Goal: Task Accomplishment & Management: Complete application form

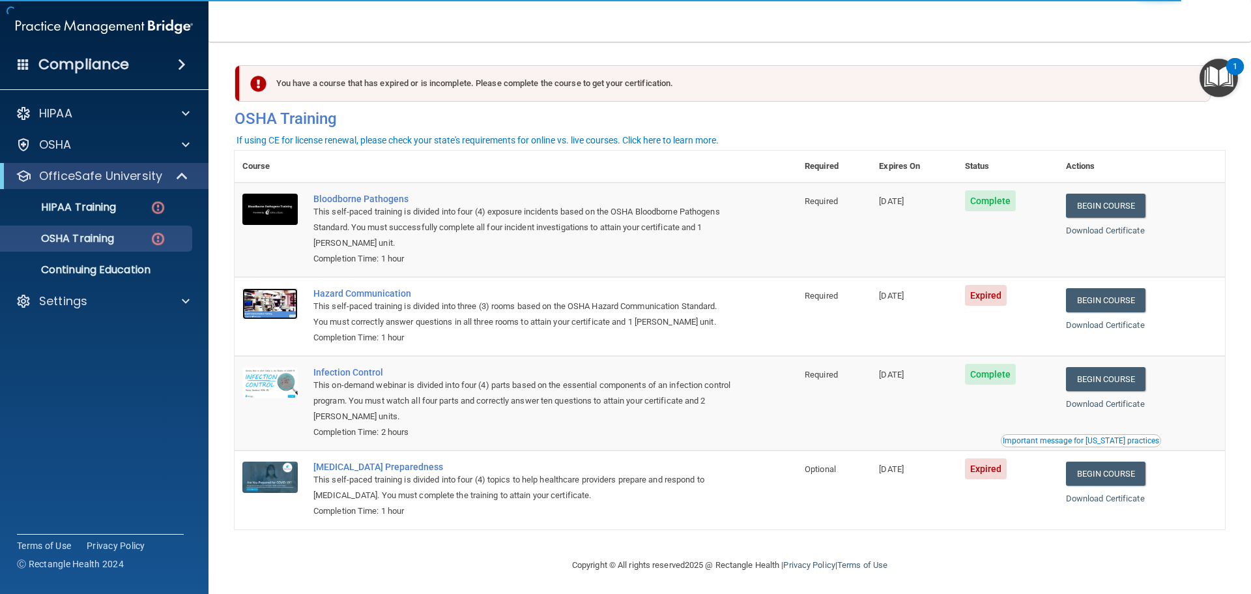
click at [277, 309] on img at bounding box center [269, 303] width 55 height 31
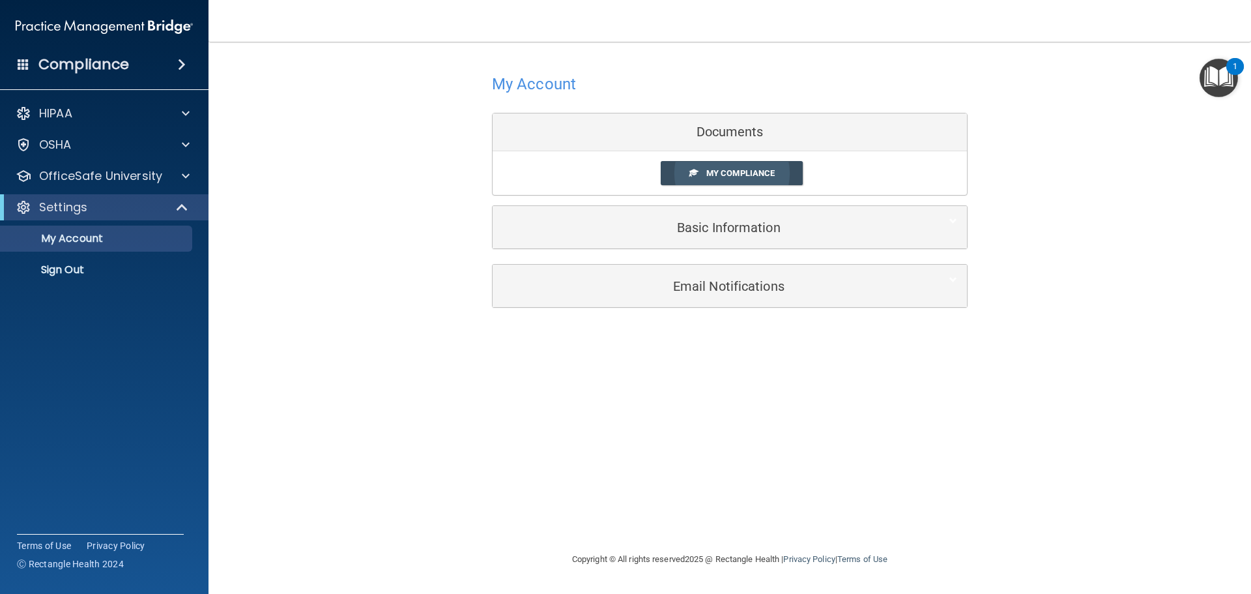
click at [713, 173] on span "My Compliance" at bounding box center [740, 173] width 68 height 10
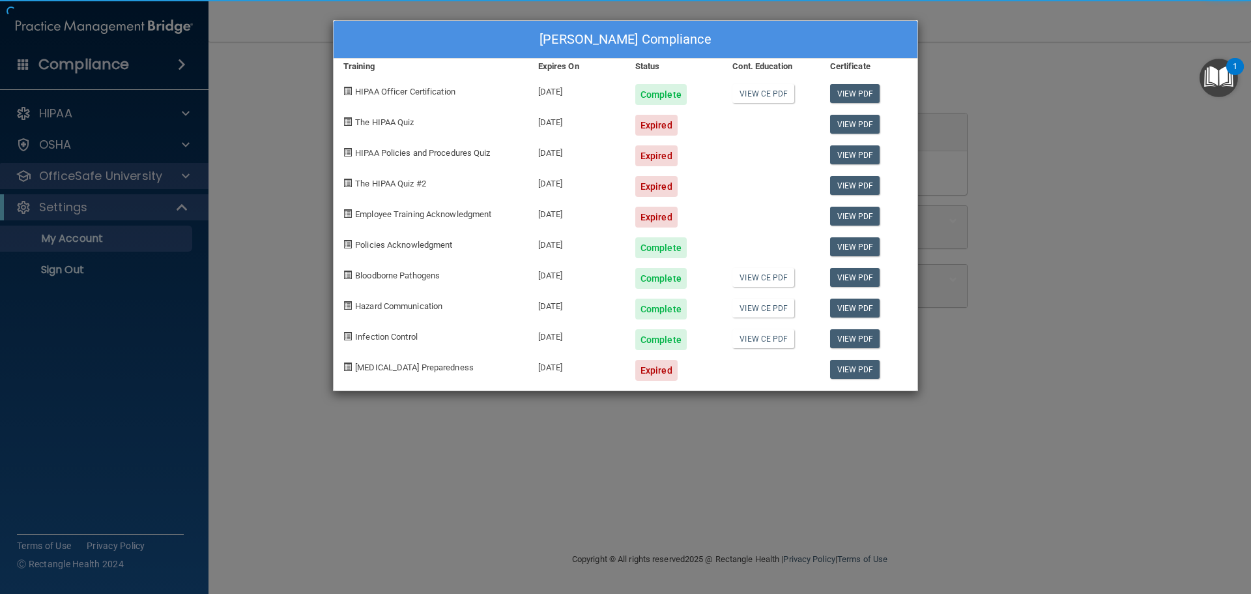
click at [89, 179] on div "Cathy Nelson's Compliance Training Expires On Status Cont. Education Certificat…" at bounding box center [625, 297] width 1251 height 594
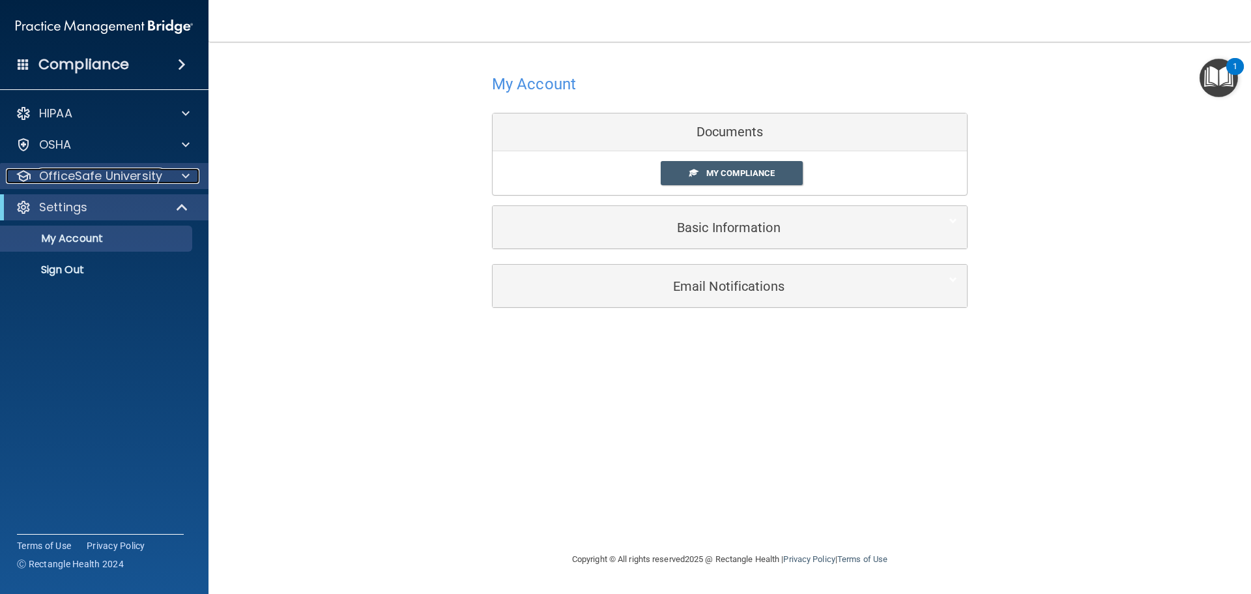
click at [180, 173] on div at bounding box center [183, 176] width 33 height 16
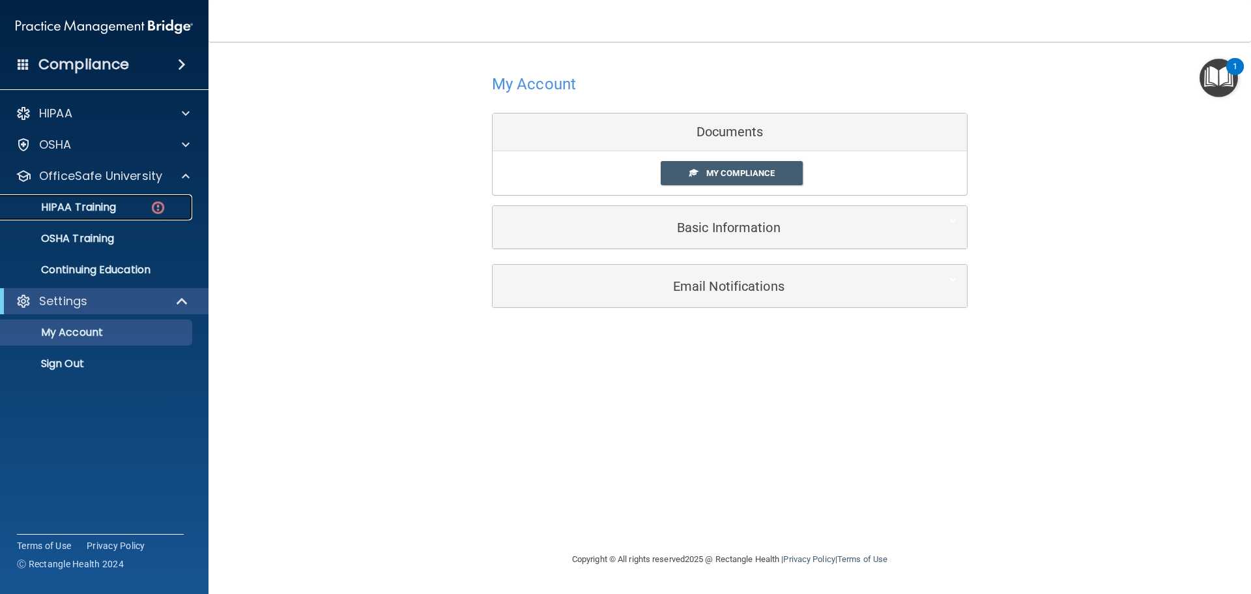
click at [116, 202] on p "HIPAA Training" at bounding box center [62, 207] width 108 height 13
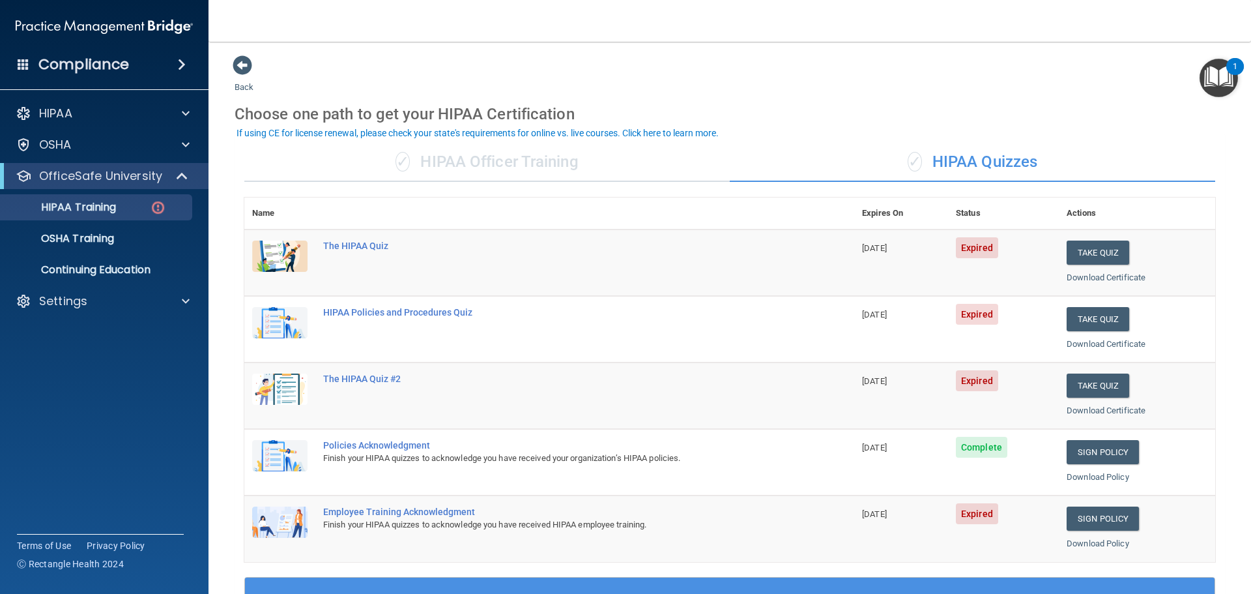
click at [279, 247] on img at bounding box center [279, 255] width 55 height 31
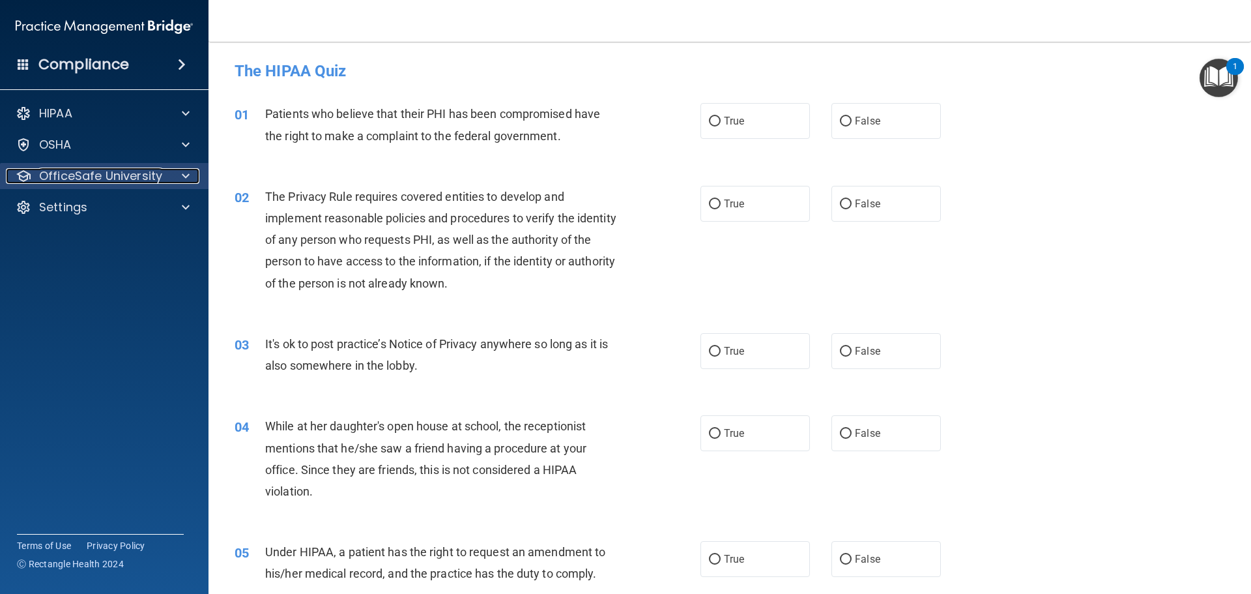
click at [152, 176] on p "OfficeSafe University" at bounding box center [100, 176] width 123 height 16
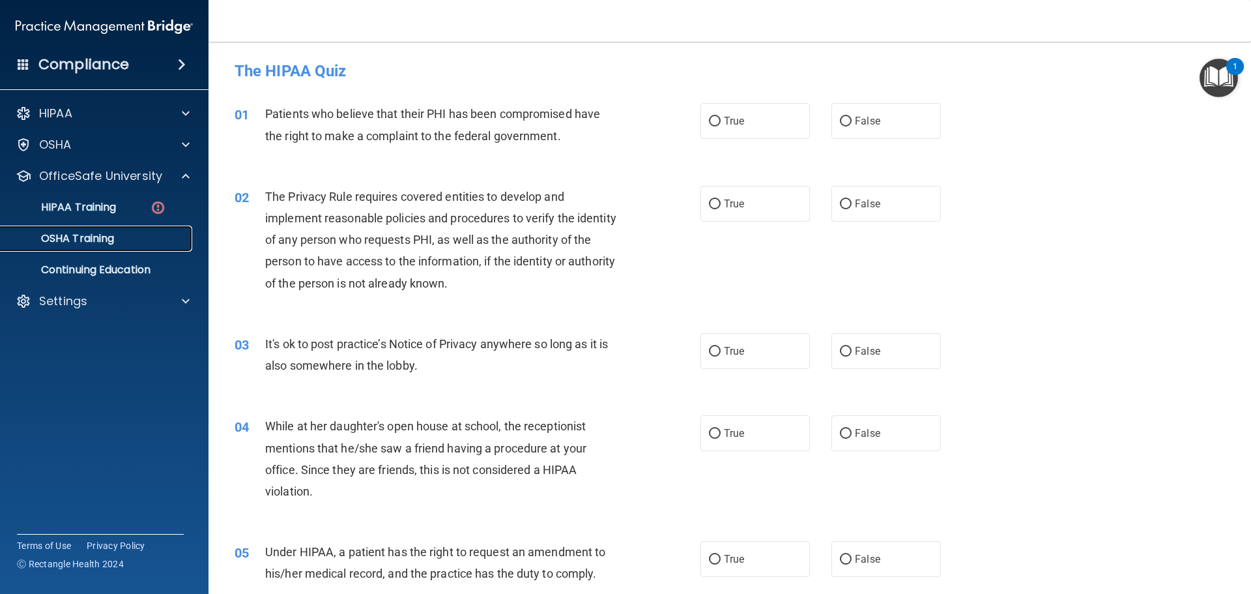
click at [114, 234] on p "OSHA Training" at bounding box center [61, 238] width 106 height 13
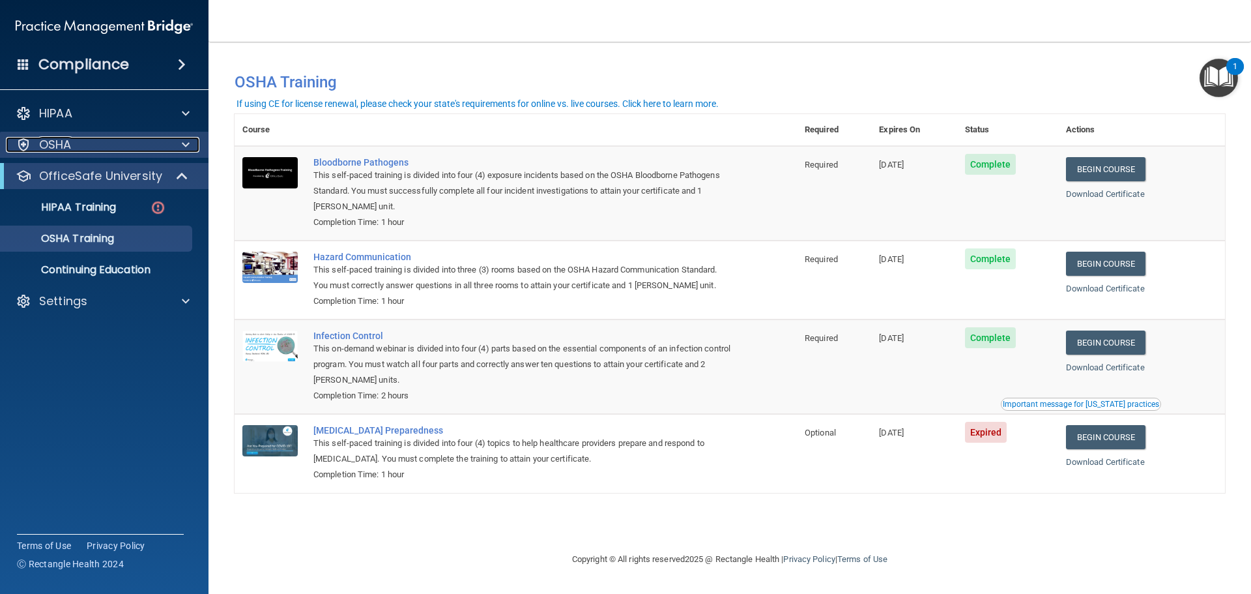
click at [82, 146] on div "OSHA" at bounding box center [87, 145] width 162 height 16
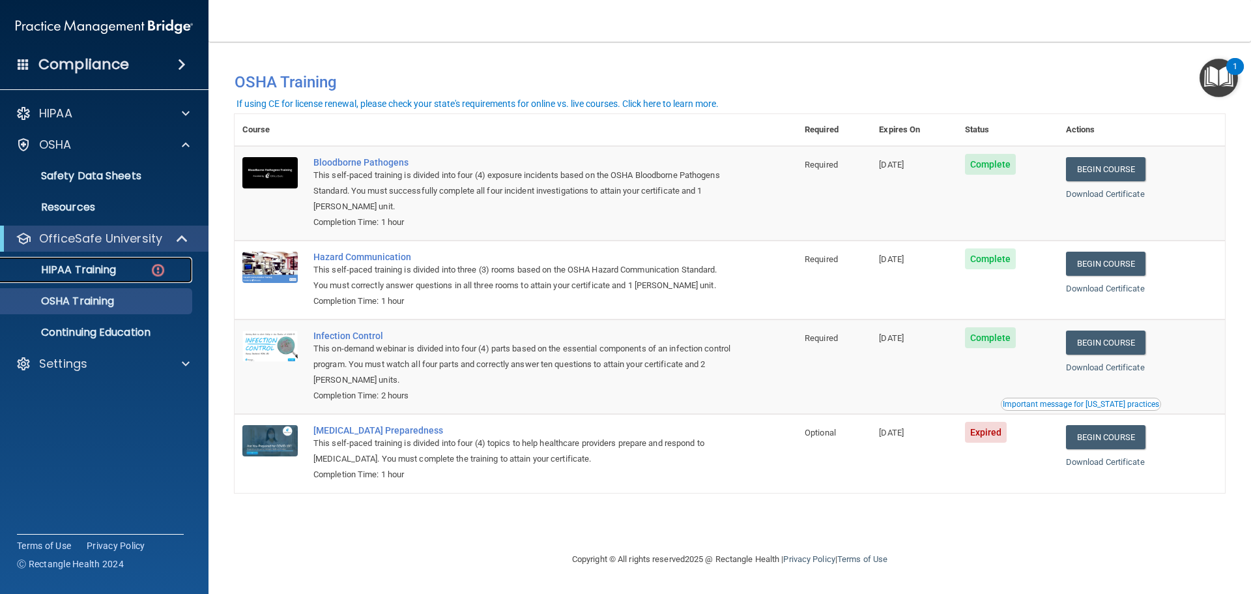
click at [116, 270] on p "HIPAA Training" at bounding box center [62, 269] width 108 height 13
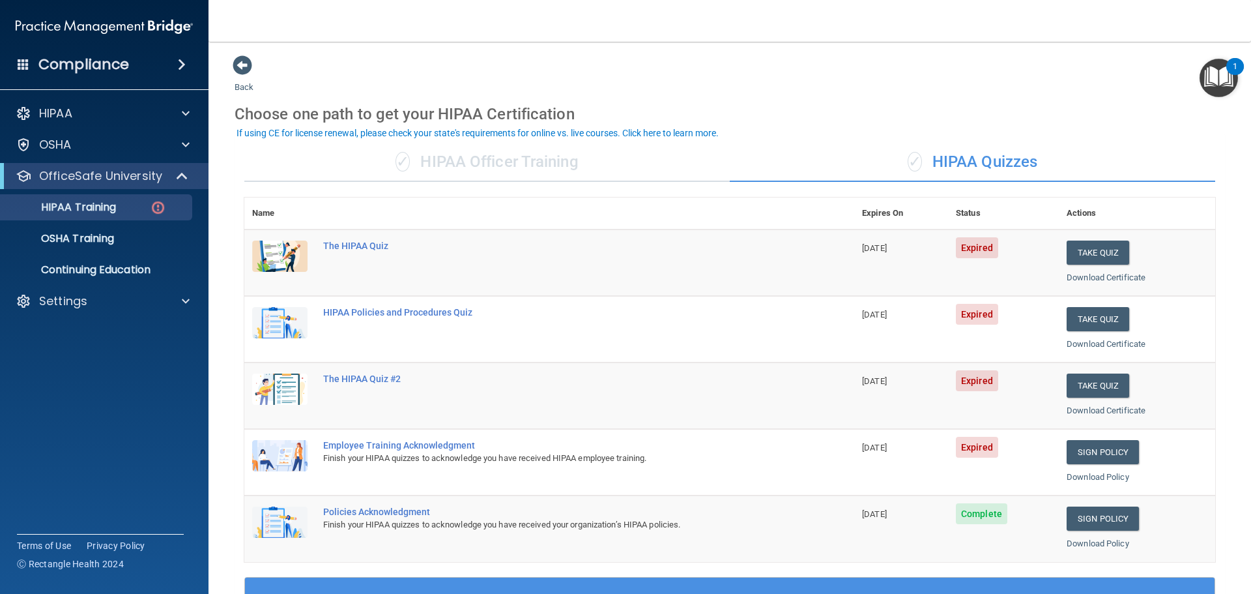
click at [278, 447] on img at bounding box center [279, 455] width 55 height 31
click at [1083, 515] on link "Sign Policy" at bounding box center [1103, 518] width 72 height 24
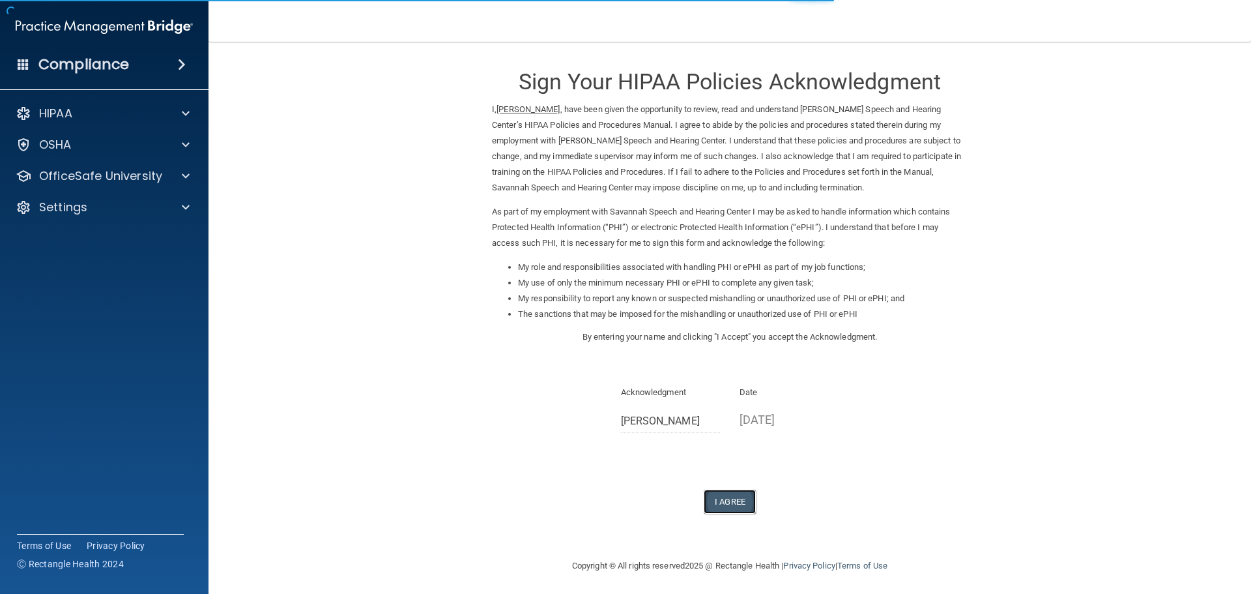
click at [733, 503] on button "I Agree" at bounding box center [730, 501] width 52 height 24
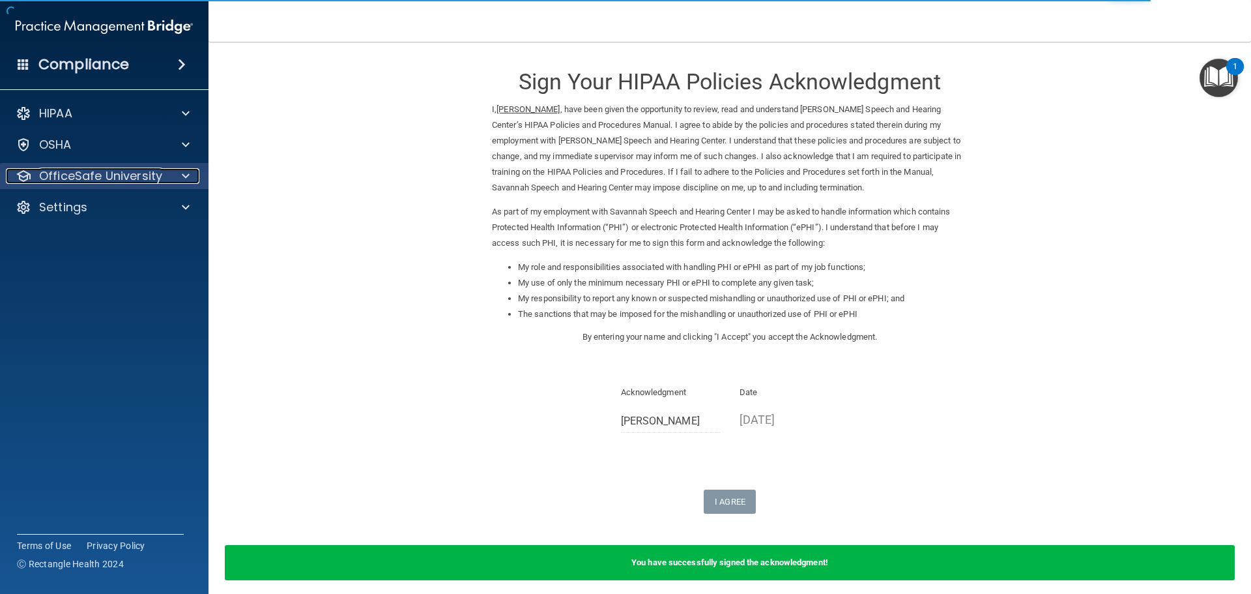
click at [115, 171] on p "OfficeSafe University" at bounding box center [100, 176] width 123 height 16
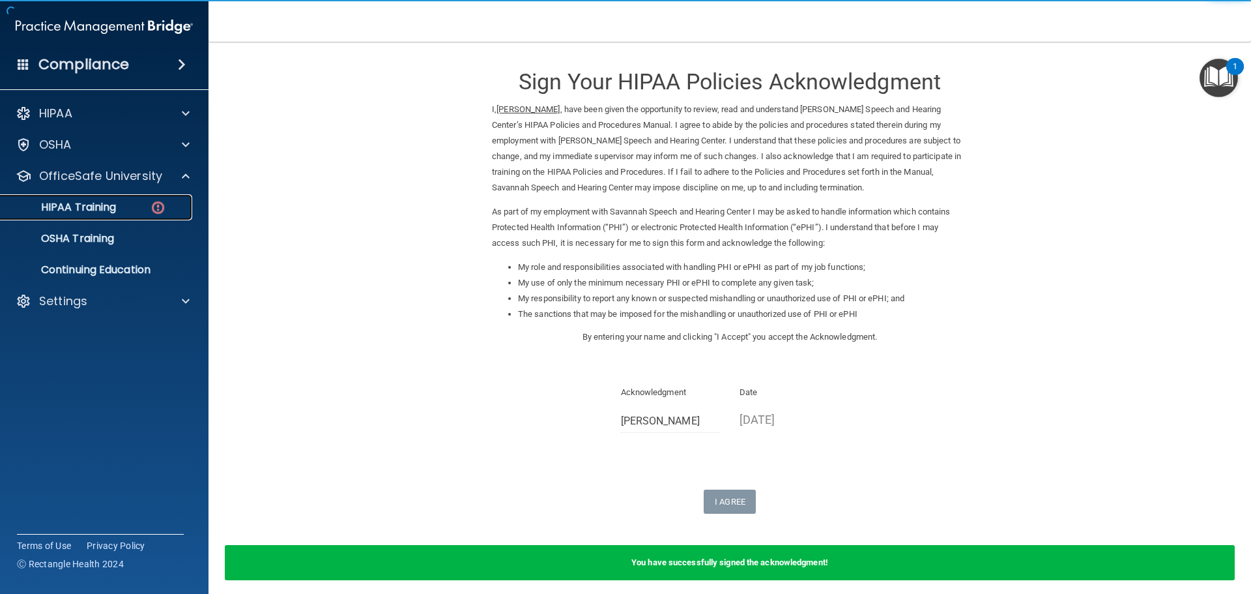
click at [114, 210] on p "HIPAA Training" at bounding box center [62, 207] width 108 height 13
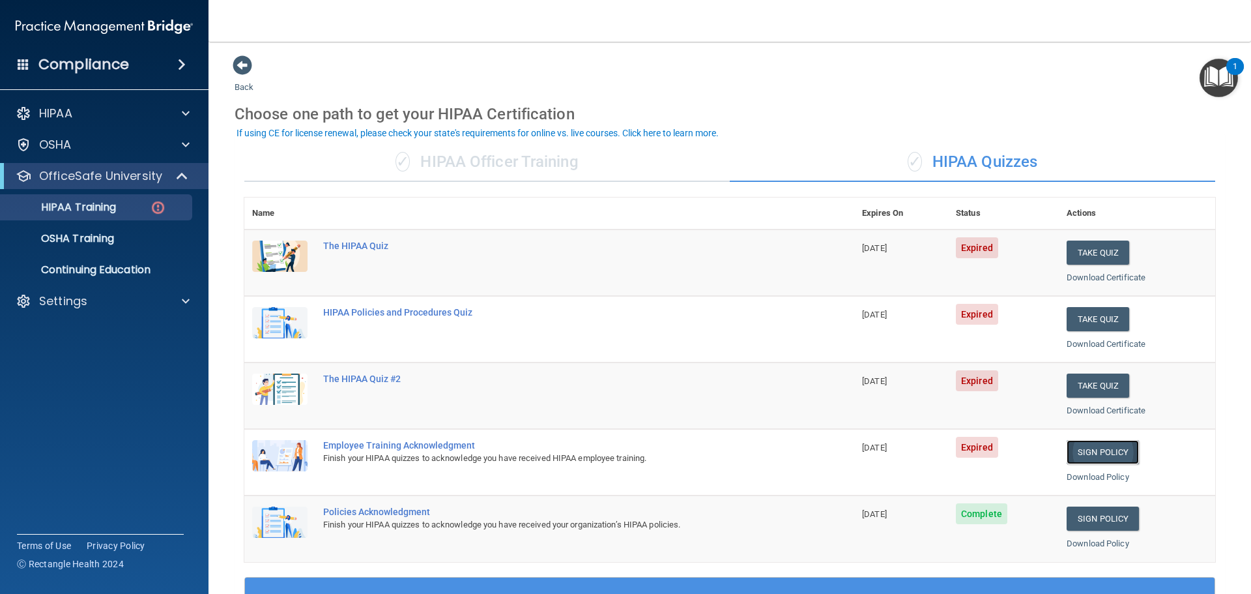
click at [1090, 453] on link "Sign Policy" at bounding box center [1103, 452] width 72 height 24
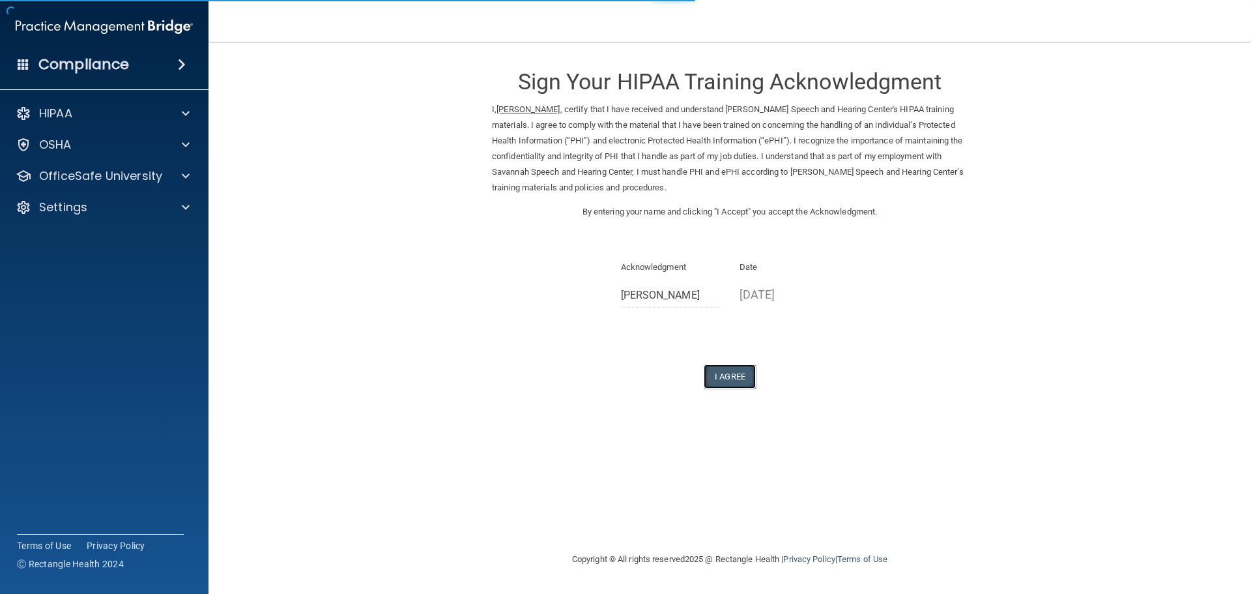
click at [729, 372] on button "I Agree" at bounding box center [730, 376] width 52 height 24
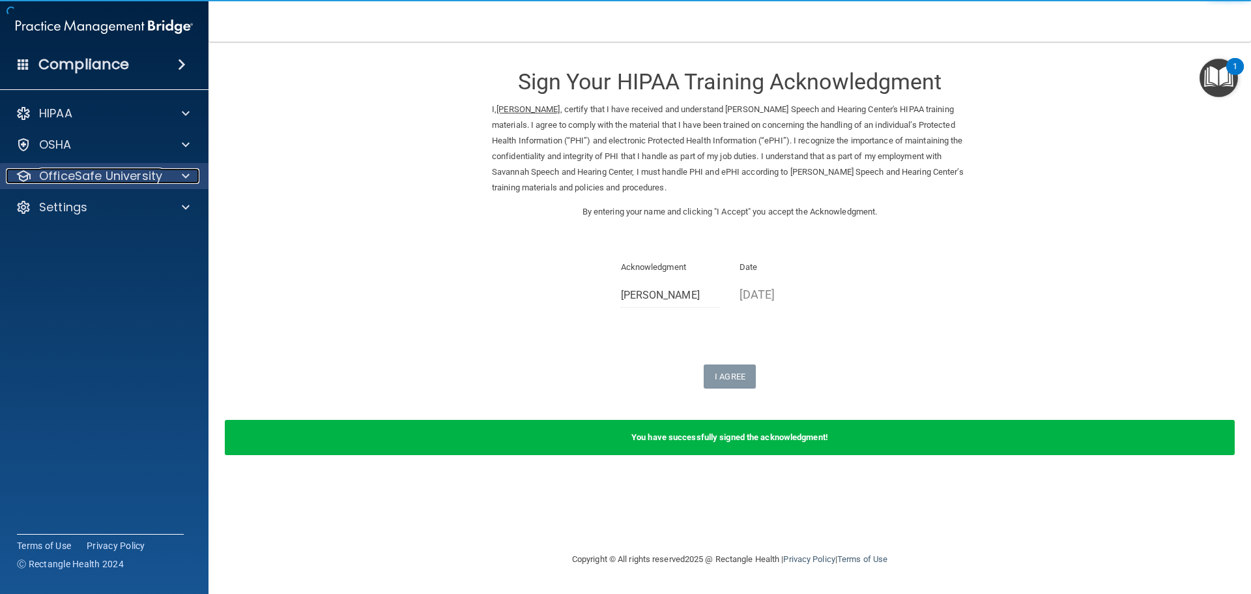
click at [84, 173] on p "OfficeSafe University" at bounding box center [100, 176] width 123 height 16
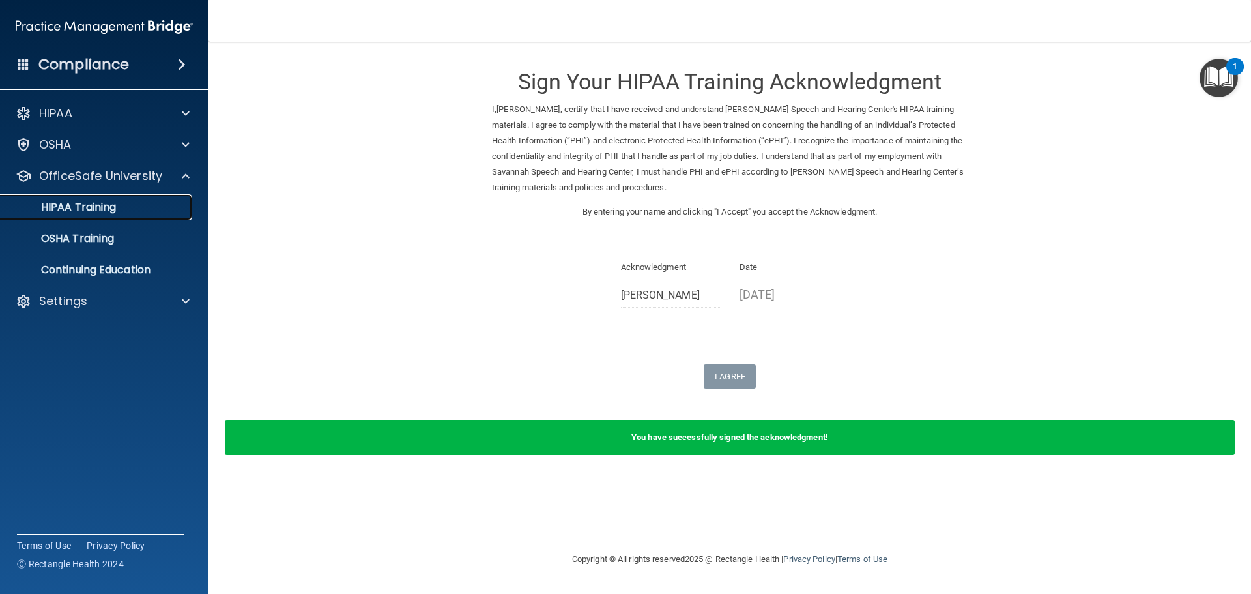
click at [93, 212] on p "HIPAA Training" at bounding box center [62, 207] width 108 height 13
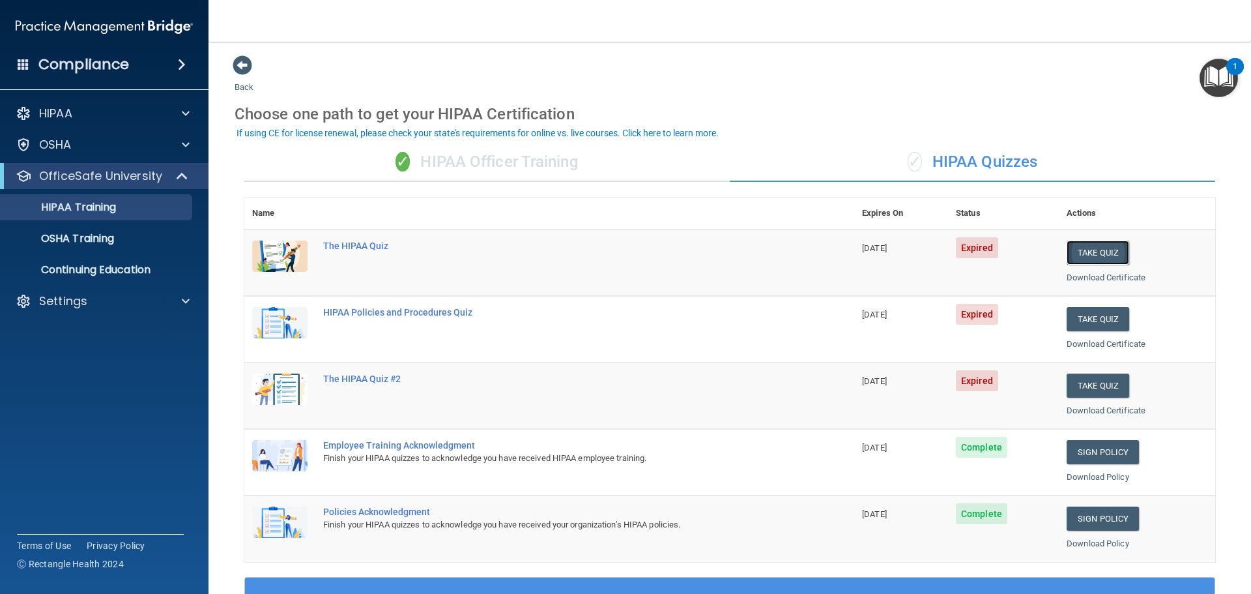
click at [1080, 248] on button "Take Quiz" at bounding box center [1098, 252] width 63 height 24
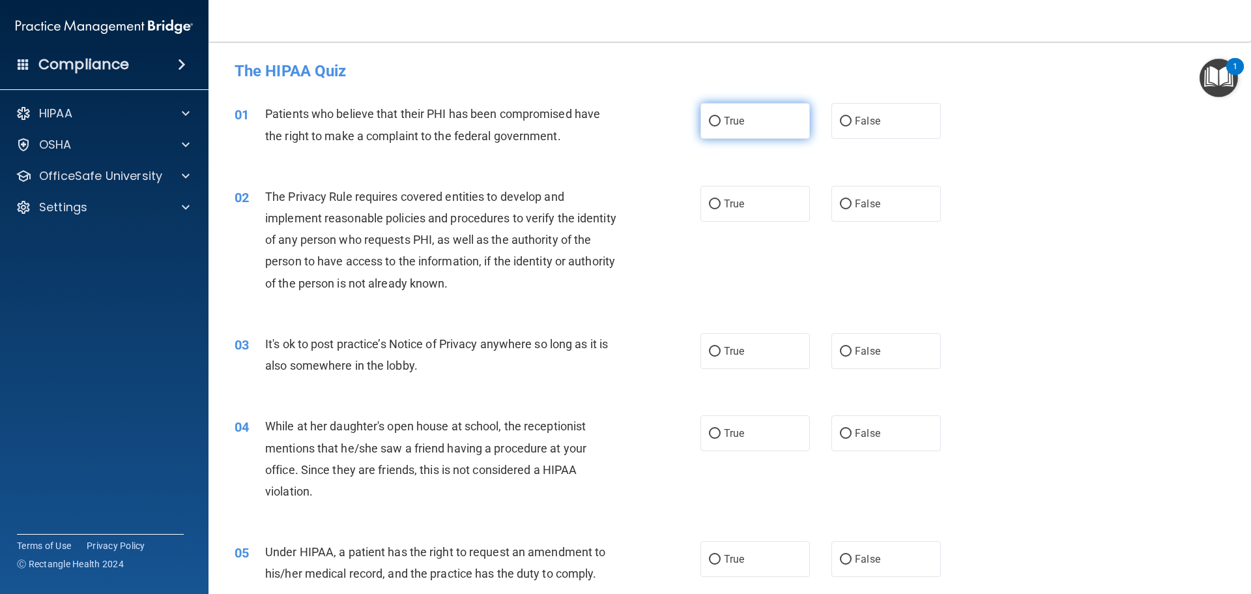
click at [710, 121] on input "True" at bounding box center [715, 122] width 12 height 10
radio input "true"
click at [710, 205] on input "True" at bounding box center [715, 204] width 12 height 10
radio input "true"
click at [709, 355] on input "True" at bounding box center [715, 352] width 12 height 10
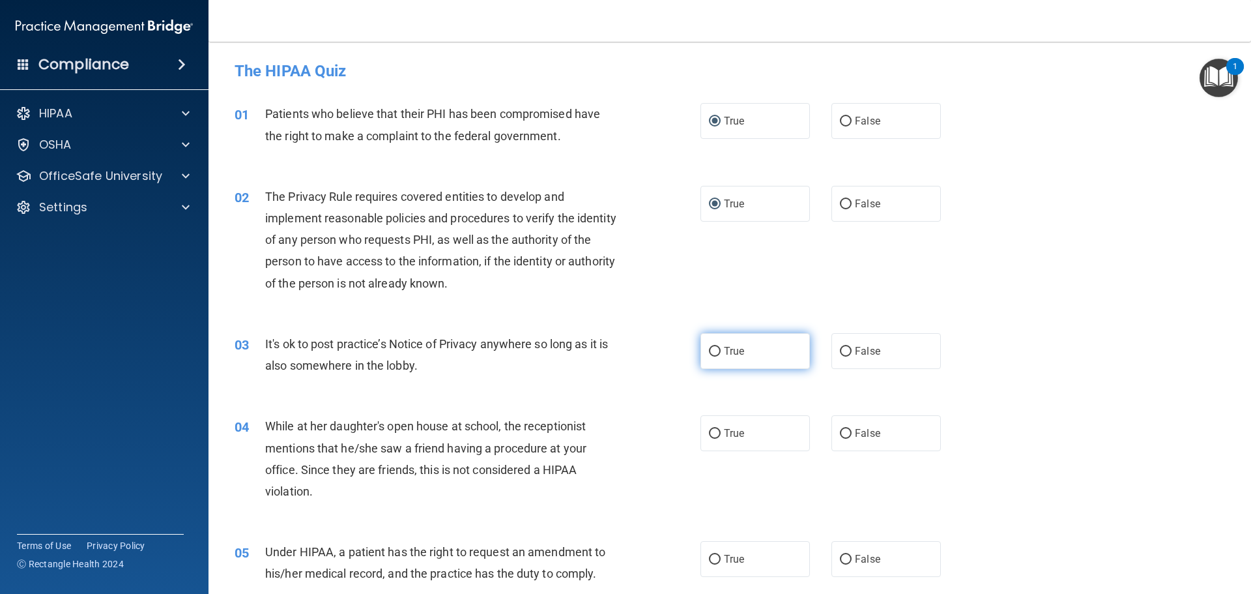
radio input "true"
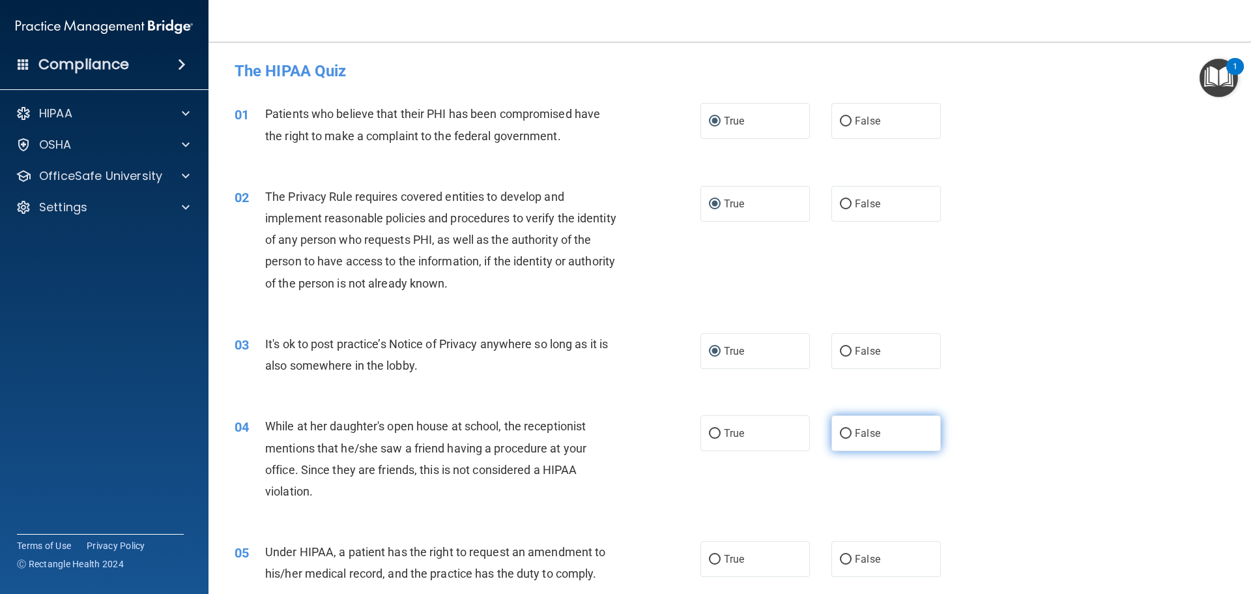
click at [840, 432] on input "False" at bounding box center [846, 434] width 12 height 10
radio input "true"
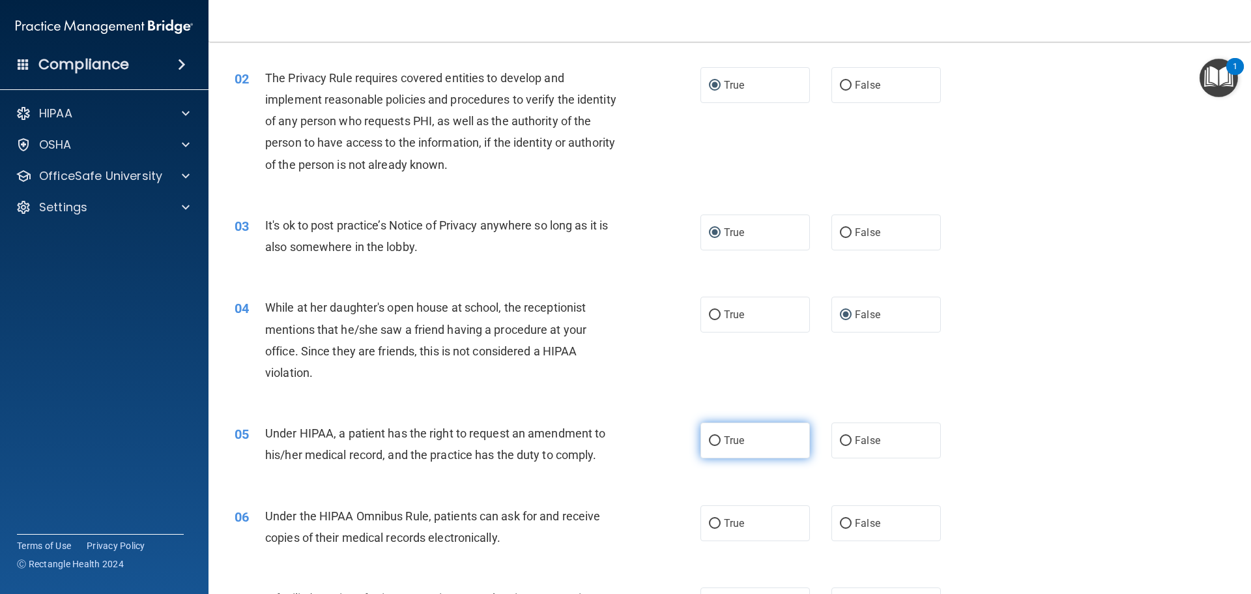
scroll to position [130, 0]
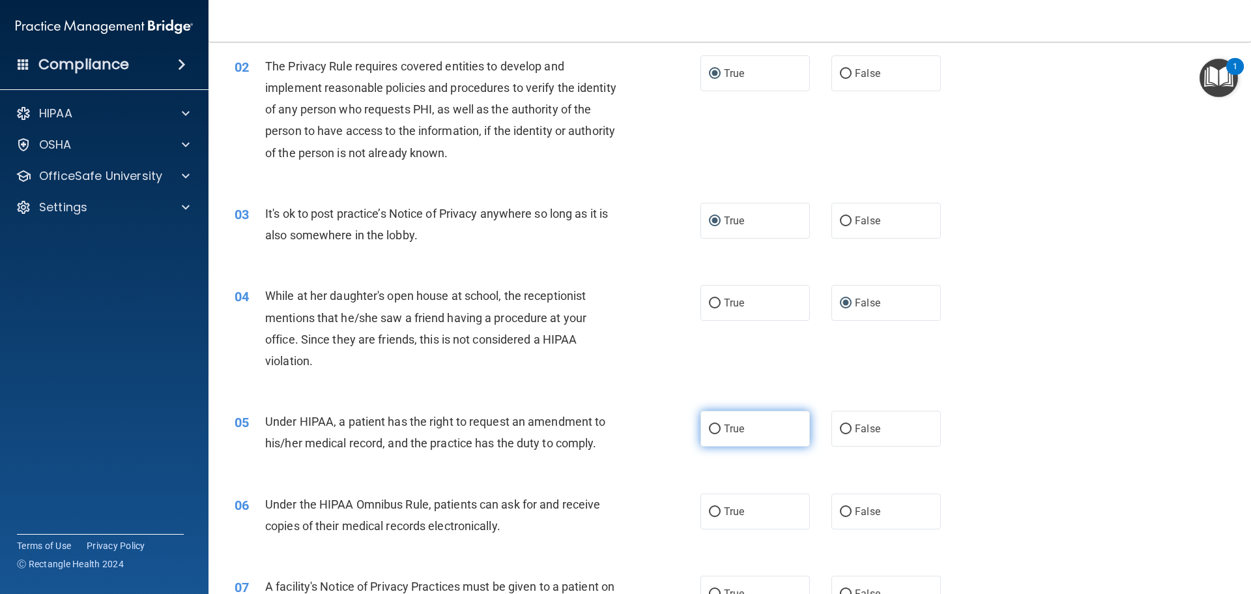
click at [710, 427] on input "True" at bounding box center [715, 429] width 12 height 10
radio input "true"
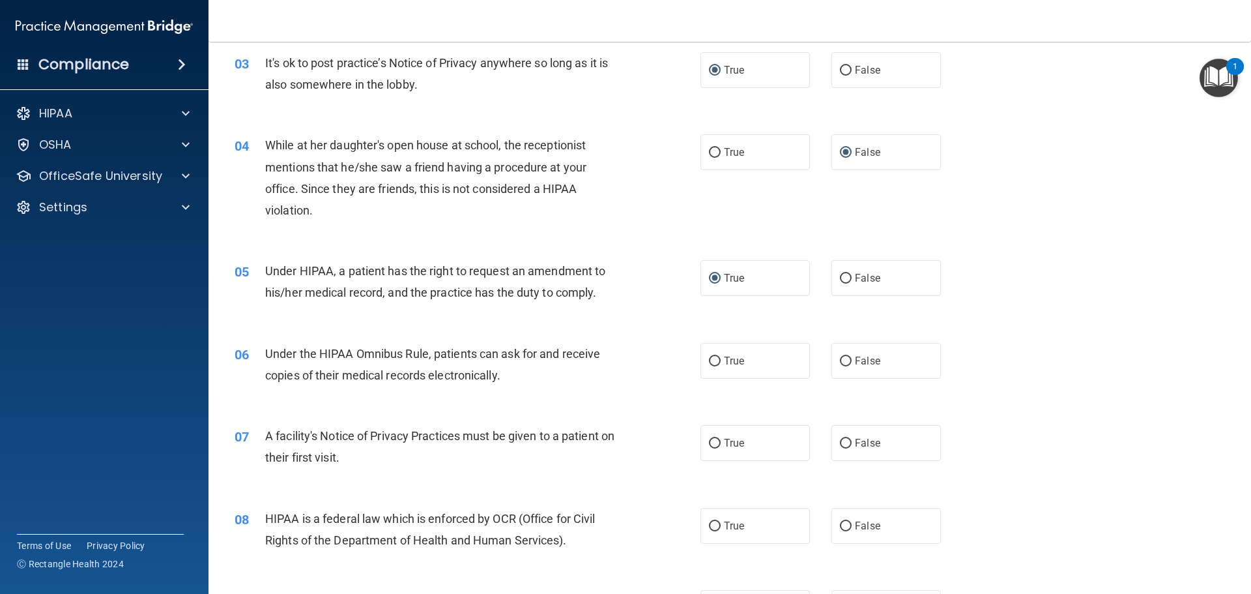
scroll to position [326, 0]
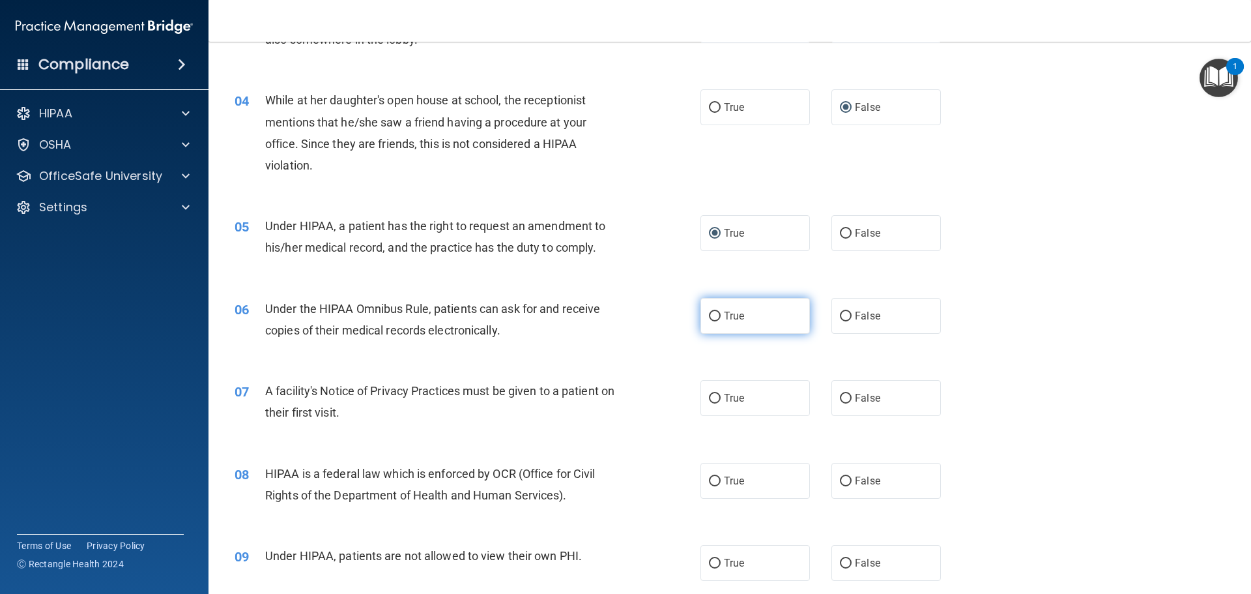
click at [713, 315] on input "True" at bounding box center [715, 316] width 12 height 10
radio input "true"
click at [711, 398] on input "True" at bounding box center [715, 399] width 12 height 10
radio input "true"
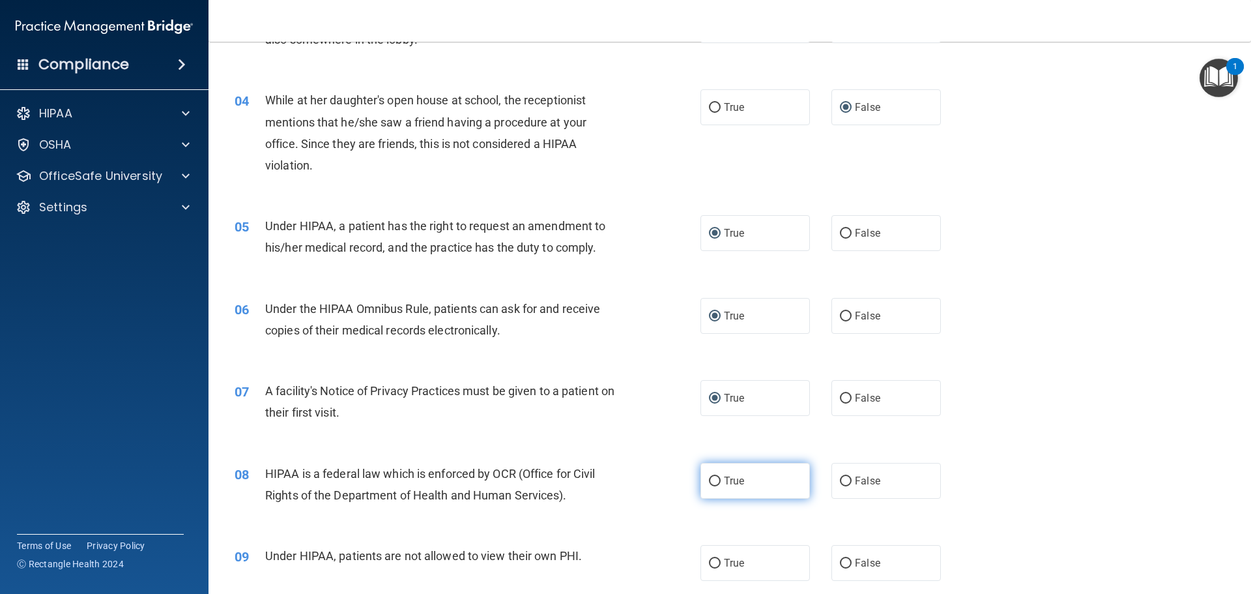
click at [709, 481] on input "True" at bounding box center [715, 481] width 12 height 10
radio input "true"
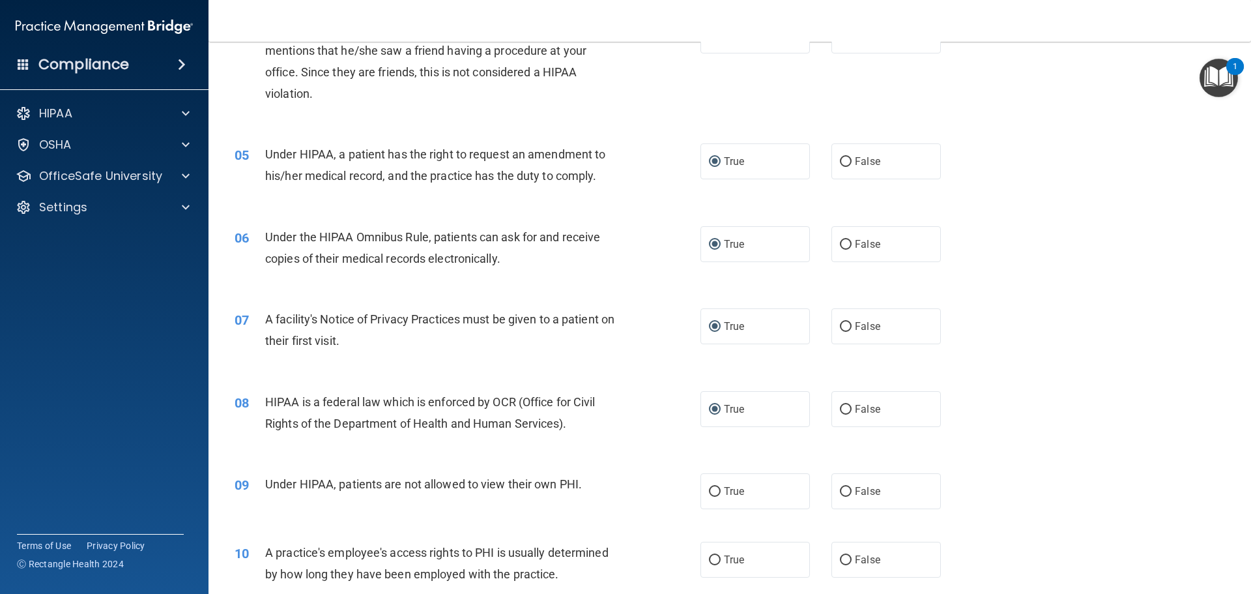
scroll to position [456, 0]
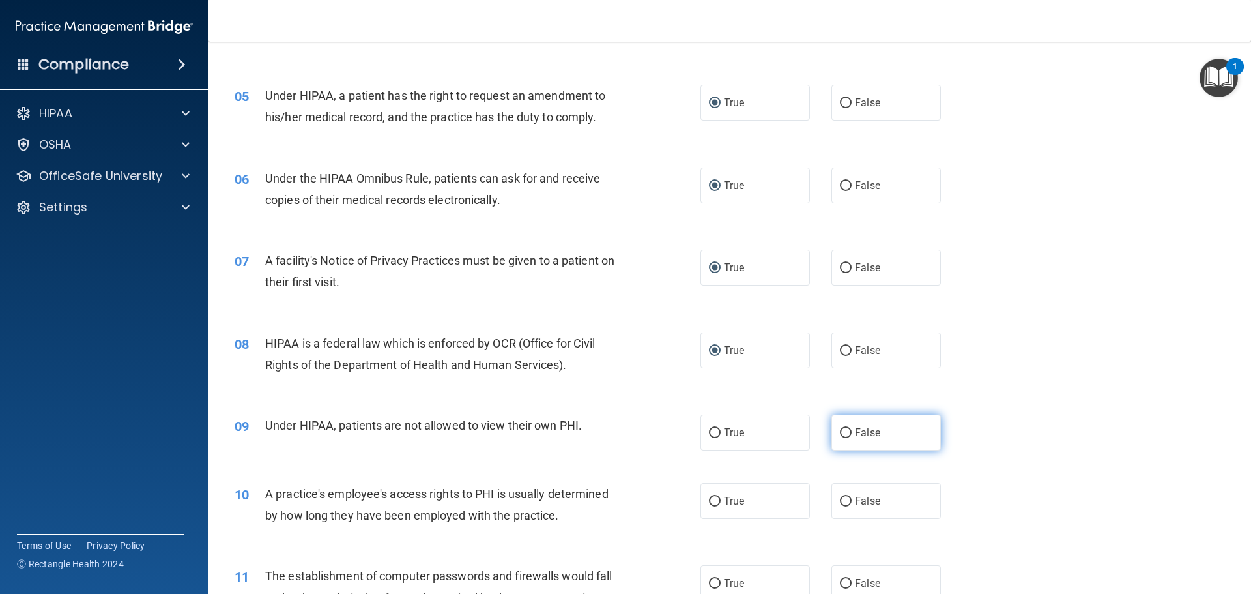
click at [840, 433] on input "False" at bounding box center [846, 433] width 12 height 10
radio input "true"
click at [840, 497] on input "False" at bounding box center [846, 501] width 12 height 10
radio input "true"
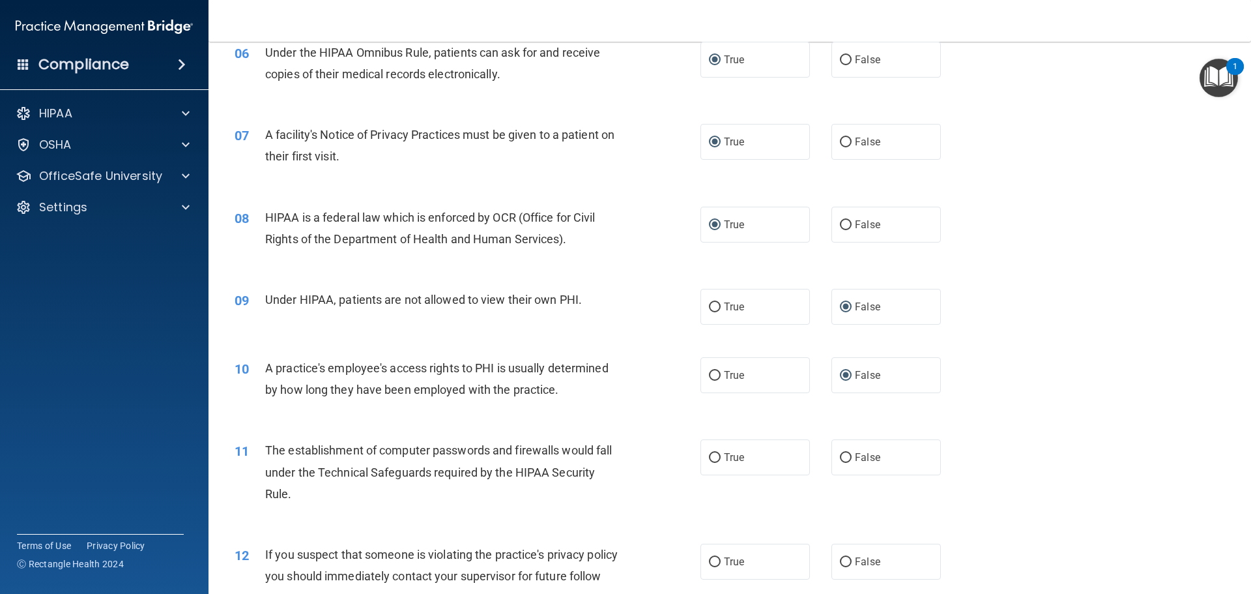
scroll to position [717, 0]
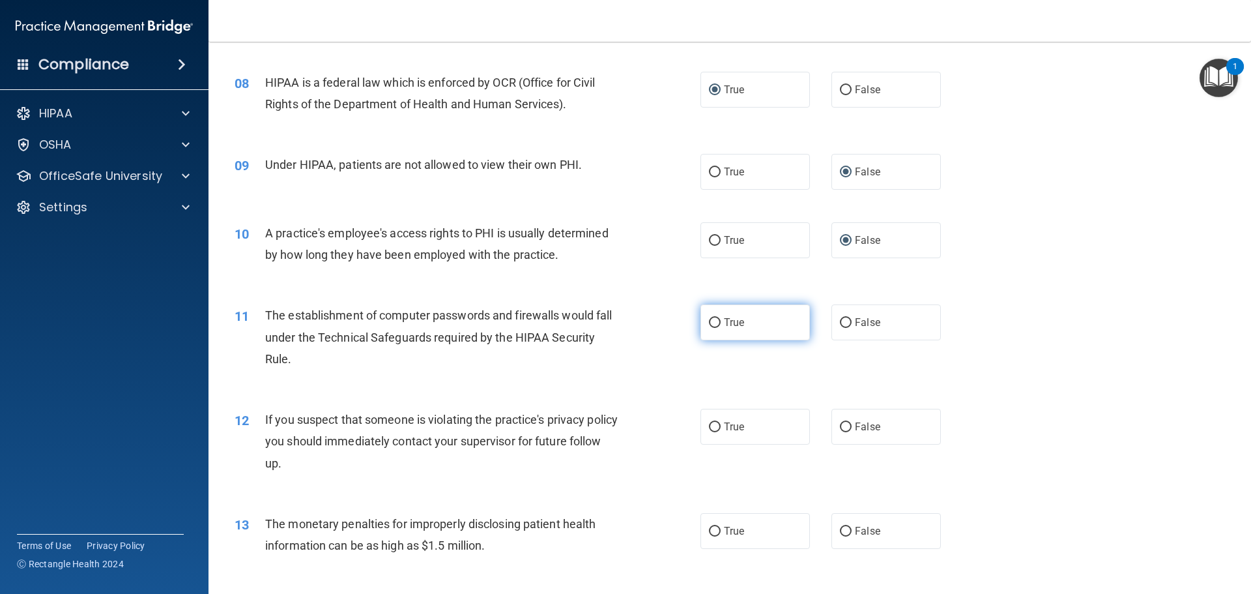
click at [711, 324] on input "True" at bounding box center [715, 323] width 12 height 10
radio input "true"
click at [711, 423] on input "True" at bounding box center [715, 427] width 12 height 10
radio input "true"
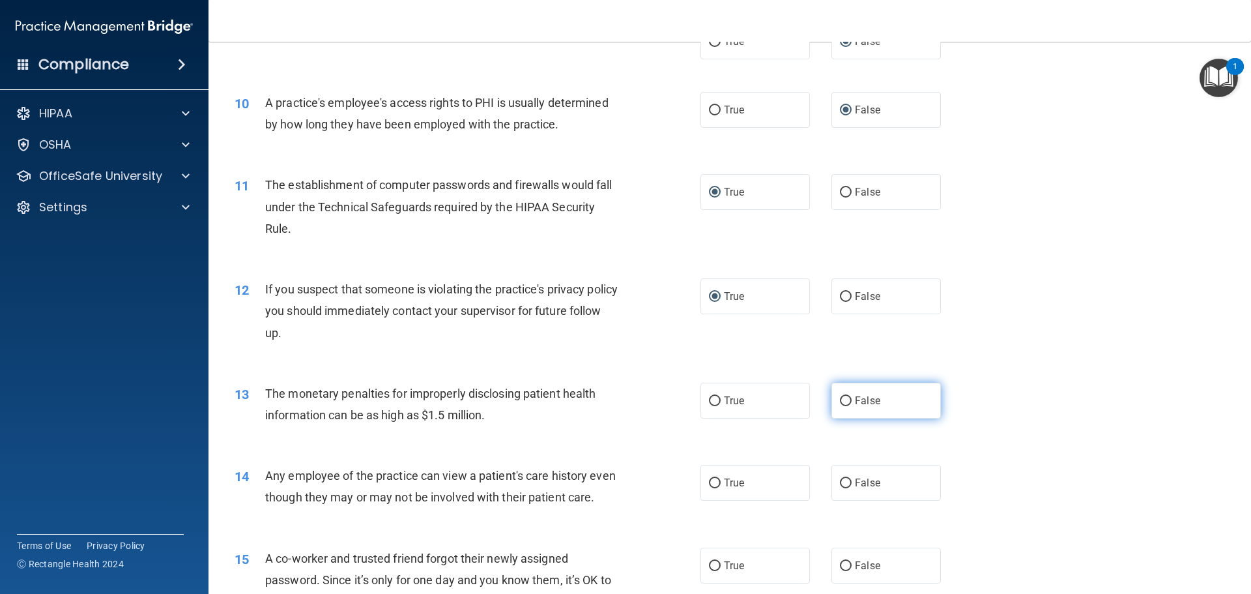
click at [840, 400] on input "False" at bounding box center [846, 401] width 12 height 10
radio input "true"
click at [844, 481] on input "False" at bounding box center [846, 483] width 12 height 10
radio input "true"
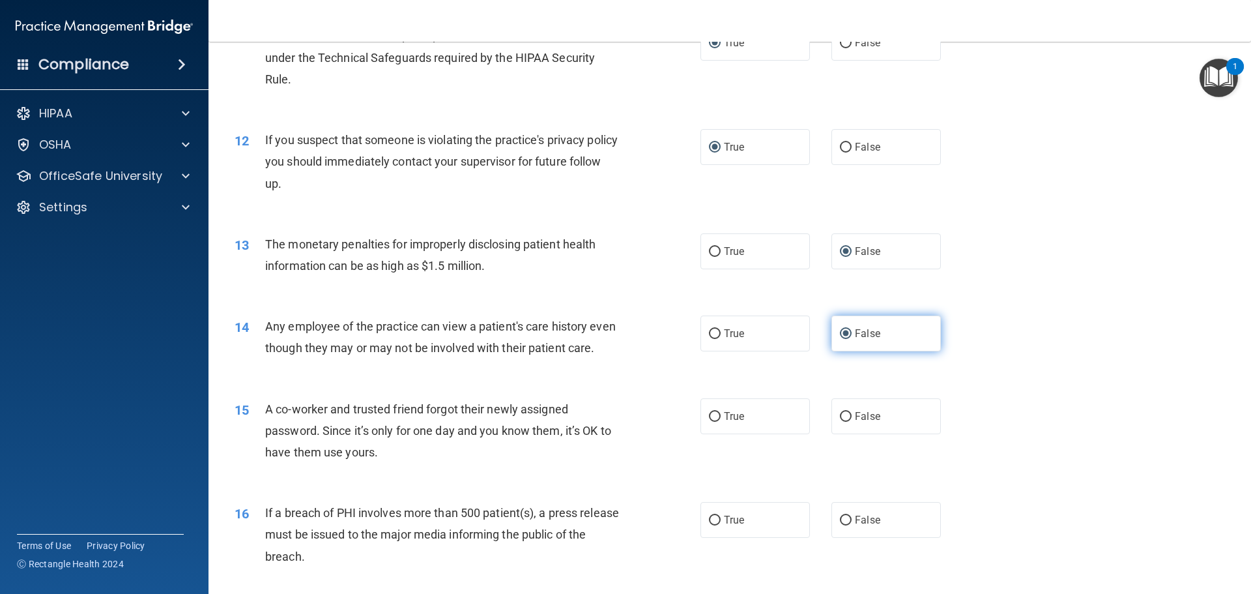
scroll to position [1042, 0]
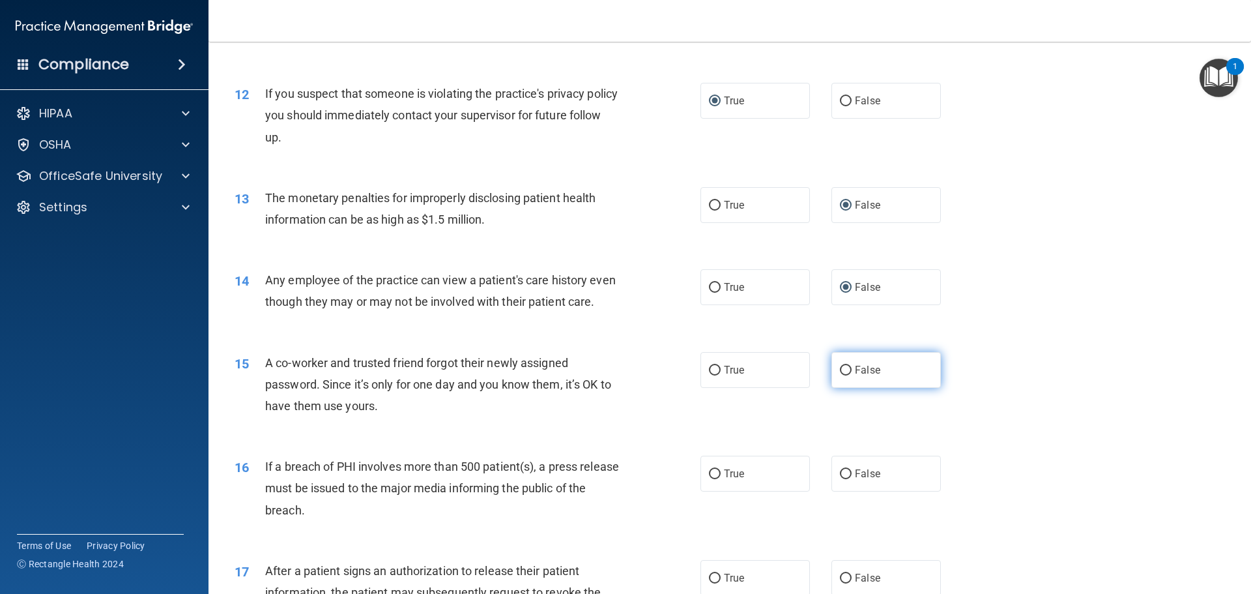
click at [840, 375] on input "False" at bounding box center [846, 371] width 12 height 10
radio input "true"
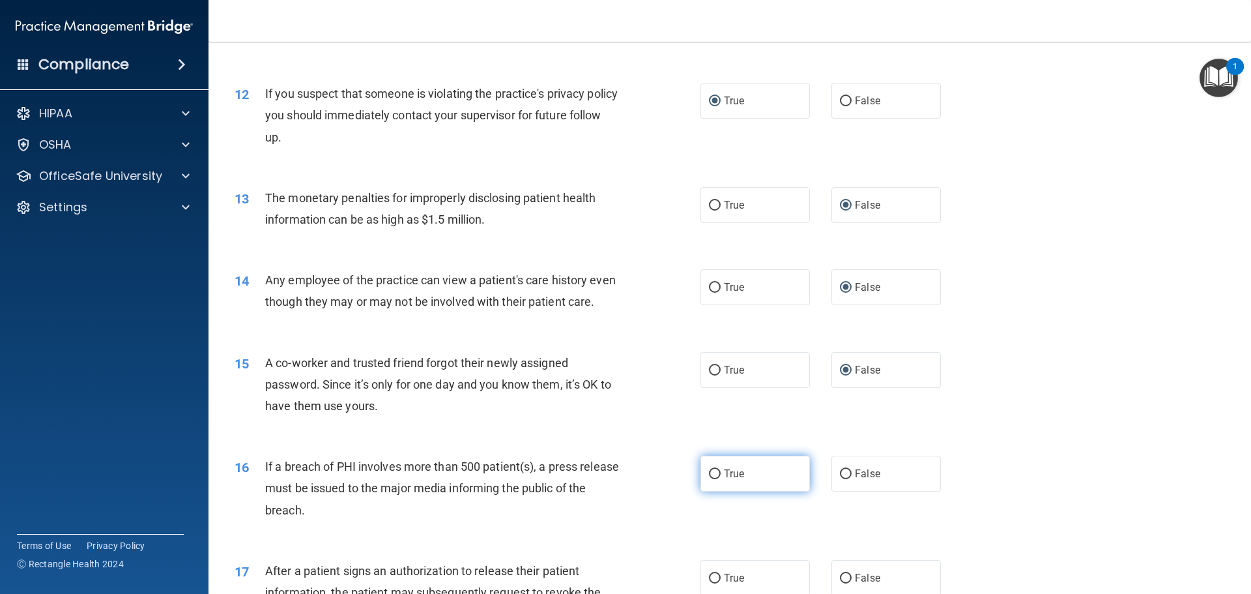
drag, startPoint x: 710, startPoint y: 492, endPoint x: 700, endPoint y: 487, distance: 10.2
click at [709, 479] on input "True" at bounding box center [715, 474] width 12 height 10
radio input "true"
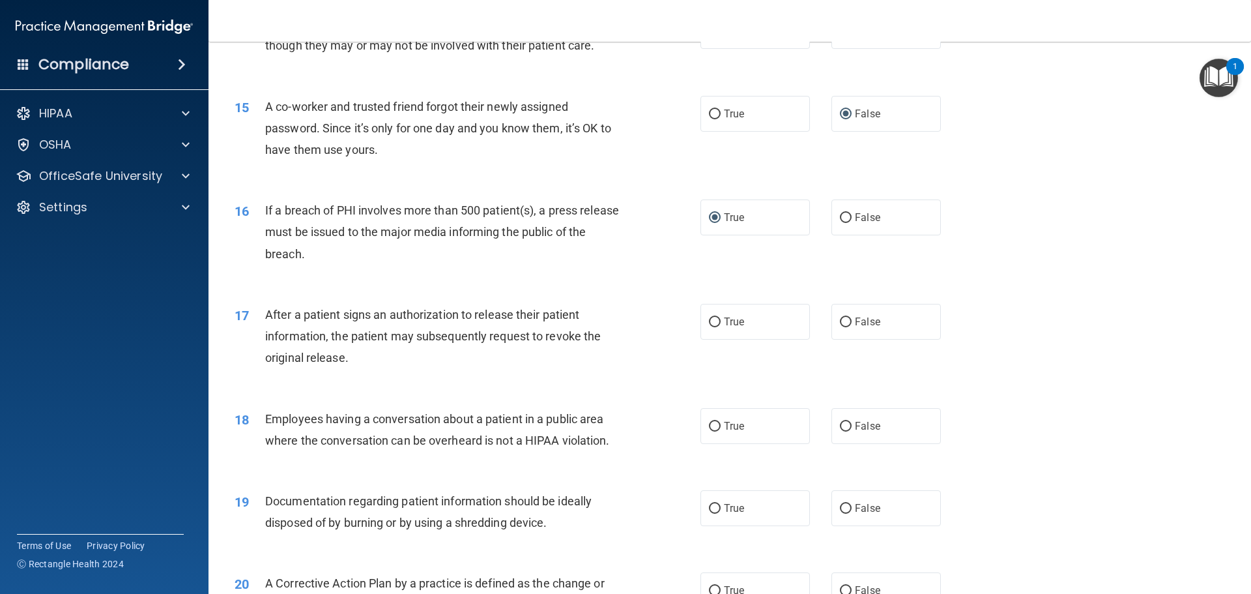
scroll to position [1303, 0]
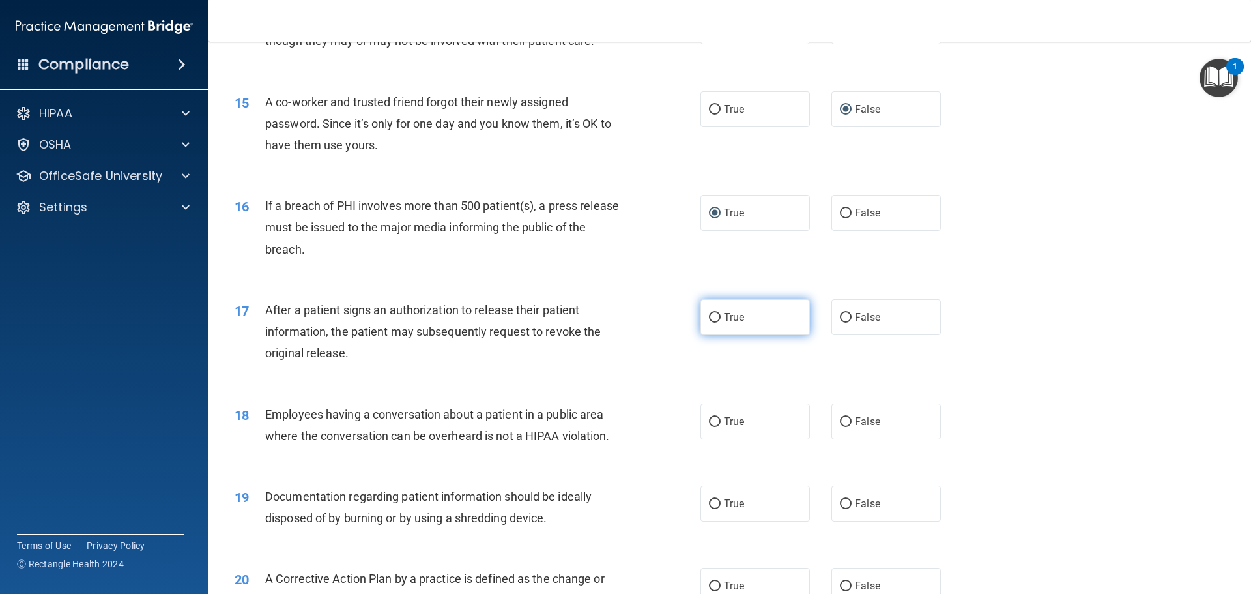
click at [710, 323] on input "True" at bounding box center [715, 318] width 12 height 10
radio input "true"
click at [844, 427] on input "False" at bounding box center [846, 422] width 12 height 10
radio input "true"
click at [840, 509] on input "False" at bounding box center [846, 504] width 12 height 10
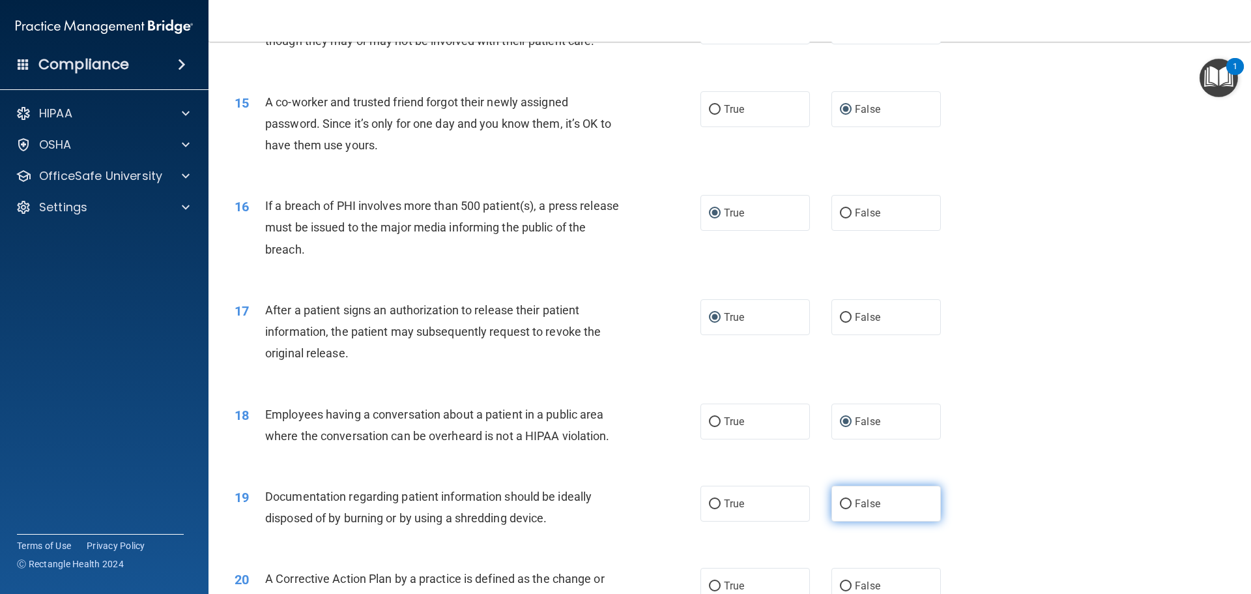
radio input "true"
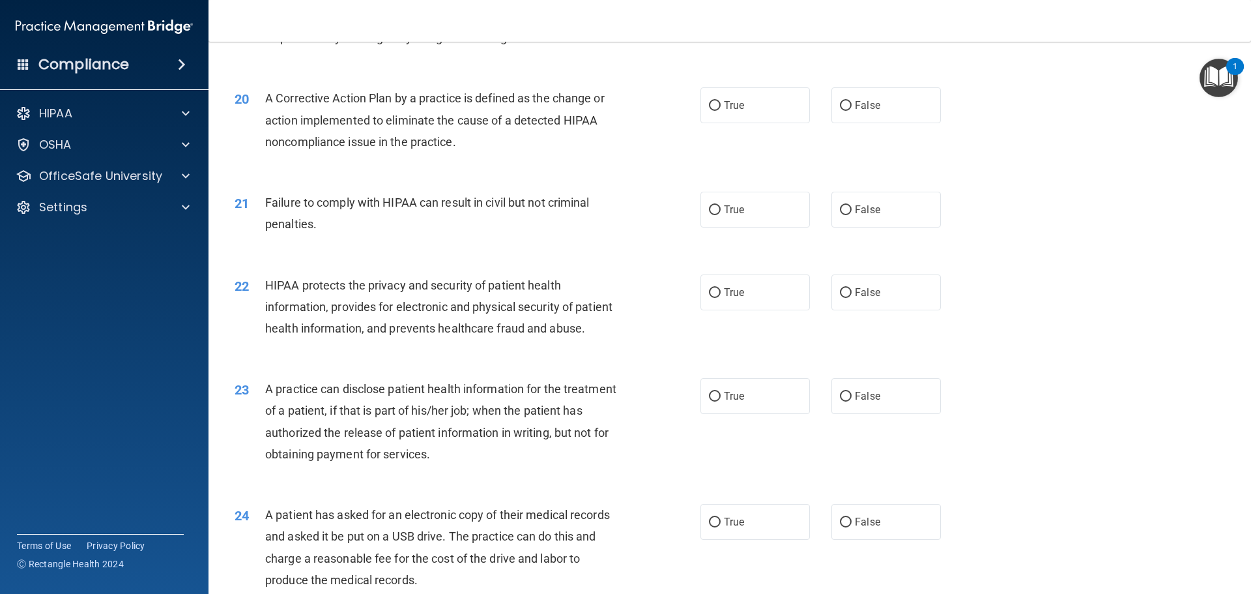
scroll to position [1708, 0]
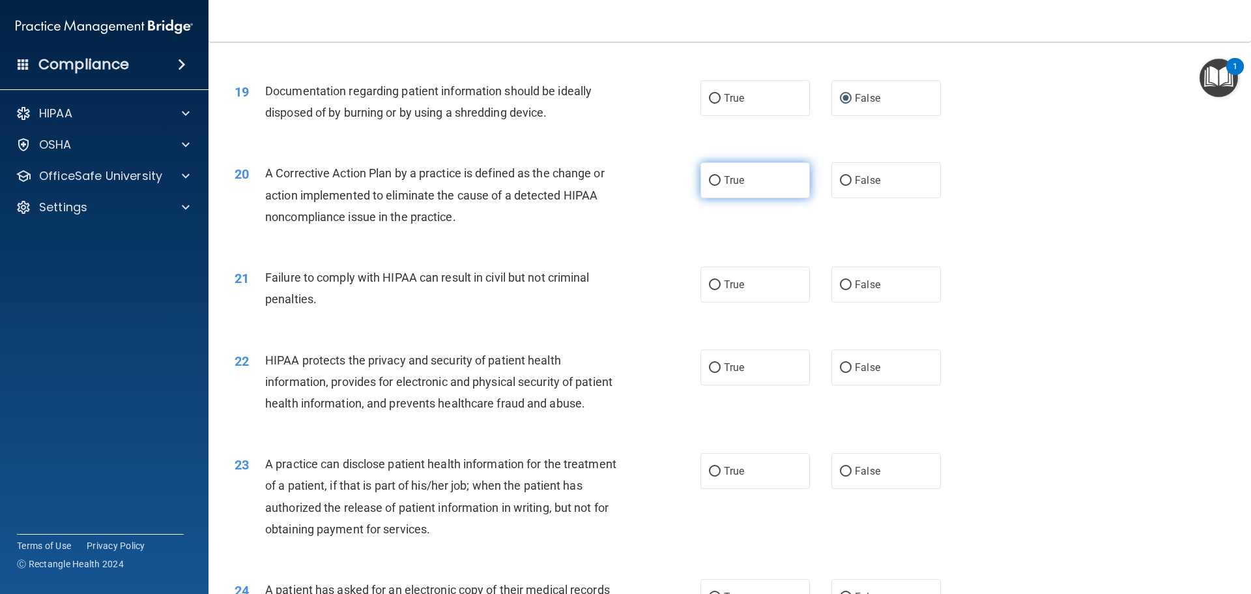
click at [709, 186] on input "True" at bounding box center [715, 181] width 12 height 10
radio input "true"
click at [840, 290] on input "False" at bounding box center [846, 285] width 12 height 10
radio input "true"
click at [709, 373] on input "True" at bounding box center [715, 368] width 12 height 10
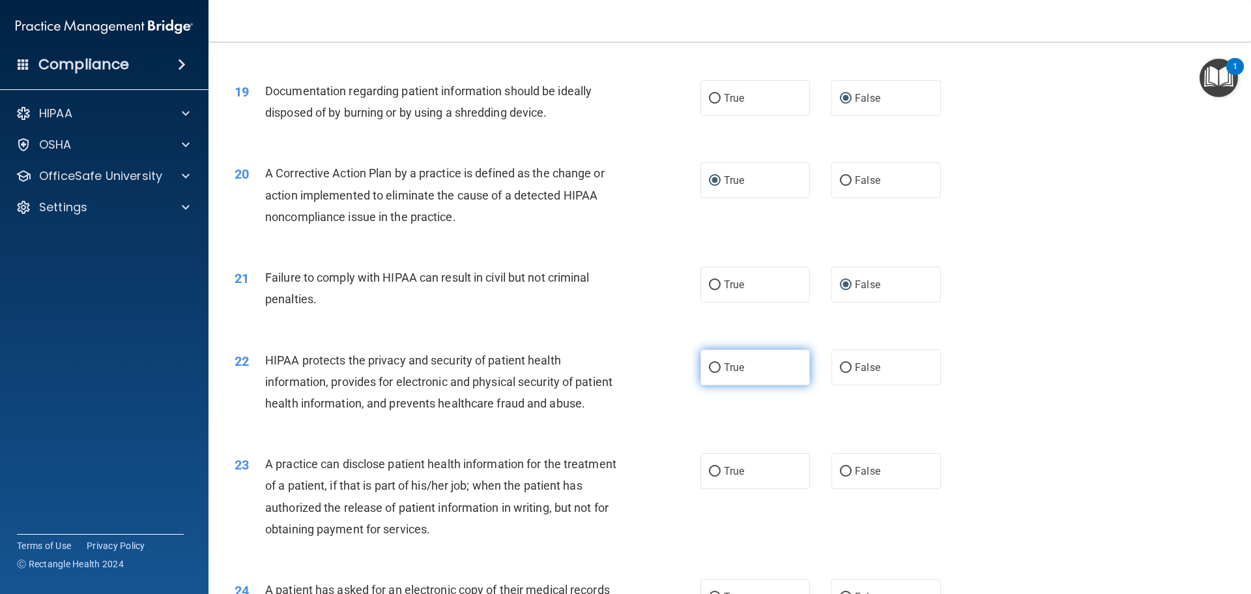
radio input "true"
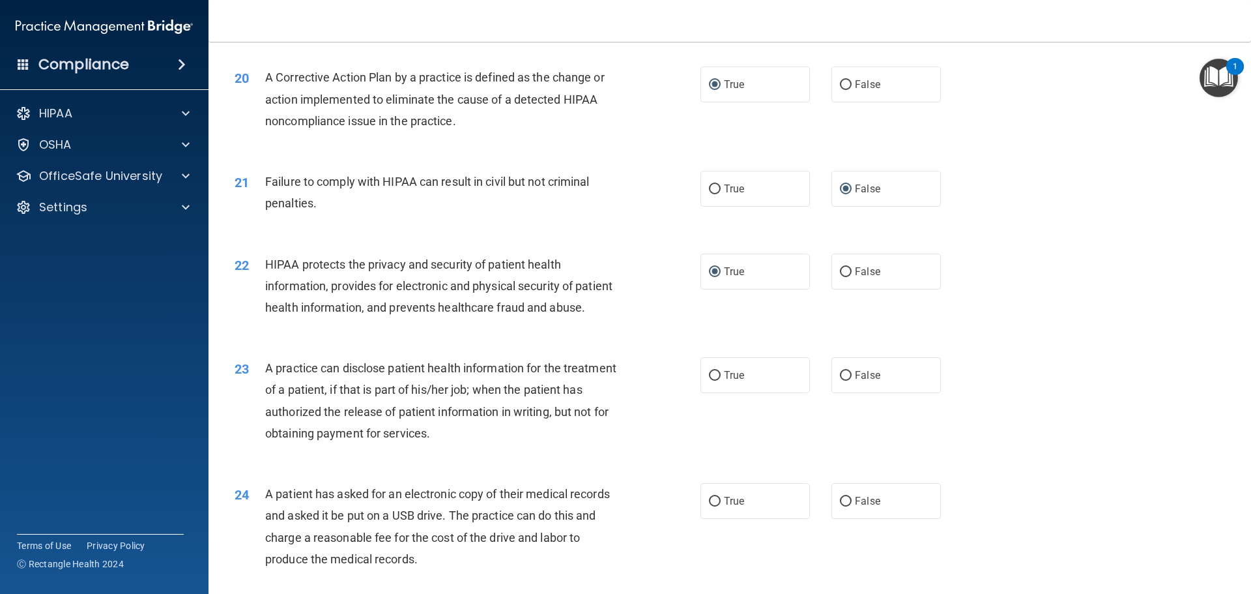
scroll to position [1839, 0]
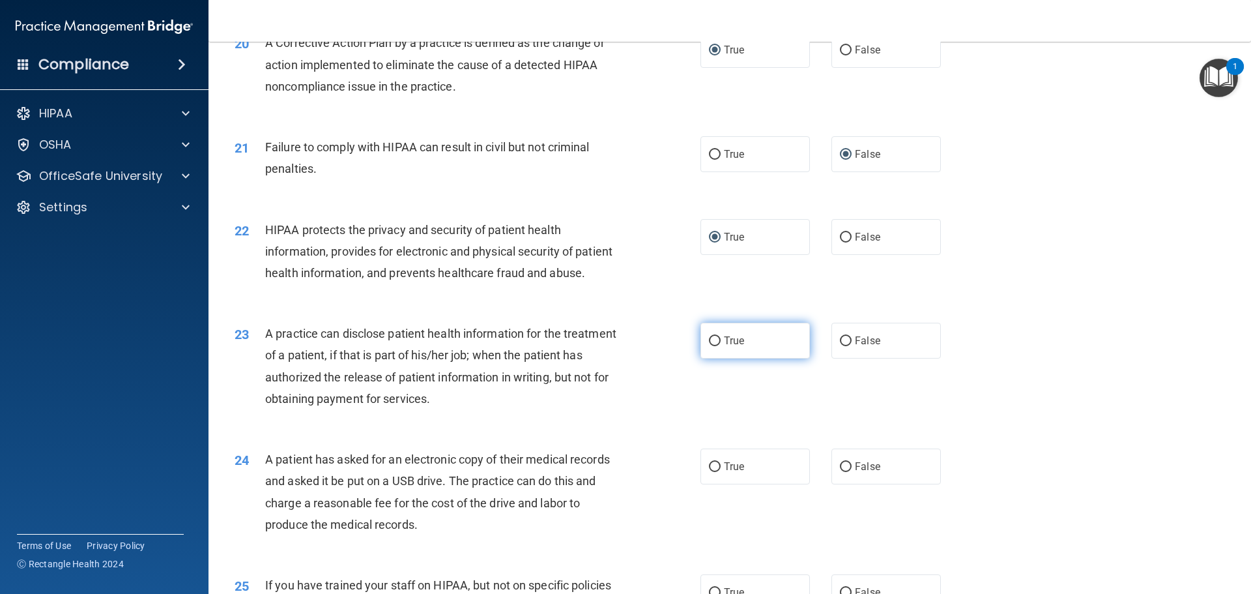
click at [712, 346] on input "True" at bounding box center [715, 341] width 12 height 10
radio input "true"
click at [709, 472] on input "True" at bounding box center [715, 467] width 12 height 10
radio input "true"
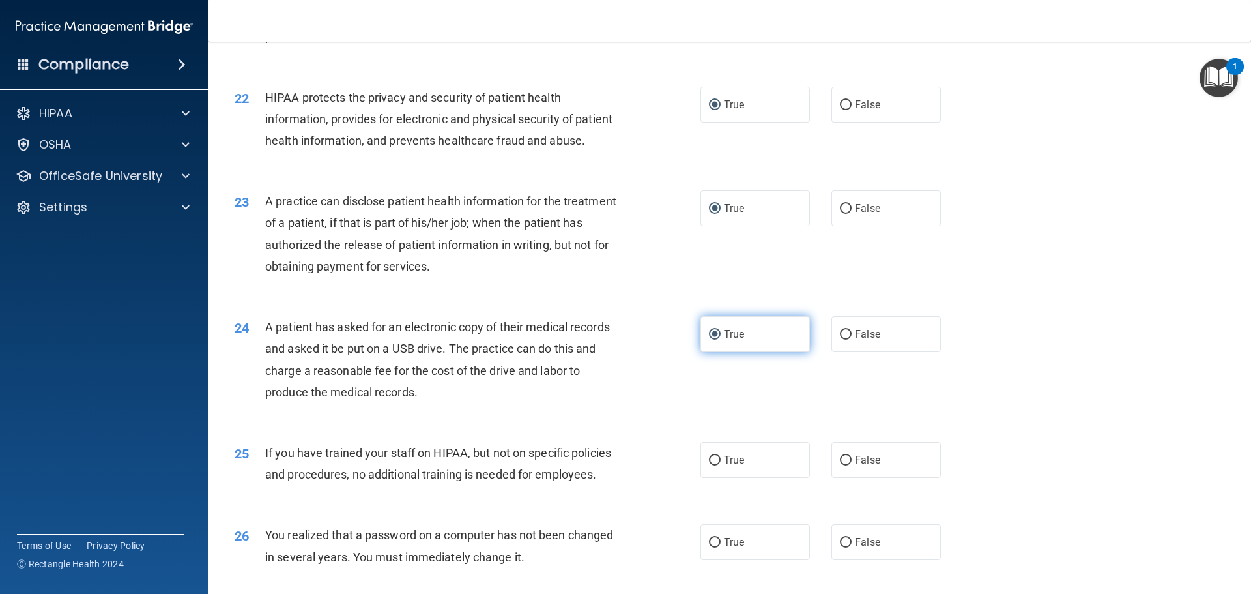
scroll to position [2099, 0]
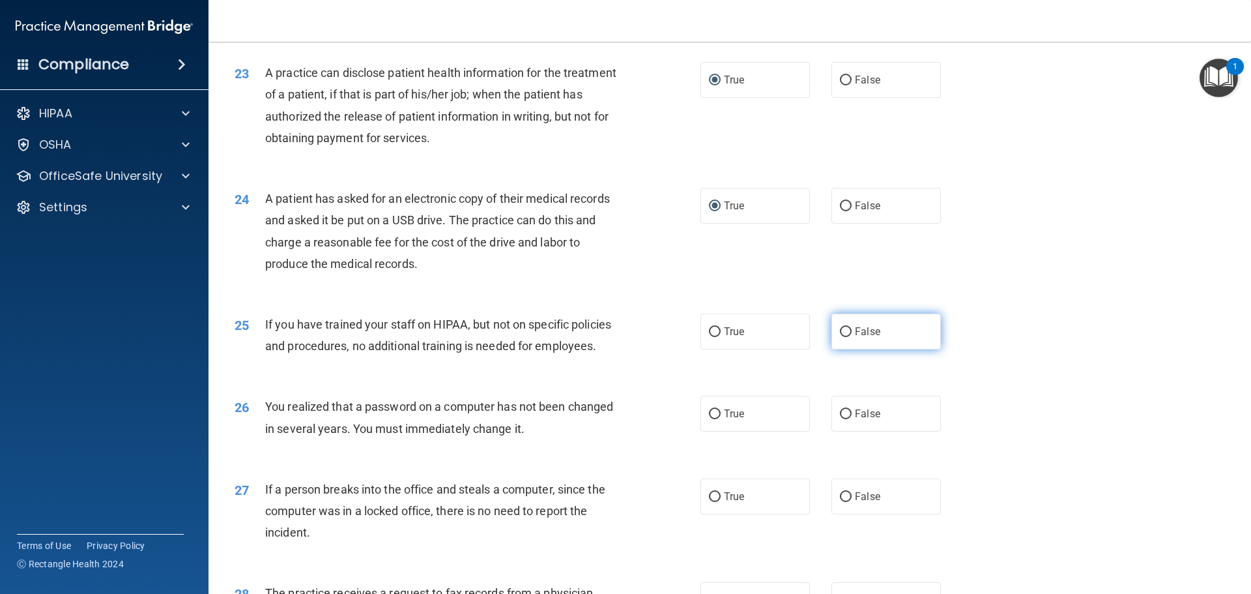
click at [842, 337] on input "False" at bounding box center [846, 332] width 12 height 10
radio input "true"
click at [842, 431] on label "False" at bounding box center [885, 413] width 109 height 36
click at [842, 419] on input "False" at bounding box center [846, 414] width 12 height 10
radio input "true"
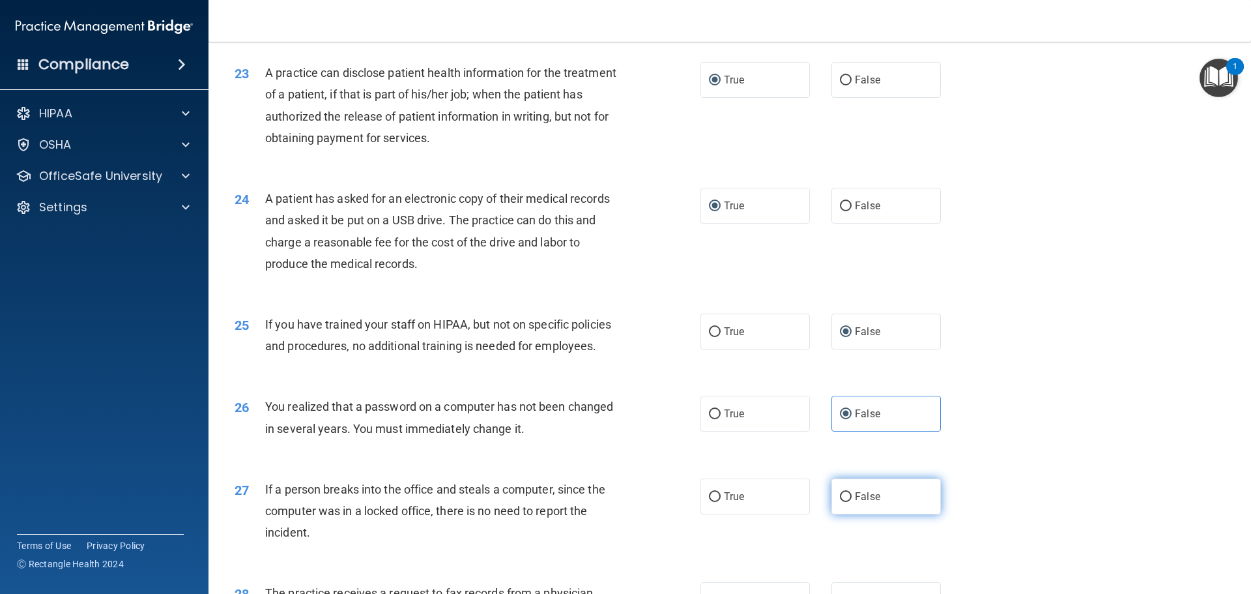
click at [840, 502] on input "False" at bounding box center [846, 497] width 12 height 10
radio input "true"
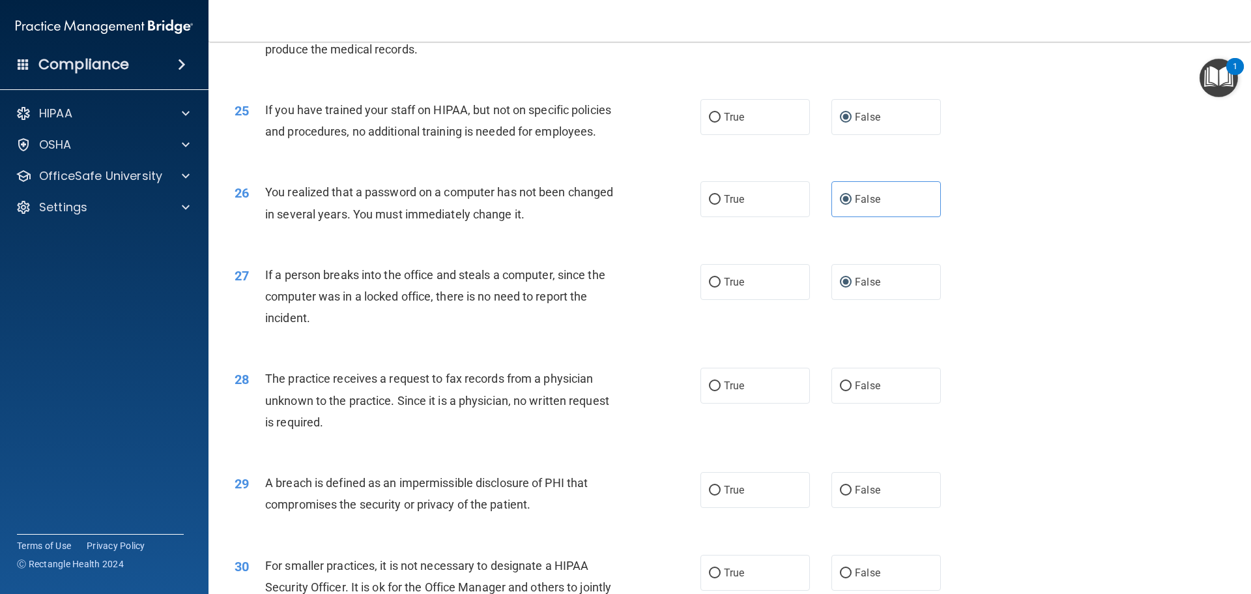
scroll to position [2360, 0]
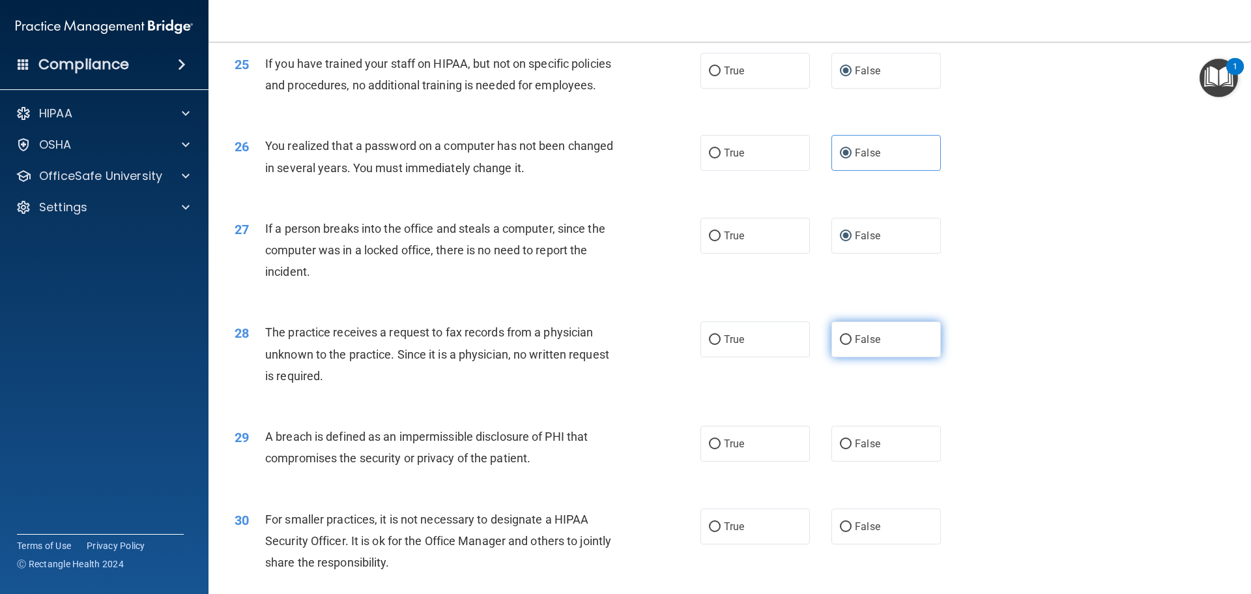
click at [840, 345] on input "False" at bounding box center [846, 340] width 12 height 10
radio input "true"
click at [710, 449] on input "True" at bounding box center [715, 444] width 12 height 10
radio input "true"
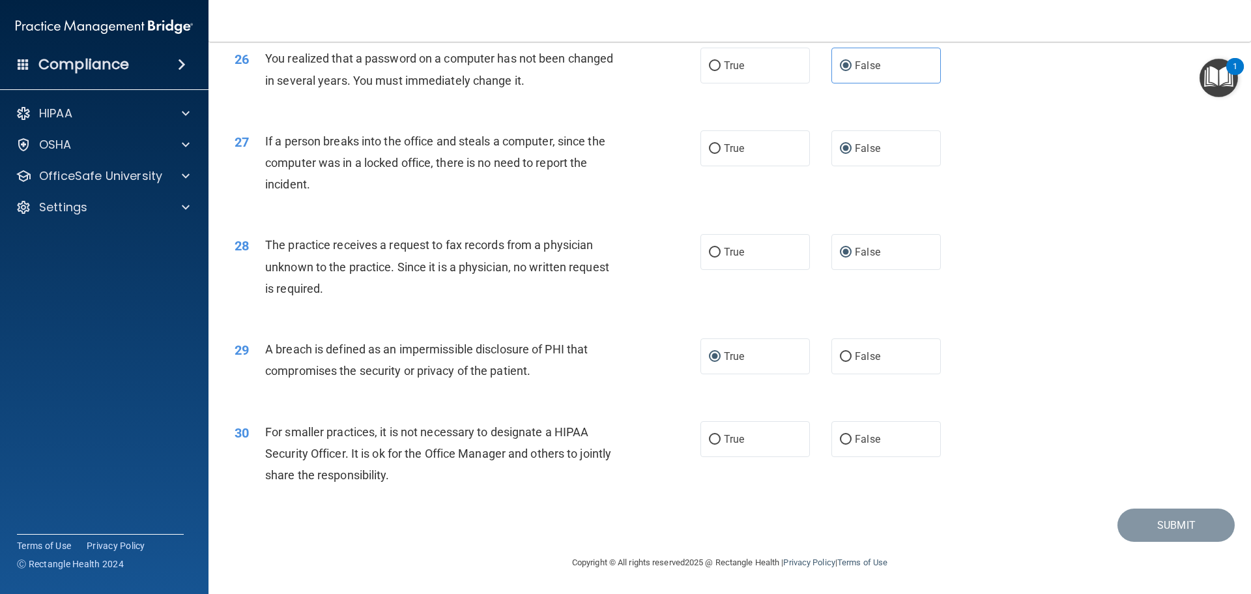
scroll to position [2490, 0]
click at [845, 435] on input "False" at bounding box center [846, 440] width 12 height 10
radio input "true"
click at [1163, 519] on button "Submit" at bounding box center [1175, 524] width 117 height 33
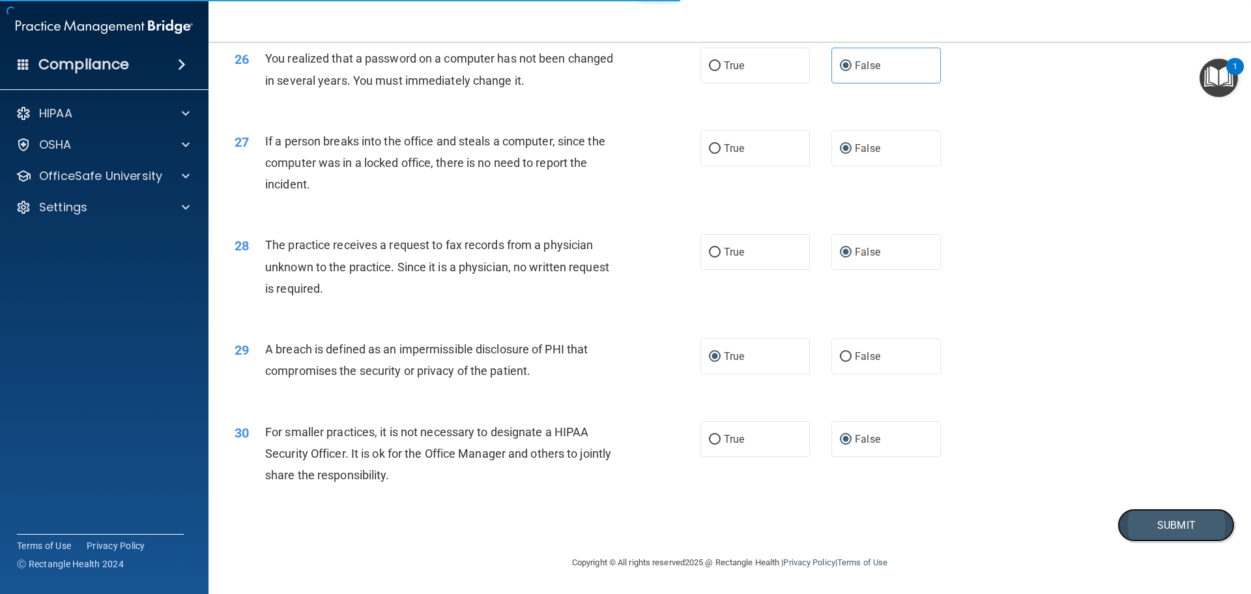
click at [1132, 521] on button "Submit" at bounding box center [1175, 524] width 117 height 33
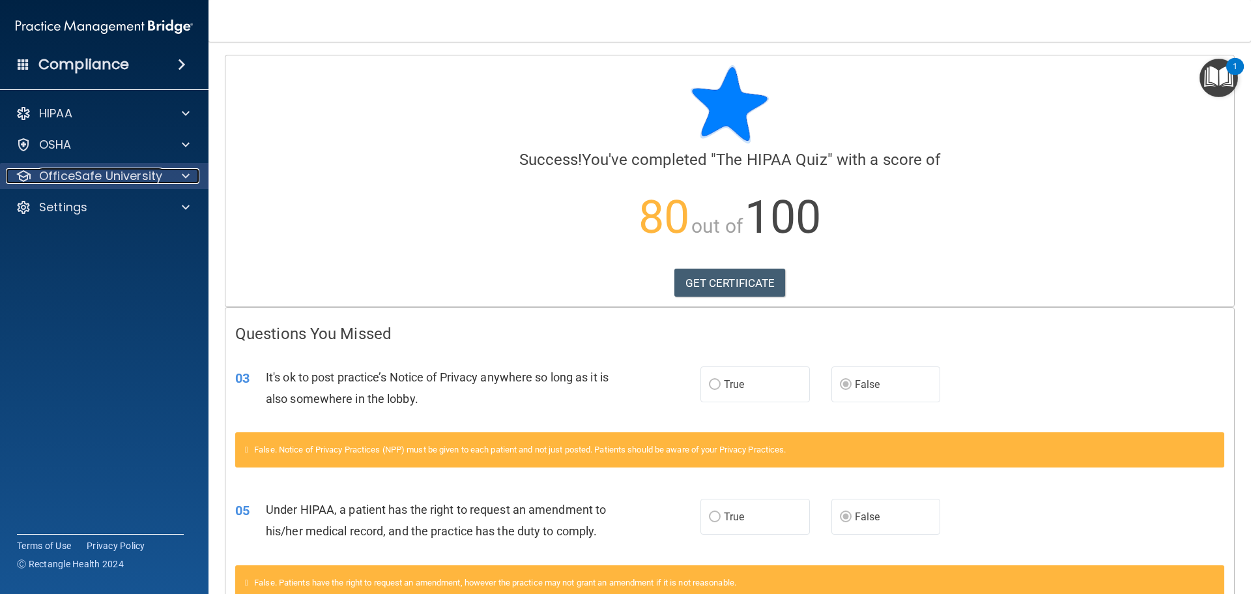
click at [89, 177] on p "OfficeSafe University" at bounding box center [100, 176] width 123 height 16
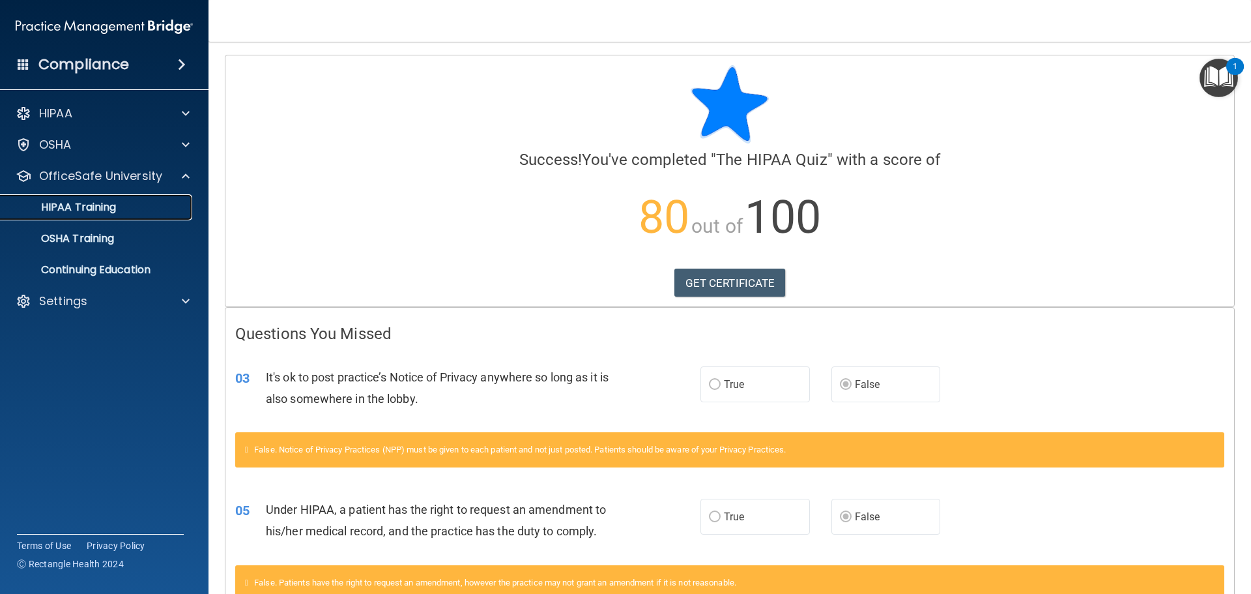
click at [98, 208] on p "HIPAA Training" at bounding box center [62, 207] width 108 height 13
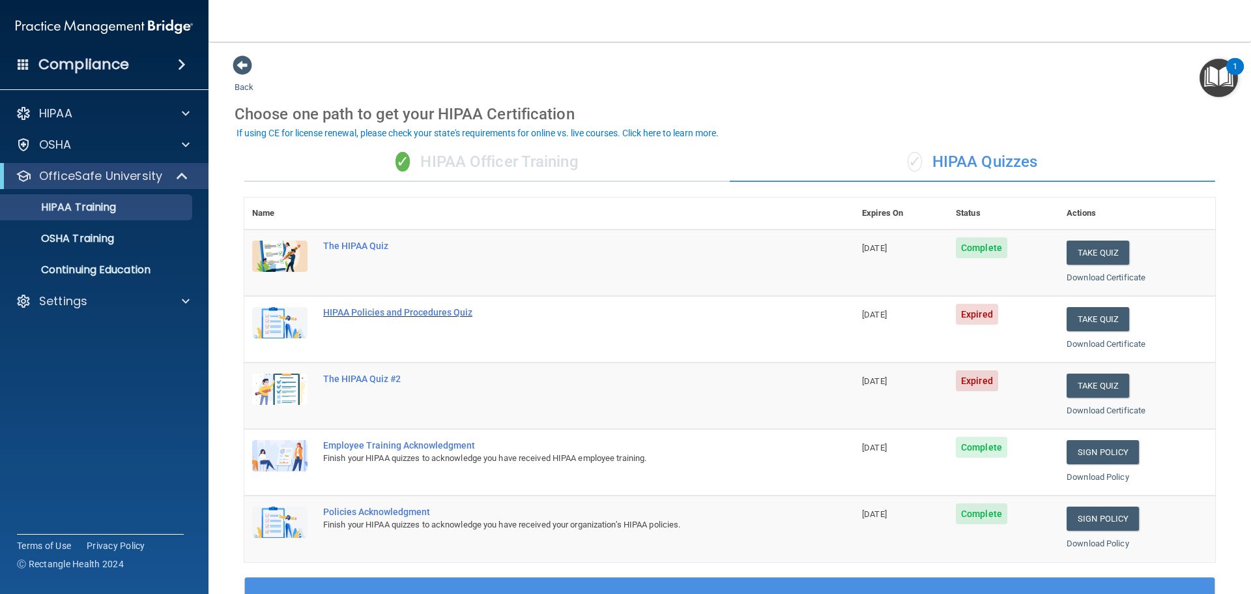
click at [391, 314] on div "HIPAA Policies and Procedures Quiz" at bounding box center [556, 312] width 466 height 10
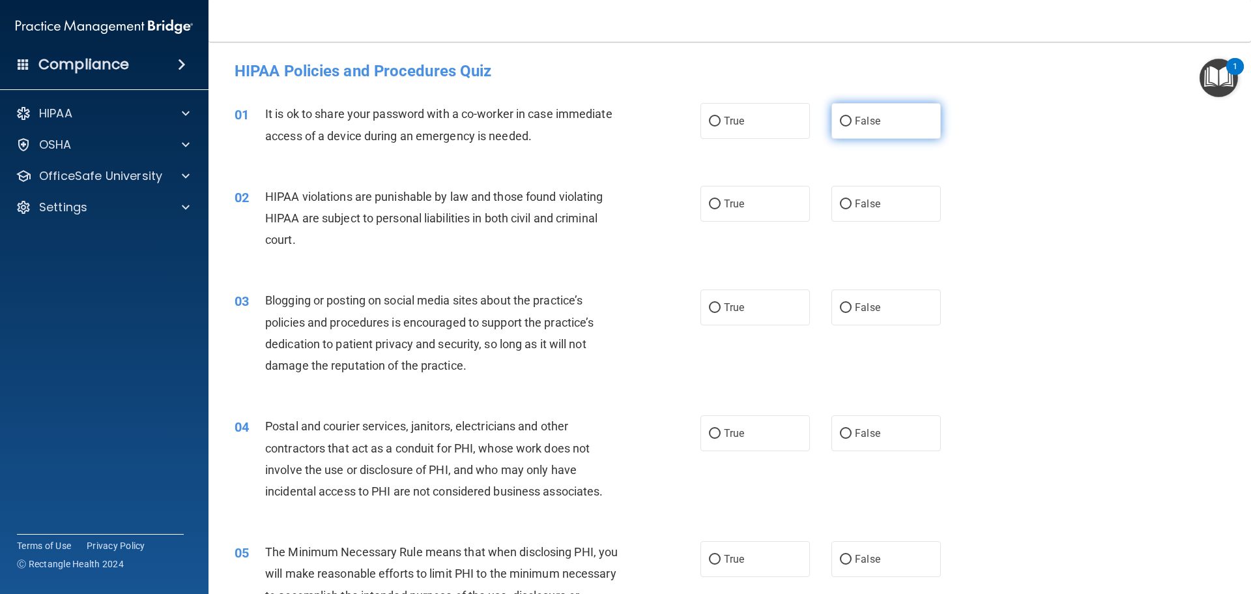
click at [840, 117] on input "False" at bounding box center [846, 122] width 12 height 10
radio input "true"
click at [709, 199] on input "True" at bounding box center [715, 204] width 12 height 10
radio input "true"
click at [841, 303] on input "False" at bounding box center [846, 308] width 12 height 10
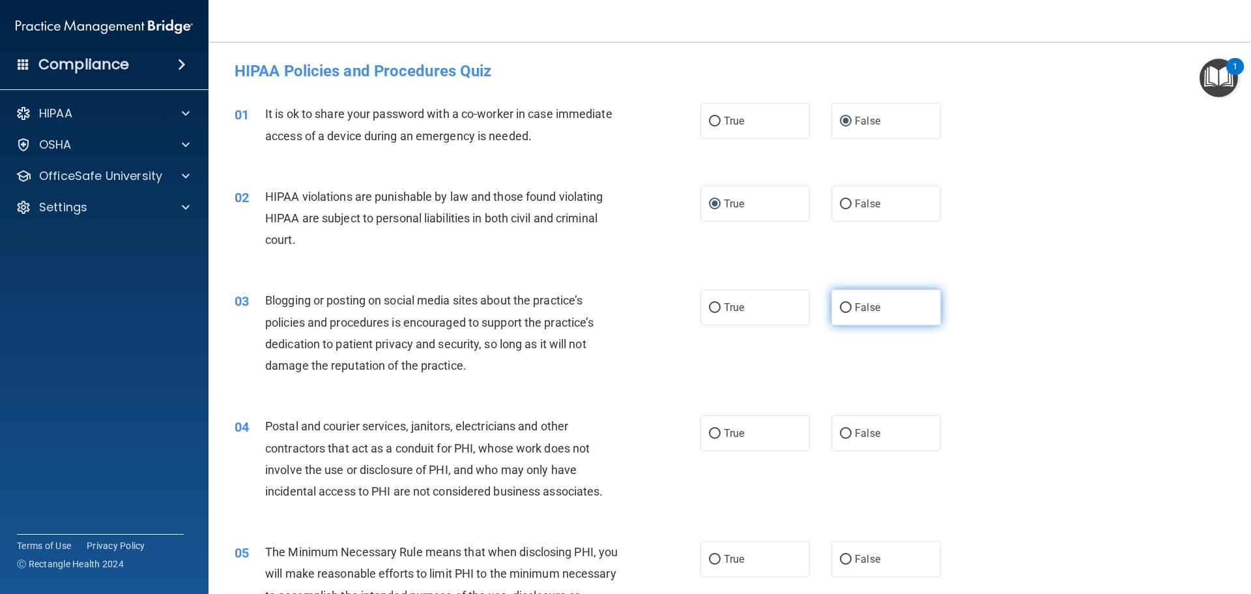
radio input "true"
click at [709, 430] on input "True" at bounding box center [715, 434] width 12 height 10
radio input "true"
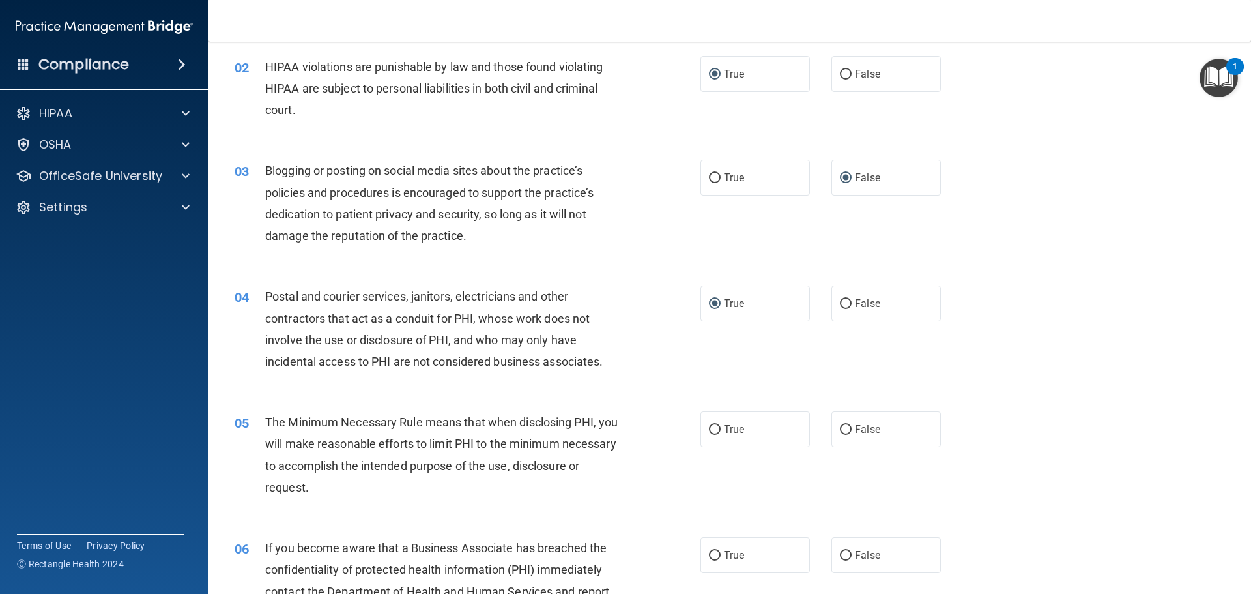
scroll to position [130, 0]
click at [709, 429] on input "True" at bounding box center [715, 429] width 12 height 10
radio input "true"
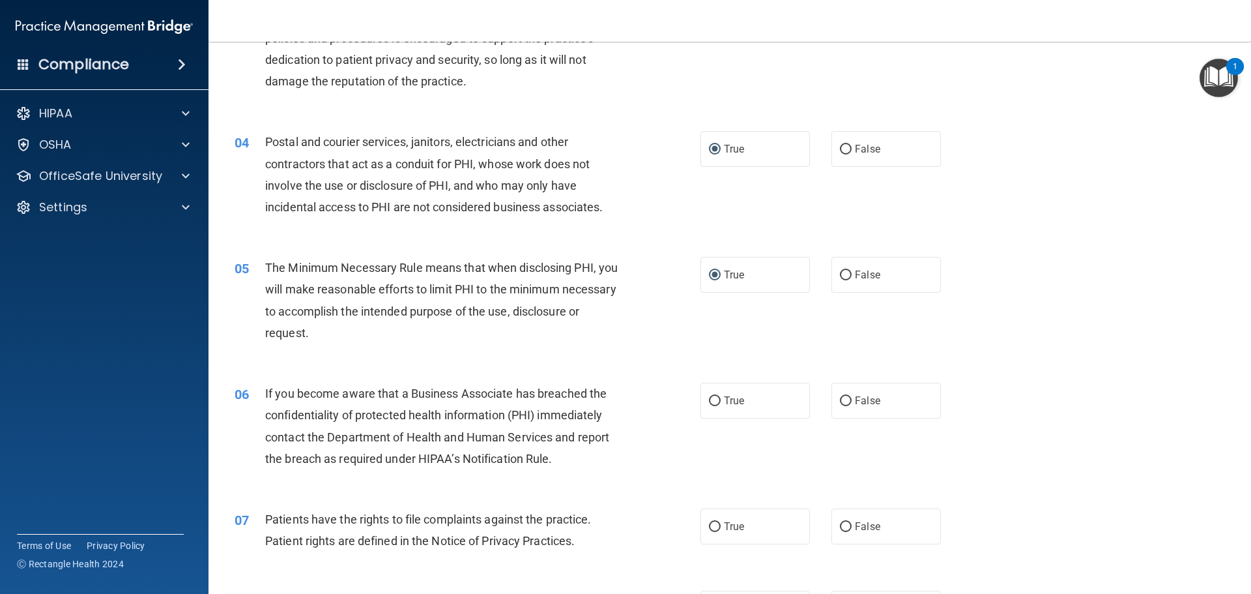
scroll to position [326, 0]
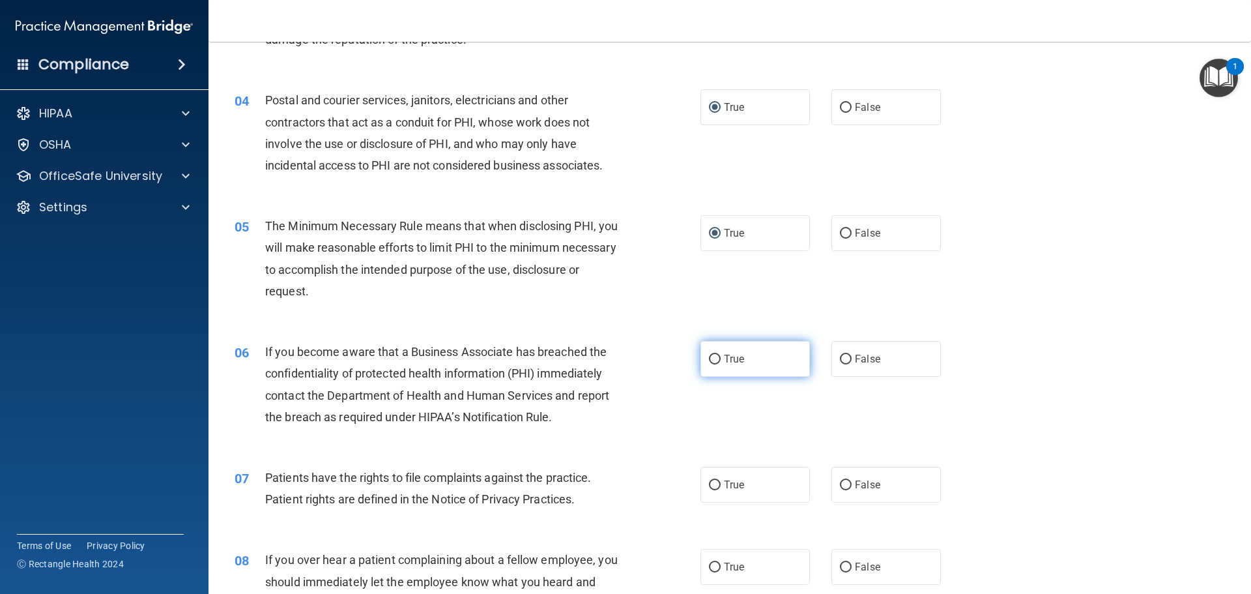
click at [709, 356] on input "True" at bounding box center [715, 359] width 12 height 10
radio input "true"
click at [840, 359] on input "False" at bounding box center [846, 359] width 12 height 10
radio input "true"
radio input "false"
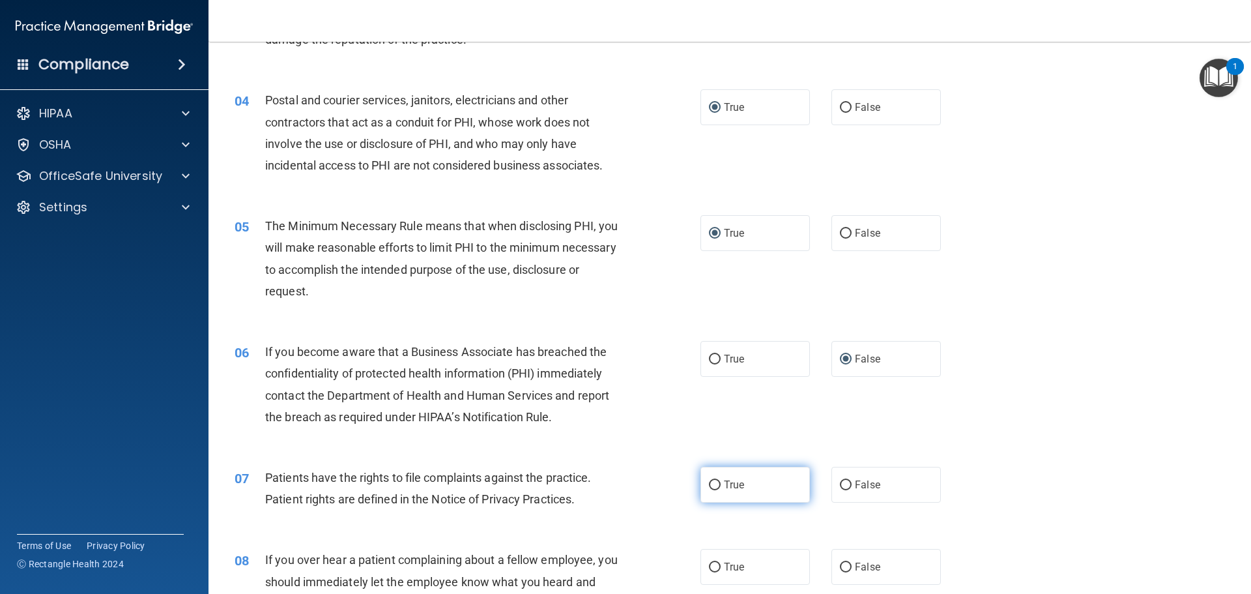
click at [709, 486] on input "True" at bounding box center [715, 485] width 12 height 10
radio input "true"
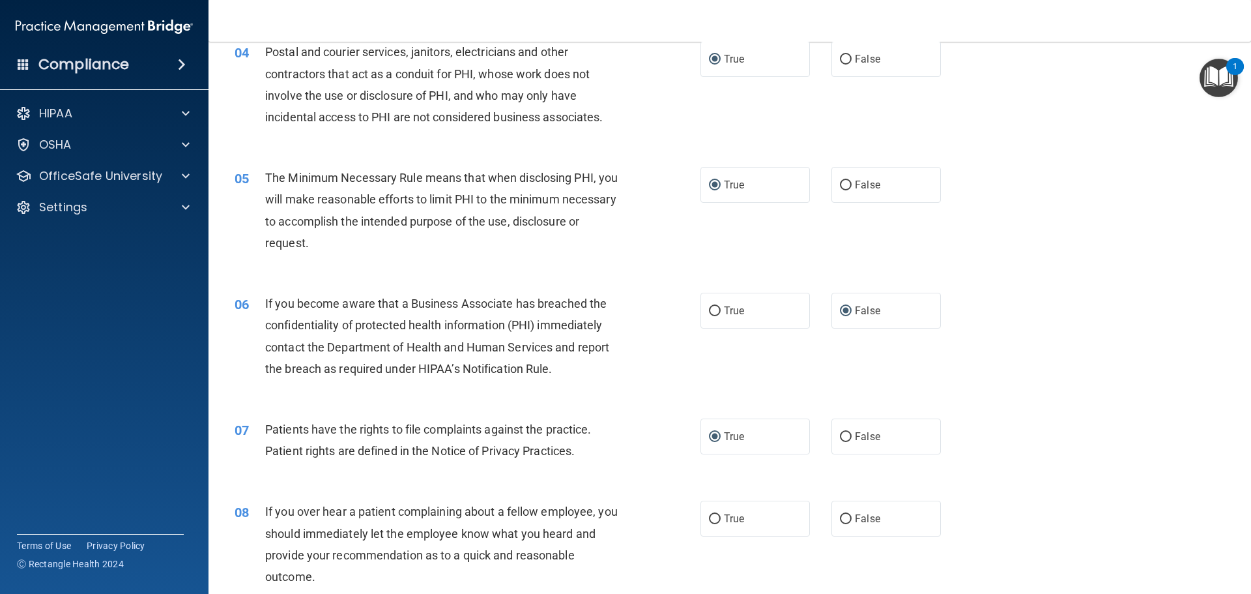
scroll to position [456, 0]
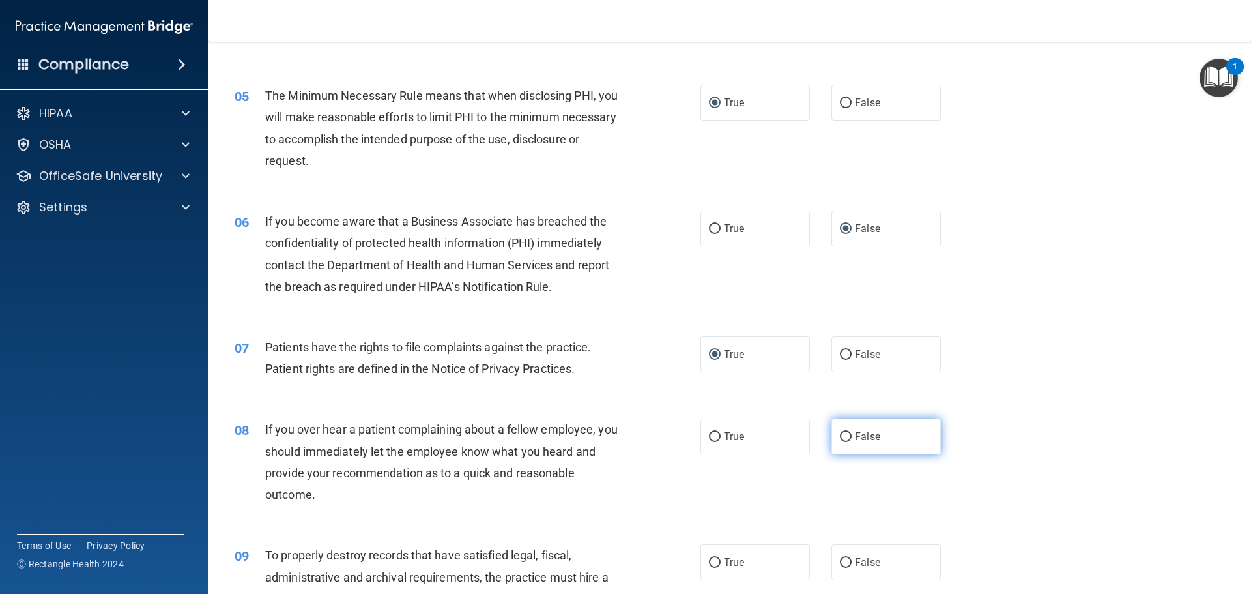
click at [844, 431] on label "False" at bounding box center [885, 436] width 109 height 36
click at [844, 432] on input "False" at bounding box center [846, 437] width 12 height 10
radio input "true"
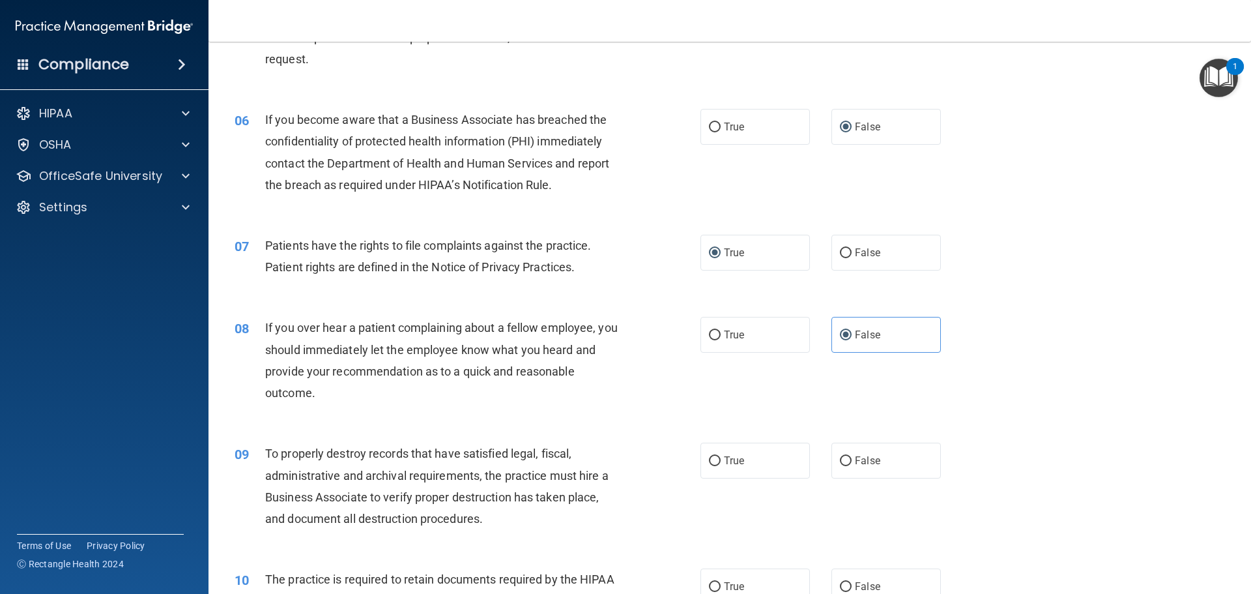
scroll to position [586, 0]
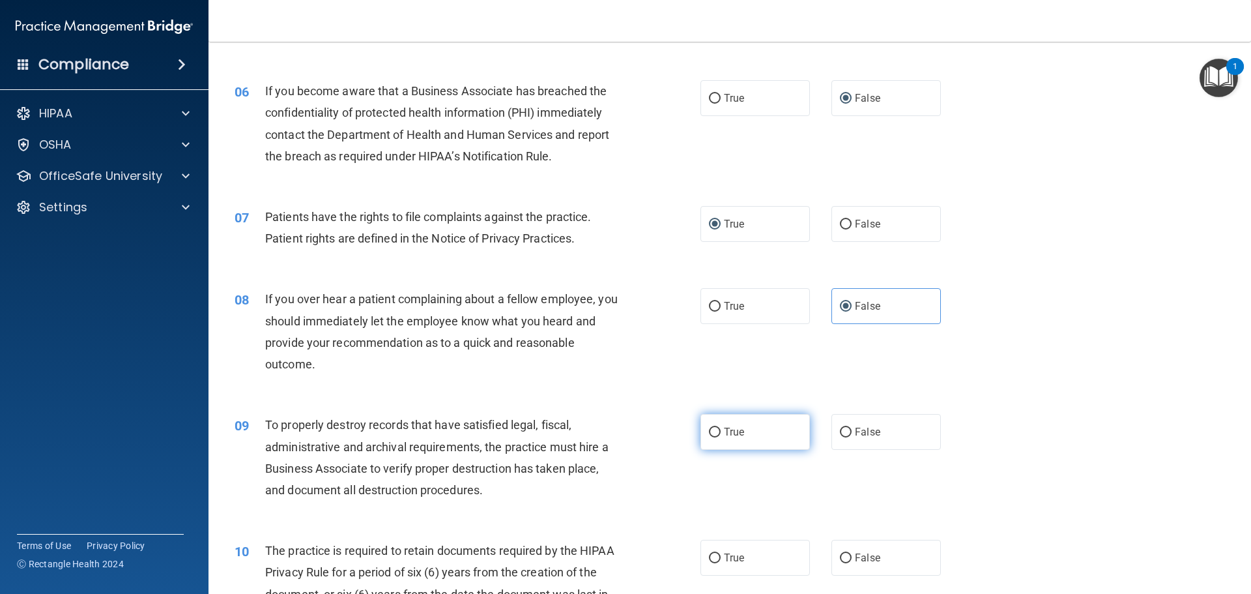
click at [713, 437] on input "True" at bounding box center [715, 432] width 12 height 10
radio input "true"
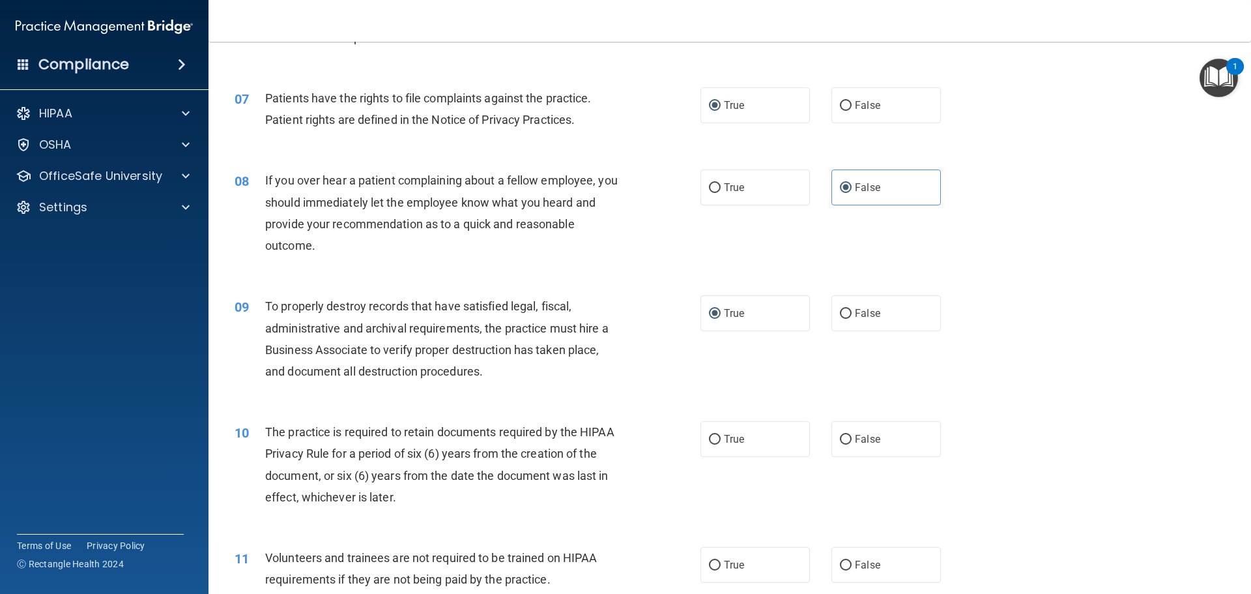
scroll to position [782, 0]
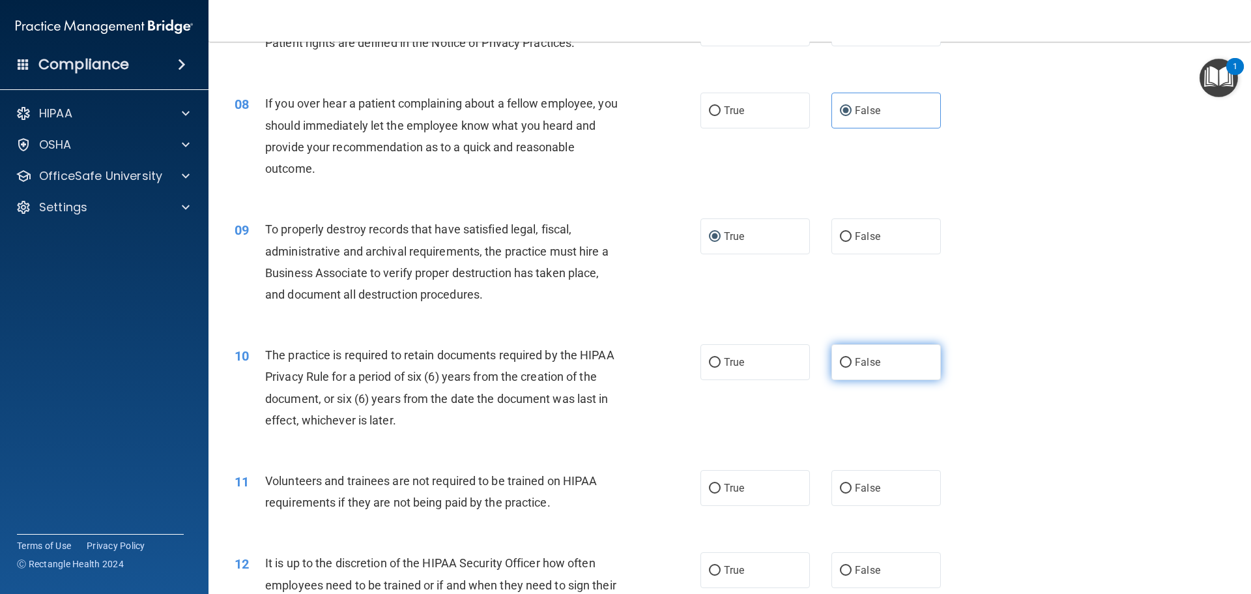
click at [840, 362] on input "False" at bounding box center [846, 363] width 12 height 10
radio input "true"
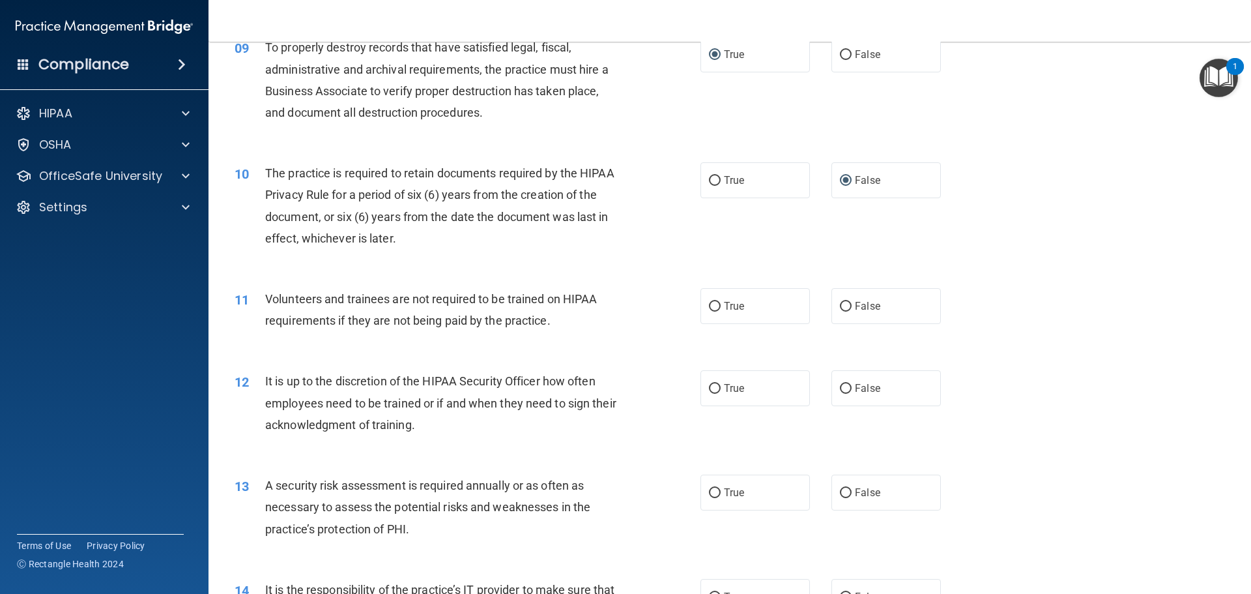
scroll to position [977, 0]
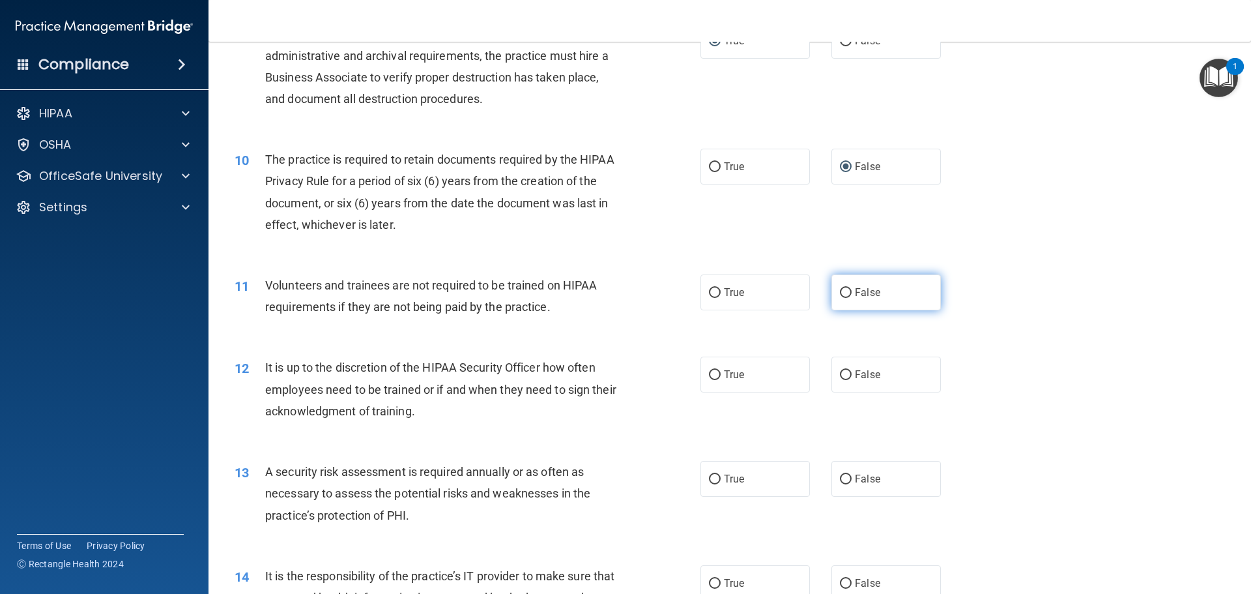
click at [840, 291] on input "False" at bounding box center [846, 293] width 12 height 10
radio input "true"
click at [840, 374] on input "False" at bounding box center [846, 375] width 12 height 10
radio input "true"
click at [711, 478] on input "True" at bounding box center [715, 479] width 12 height 10
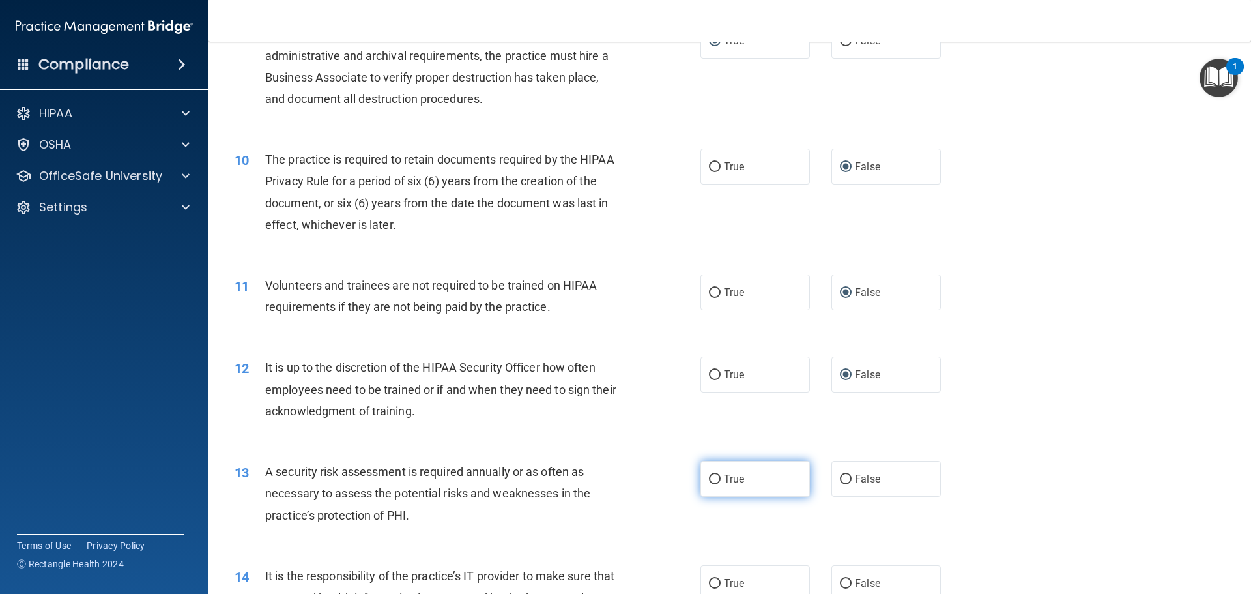
radio input "true"
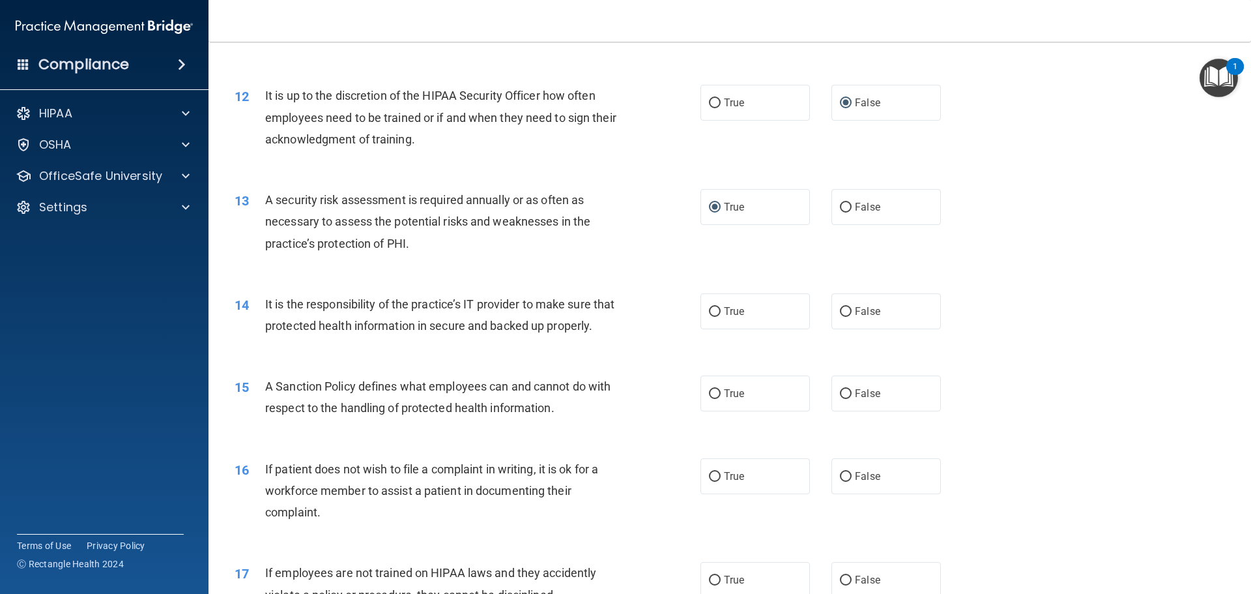
scroll to position [1368, 0]
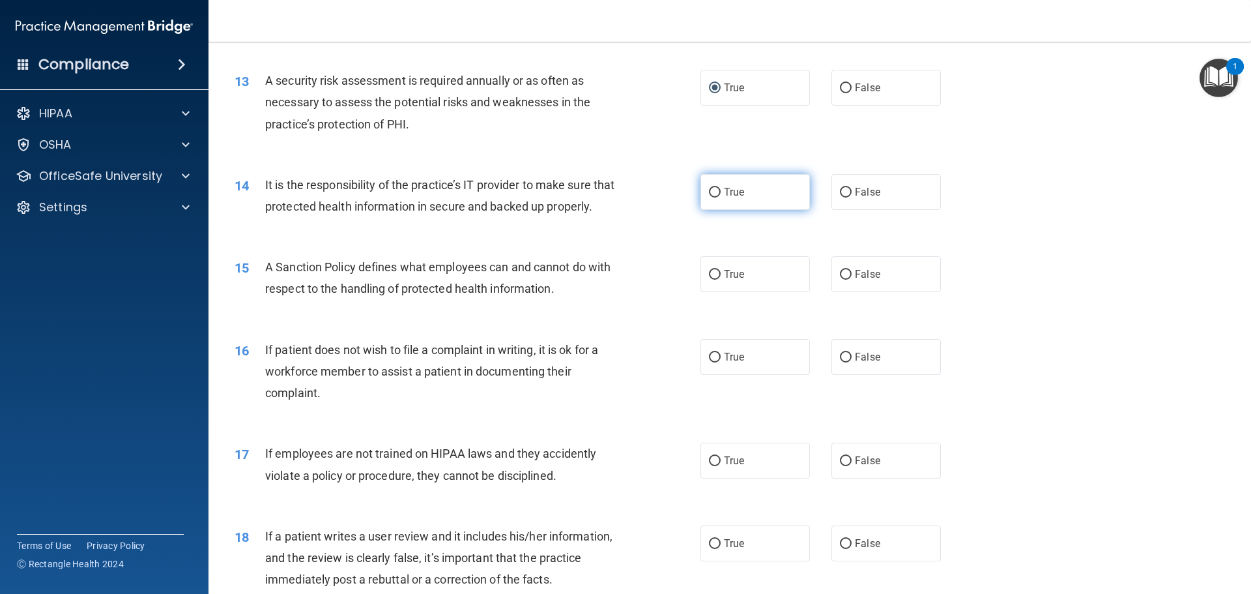
click at [709, 190] on input "True" at bounding box center [715, 193] width 12 height 10
radio input "true"
click at [840, 280] on input "False" at bounding box center [846, 275] width 12 height 10
radio input "true"
click at [840, 362] on input "False" at bounding box center [846, 357] width 12 height 10
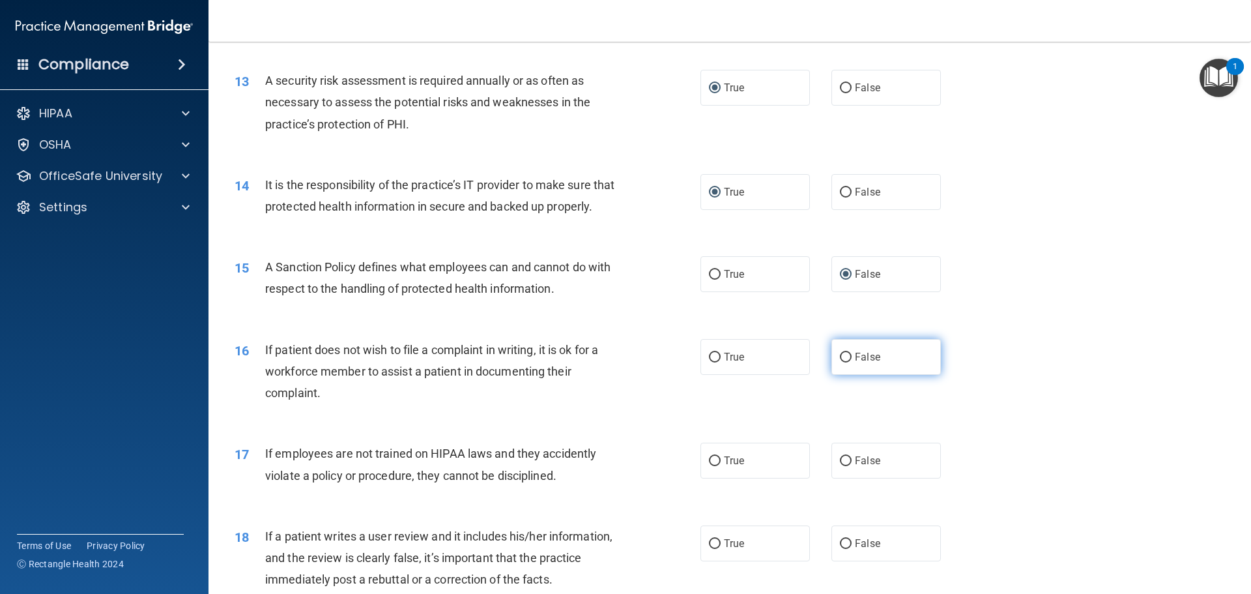
radio input "true"
click at [840, 466] on input "False" at bounding box center [846, 461] width 12 height 10
radio input "true"
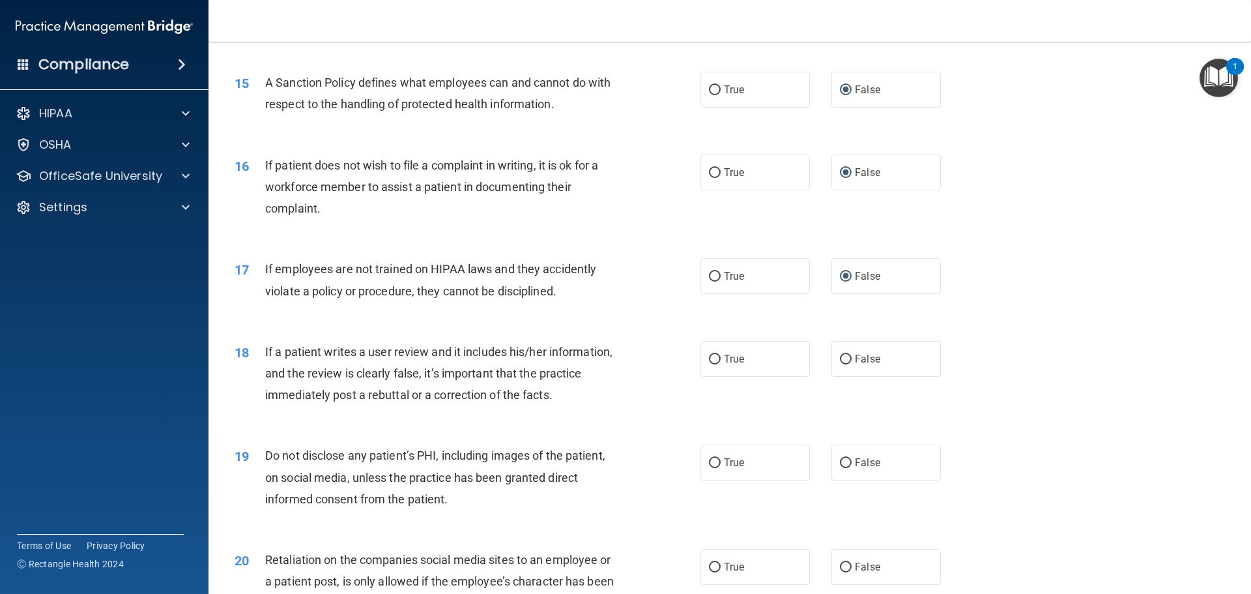
scroll to position [1564, 0]
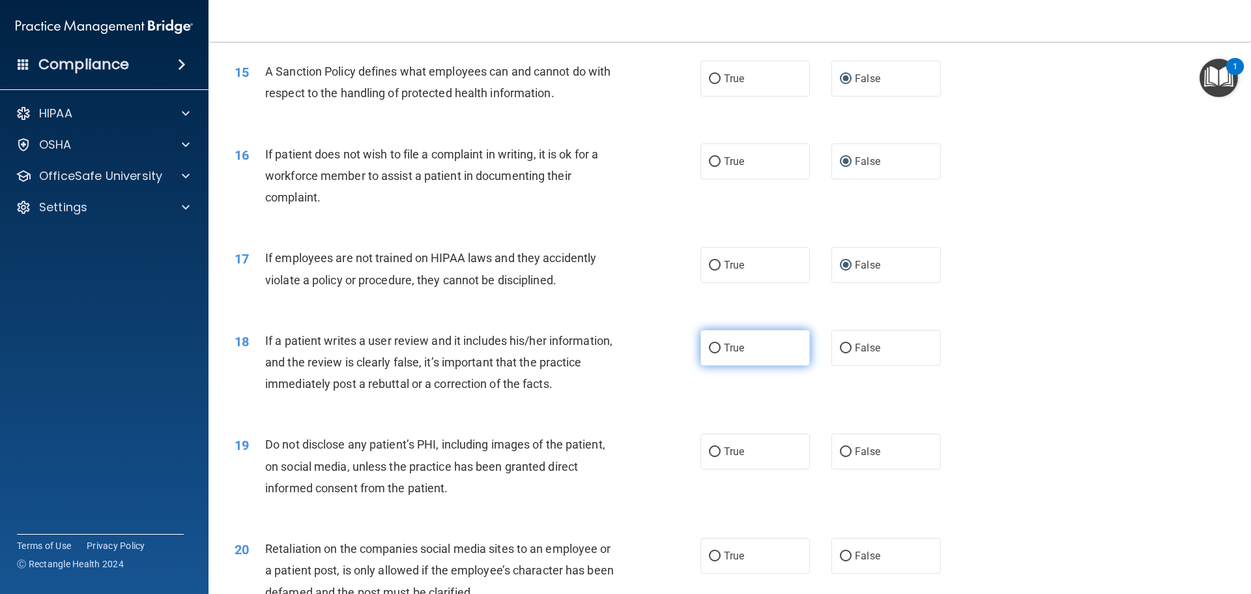
click at [710, 353] on input "True" at bounding box center [715, 348] width 12 height 10
radio input "true"
click at [709, 457] on input "True" at bounding box center [715, 452] width 12 height 10
radio input "true"
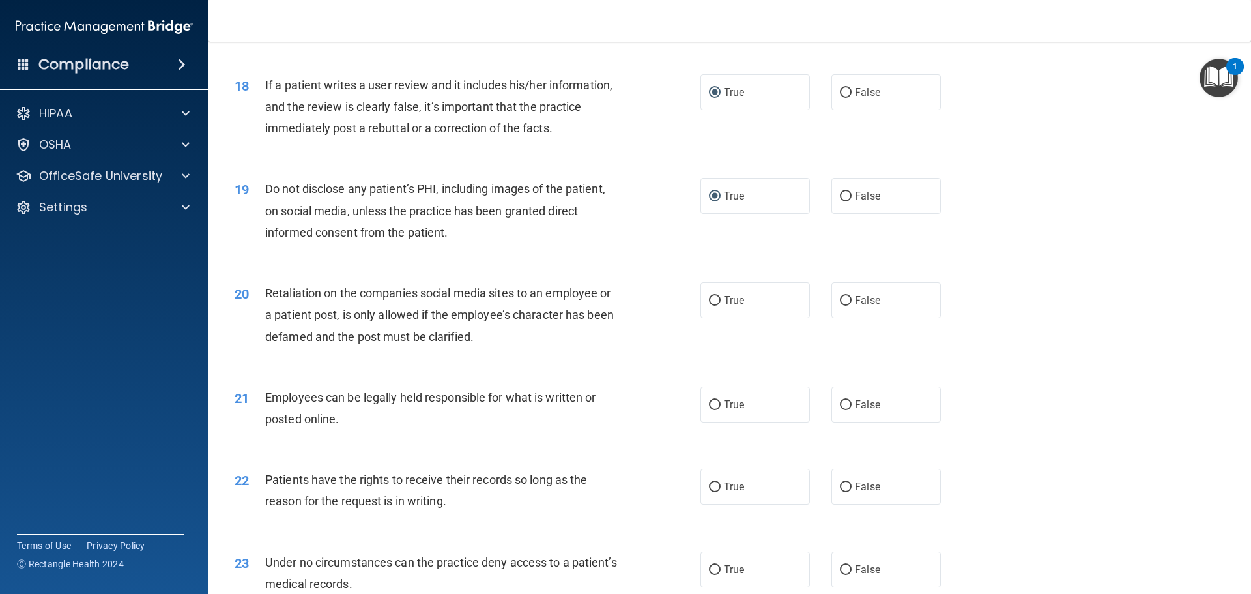
scroll to position [1824, 0]
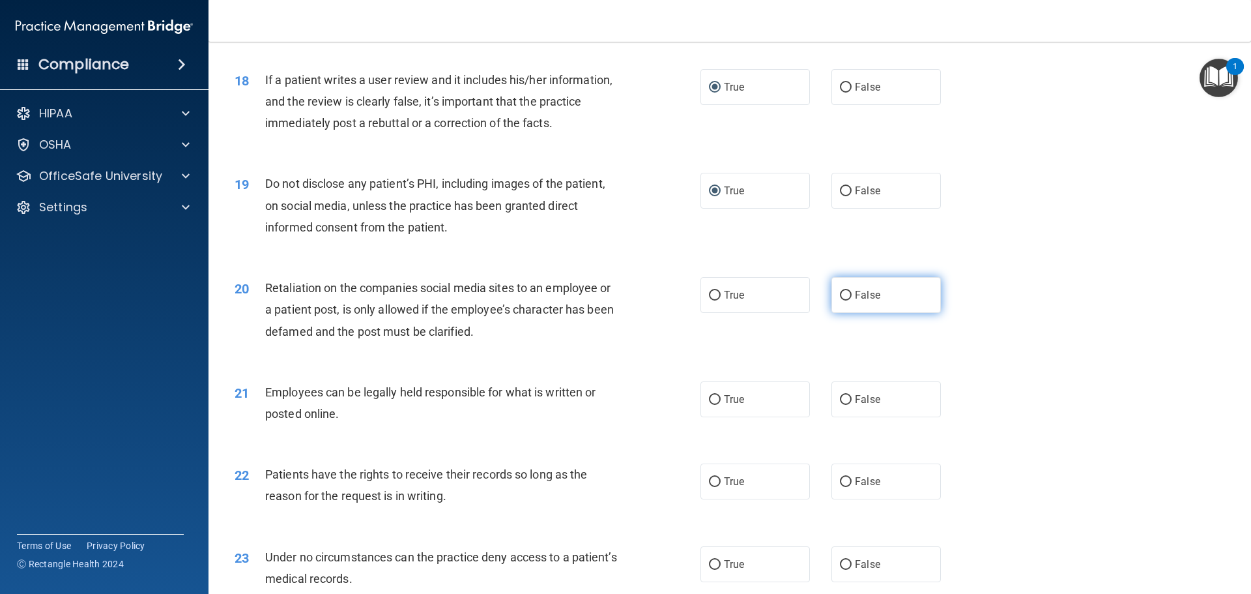
click at [840, 300] on input "False" at bounding box center [846, 296] width 12 height 10
radio input "true"
click at [711, 405] on input "True" at bounding box center [715, 400] width 12 height 10
radio input "true"
click at [709, 487] on input "True" at bounding box center [715, 482] width 12 height 10
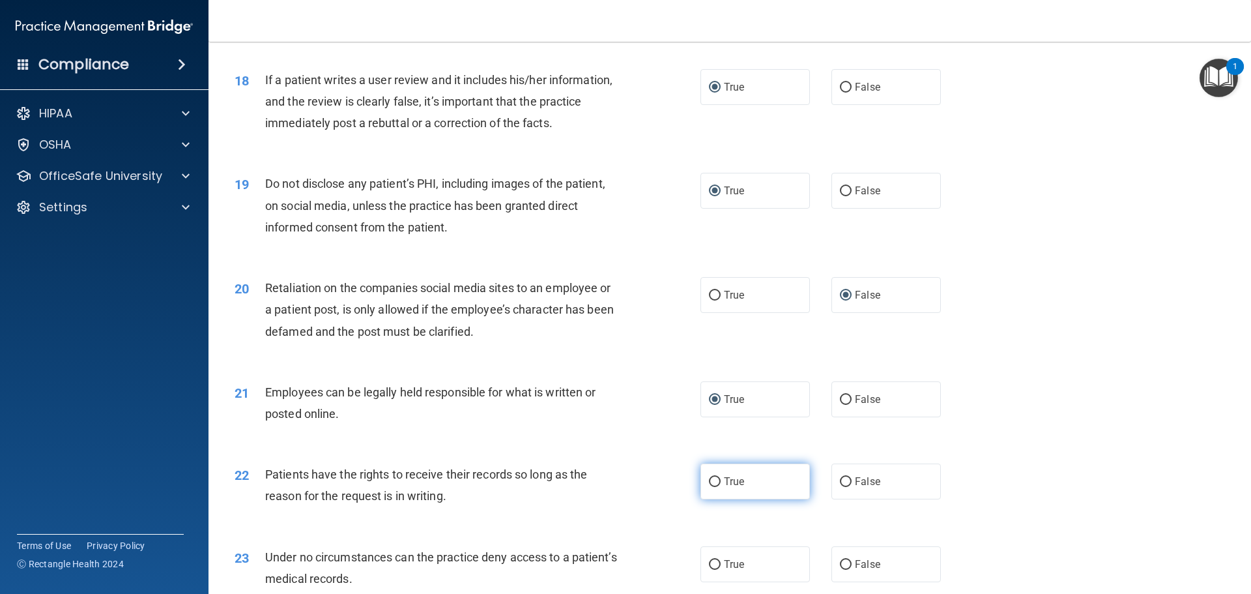
radio input "true"
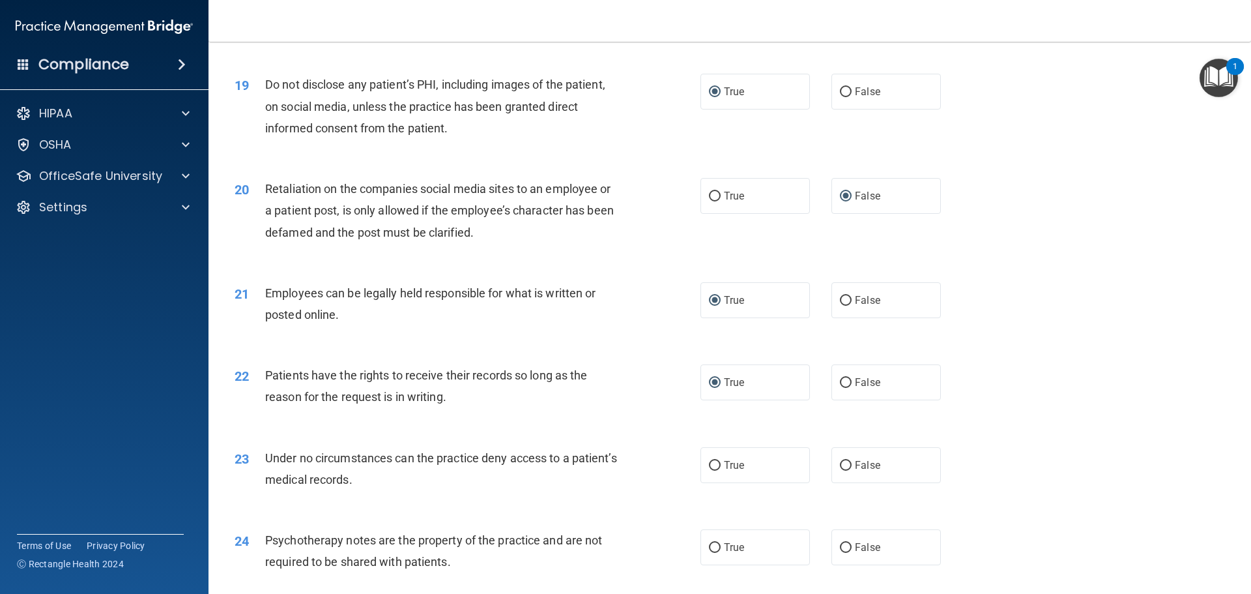
scroll to position [1955, 0]
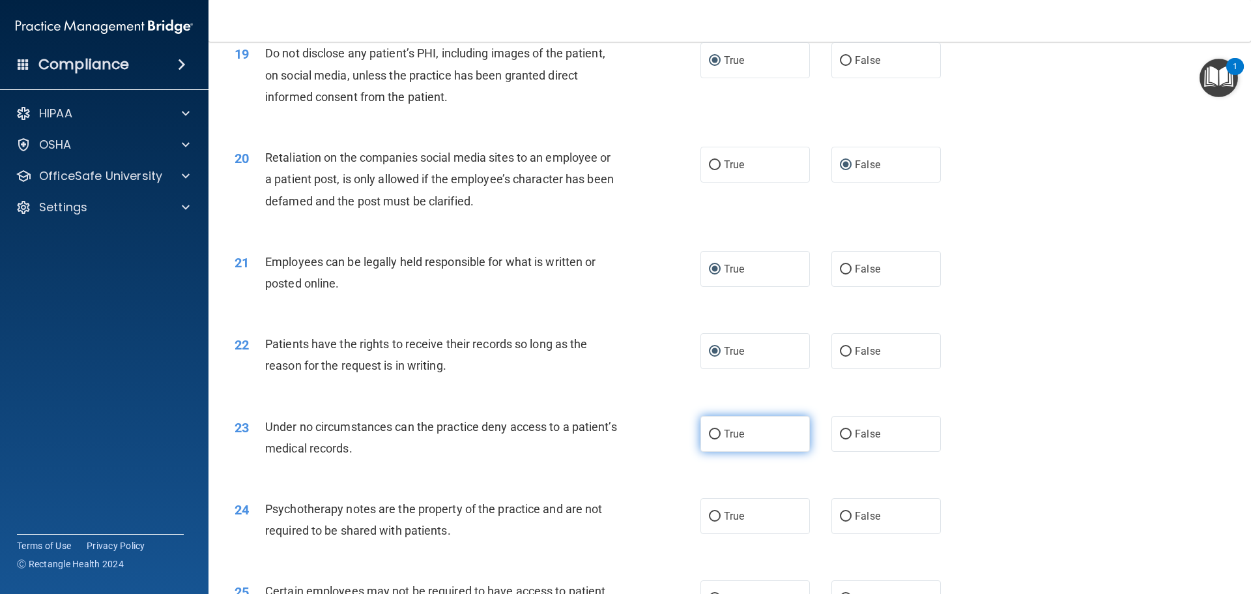
click at [710, 439] on input "True" at bounding box center [715, 434] width 12 height 10
radio input "true"
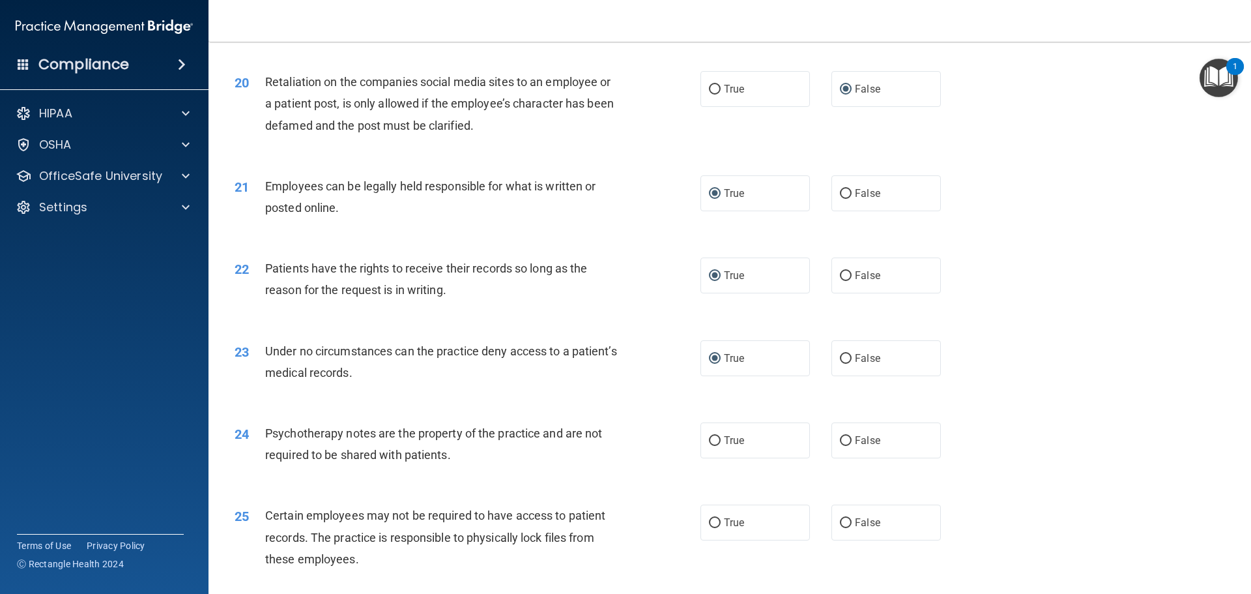
scroll to position [2150, 0]
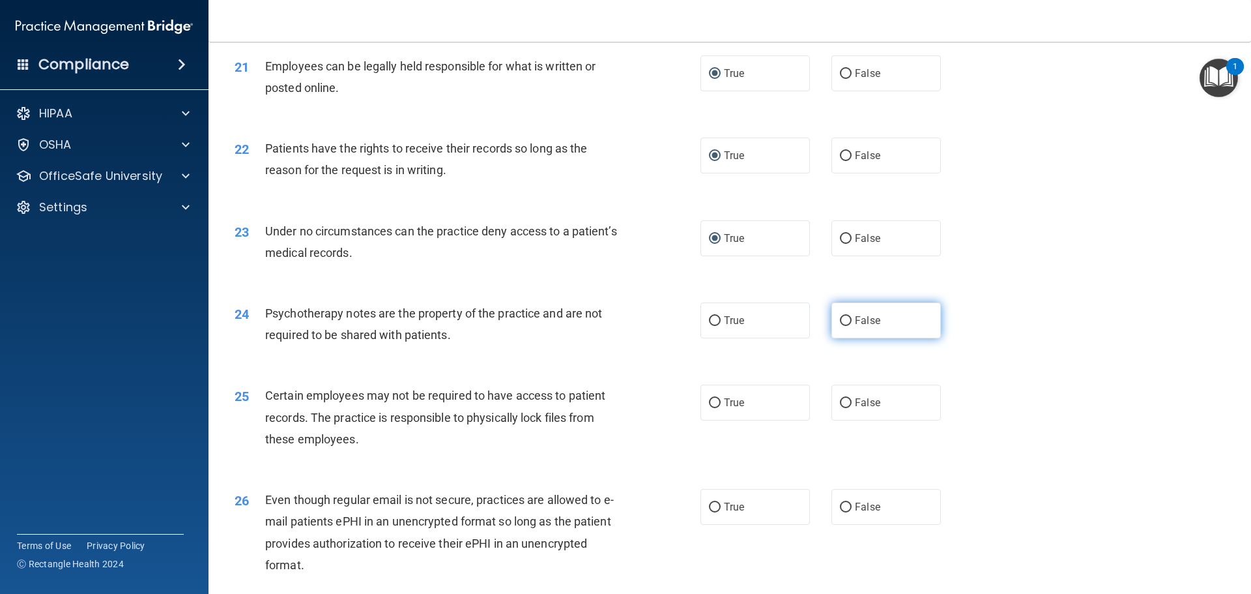
click at [840, 326] on input "False" at bounding box center [846, 321] width 12 height 10
radio input "true"
click at [710, 408] on input "True" at bounding box center [715, 403] width 12 height 10
radio input "true"
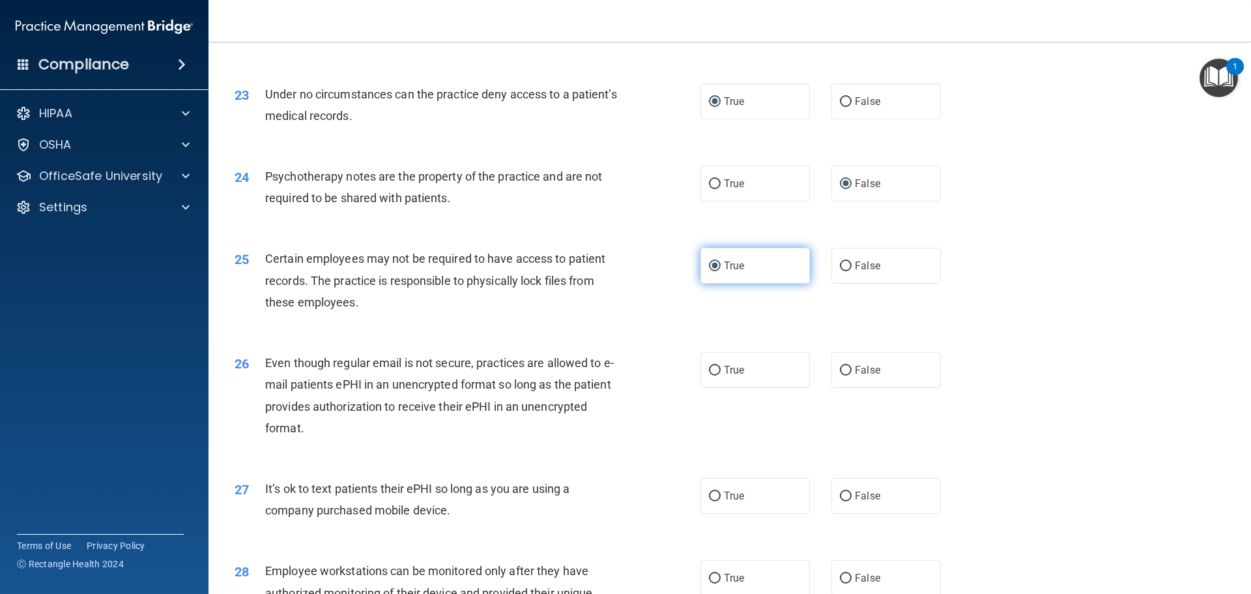
scroll to position [2345, 0]
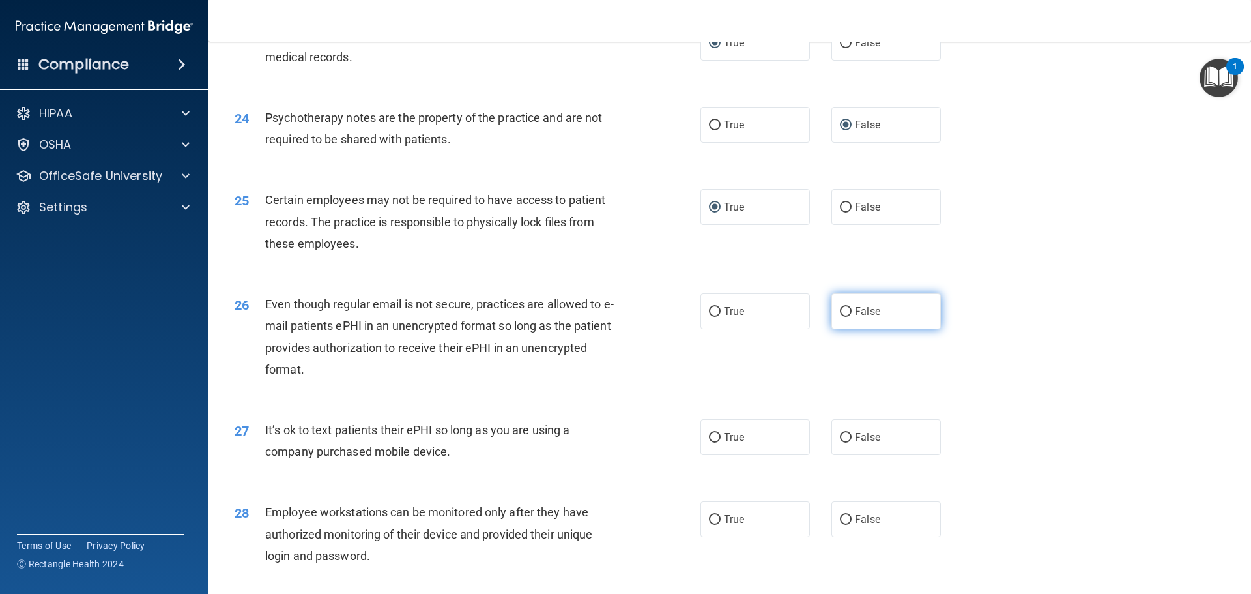
click at [840, 317] on input "False" at bounding box center [846, 312] width 12 height 10
radio input "true"
click at [840, 442] on input "False" at bounding box center [846, 438] width 12 height 10
radio input "true"
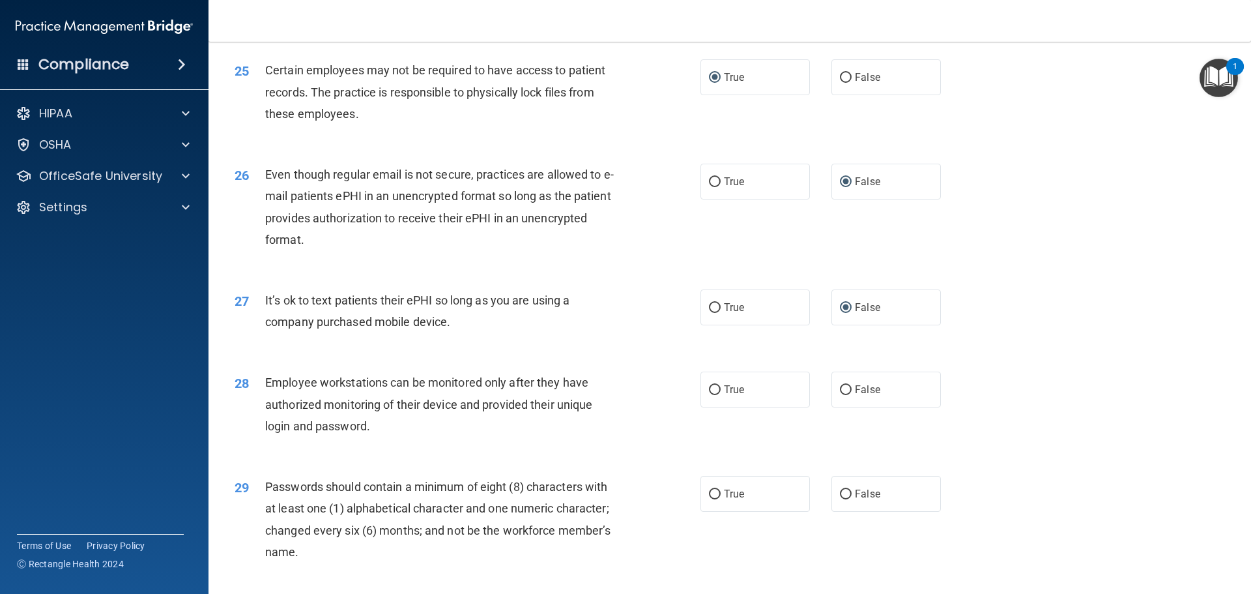
scroll to position [2476, 0]
click at [840, 394] on input "False" at bounding box center [846, 389] width 12 height 10
radio input "true"
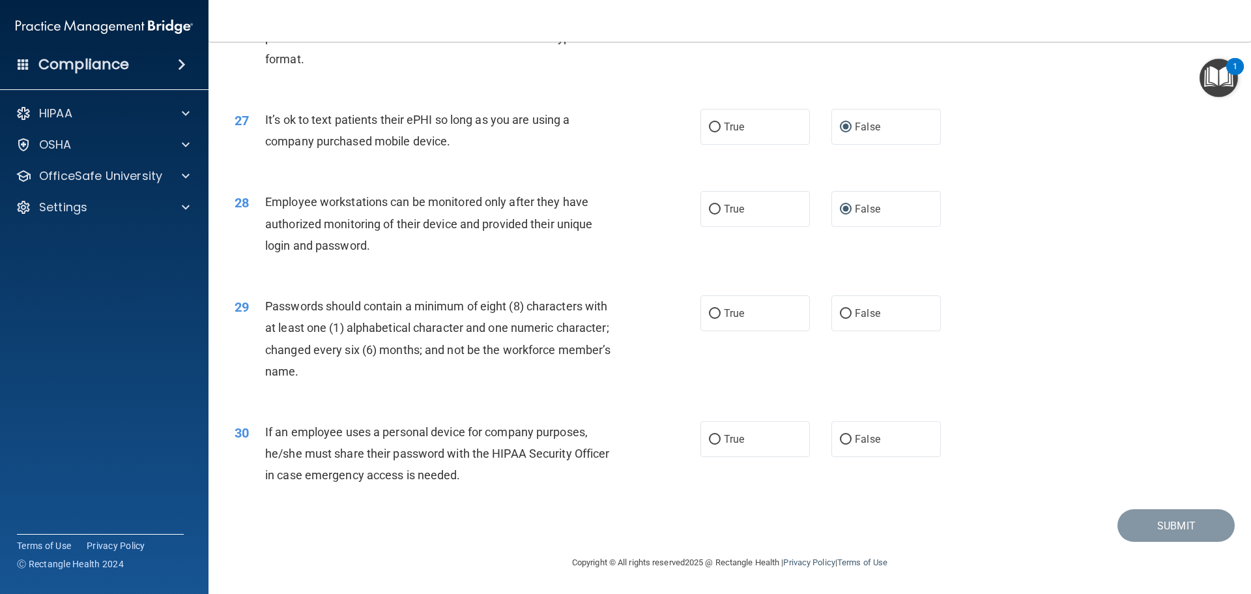
scroll to position [2671, 0]
click at [709, 318] on input "True" at bounding box center [715, 314] width 12 height 10
radio input "true"
click at [841, 440] on input "False" at bounding box center [846, 440] width 12 height 10
radio input "true"
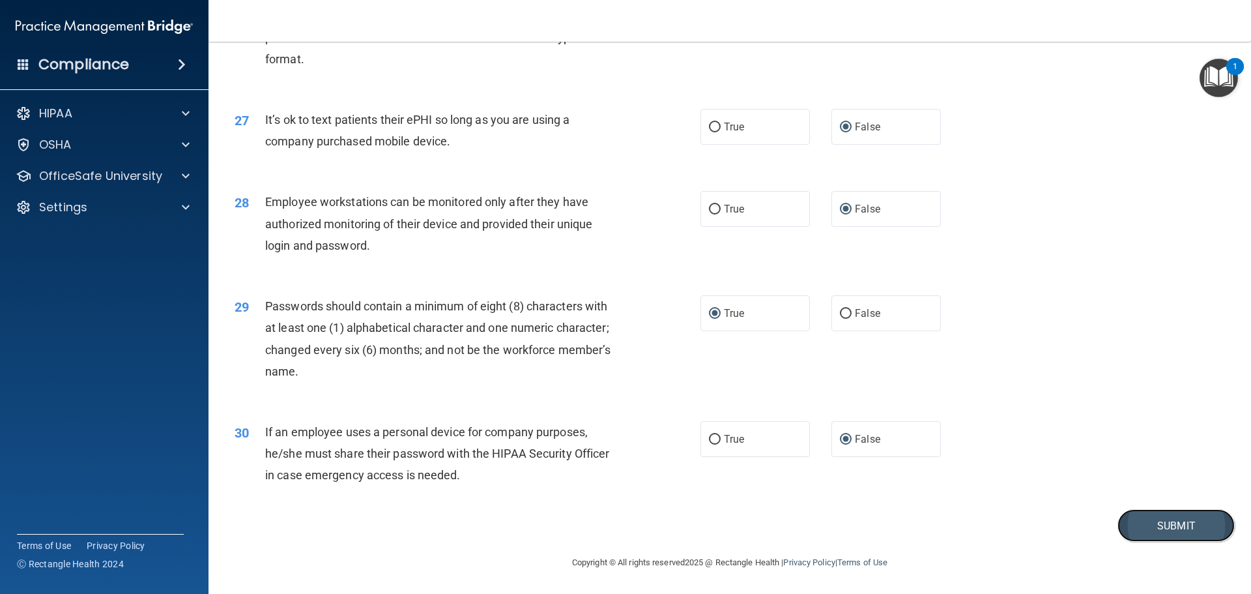
click at [1141, 531] on button "Submit" at bounding box center [1175, 525] width 117 height 33
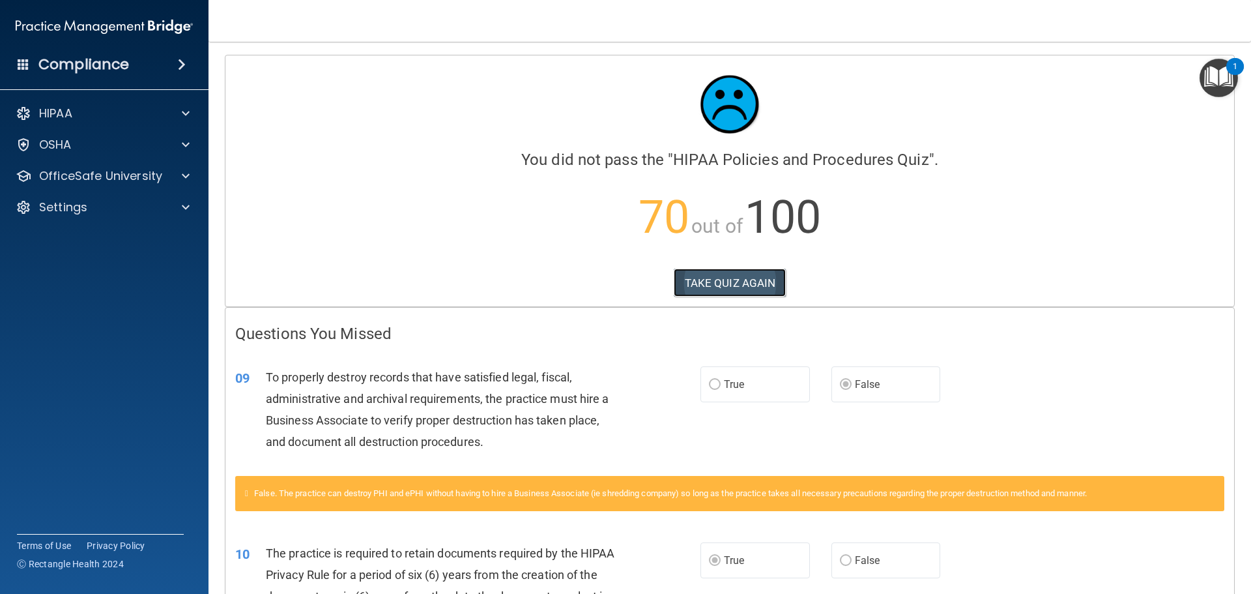
click at [754, 277] on button "TAKE QUIZ AGAIN" at bounding box center [730, 282] width 113 height 29
click at [751, 277] on button "TAKE QUIZ AGAIN" at bounding box center [730, 282] width 113 height 29
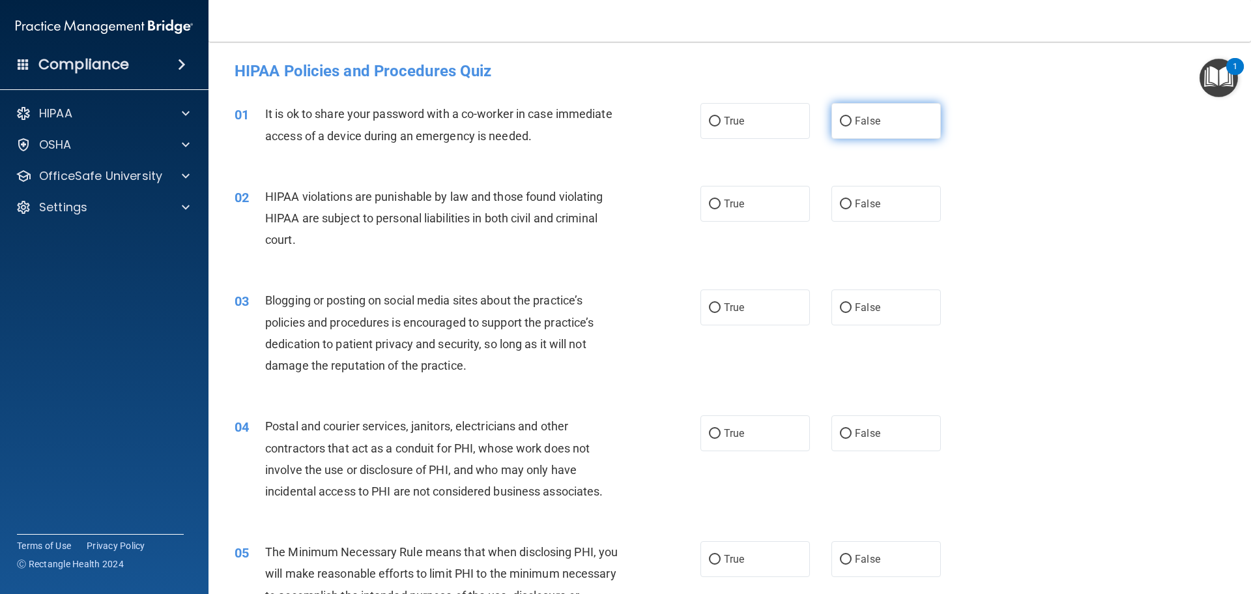
click at [840, 118] on input "False" at bounding box center [846, 122] width 12 height 10
radio input "true"
click at [711, 205] on input "True" at bounding box center [715, 204] width 12 height 10
radio input "true"
click at [840, 306] on input "False" at bounding box center [846, 308] width 12 height 10
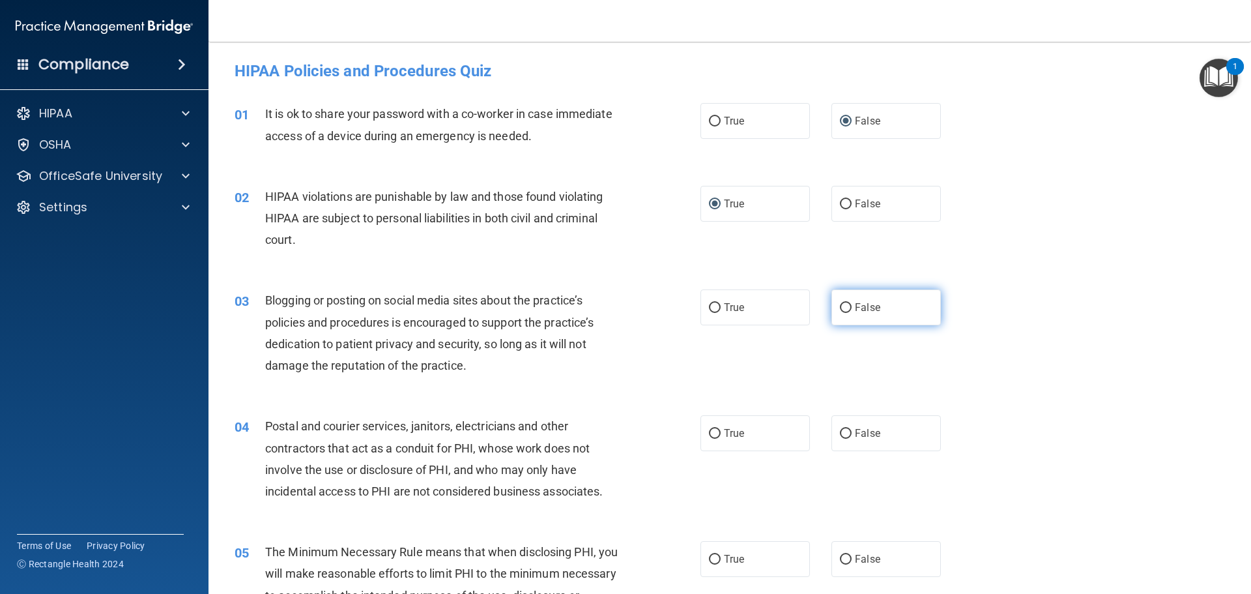
radio input "true"
click at [709, 437] on input "True" at bounding box center [715, 434] width 12 height 10
radio input "true"
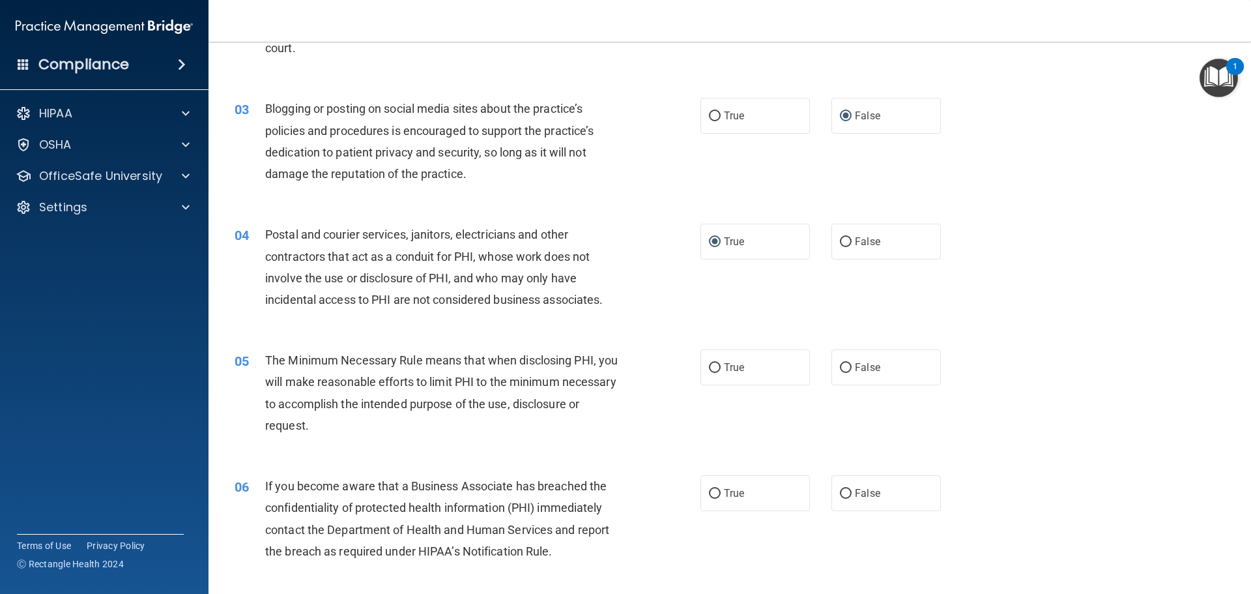
scroll to position [195, 0]
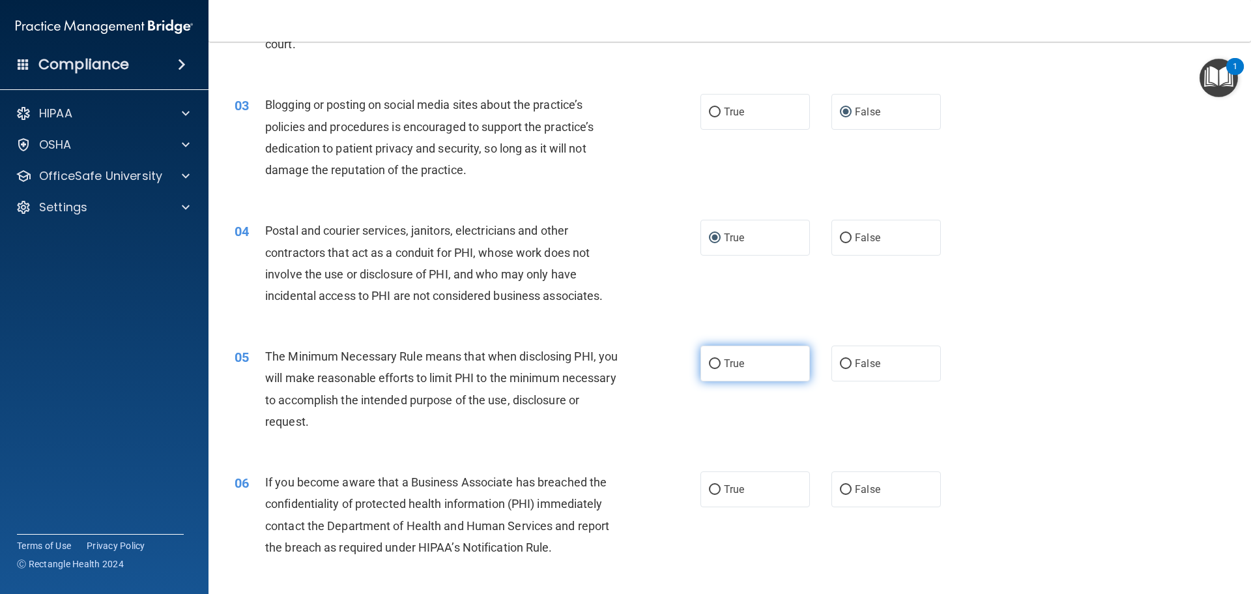
click at [709, 363] on input "True" at bounding box center [715, 364] width 12 height 10
radio input "true"
click at [710, 491] on input "True" at bounding box center [715, 490] width 12 height 10
radio input "true"
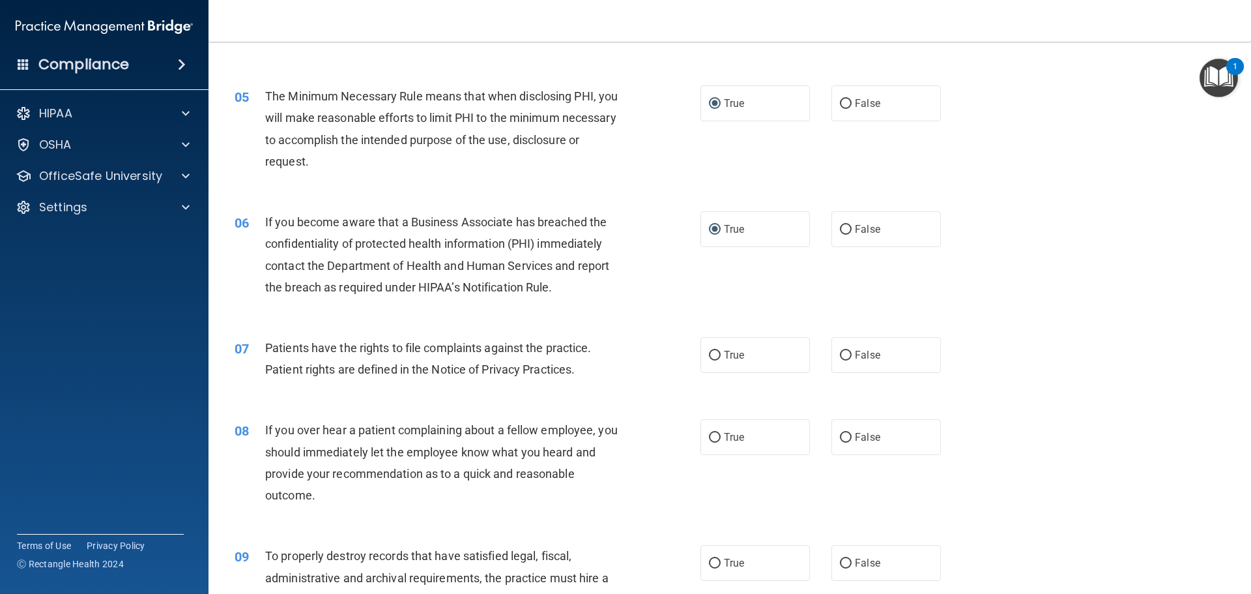
scroll to position [456, 0]
click at [709, 351] on input "True" at bounding box center [715, 355] width 12 height 10
radio input "true"
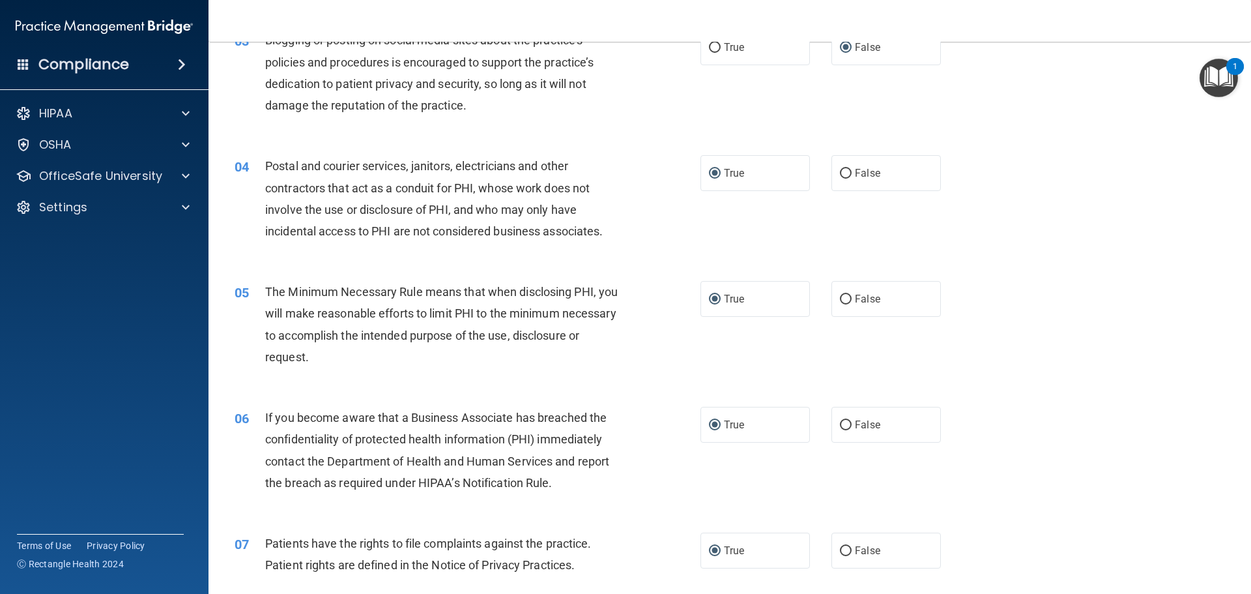
scroll to position [261, 0]
click at [840, 425] on input "False" at bounding box center [846, 425] width 12 height 10
radio input "true"
radio input "false"
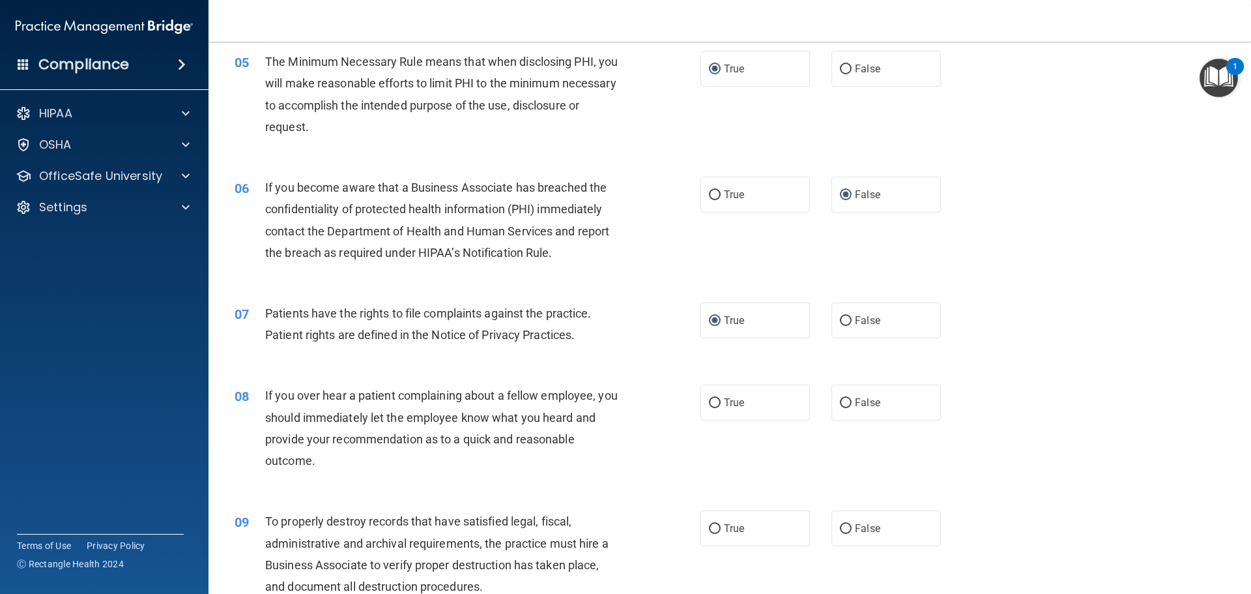
scroll to position [521, 0]
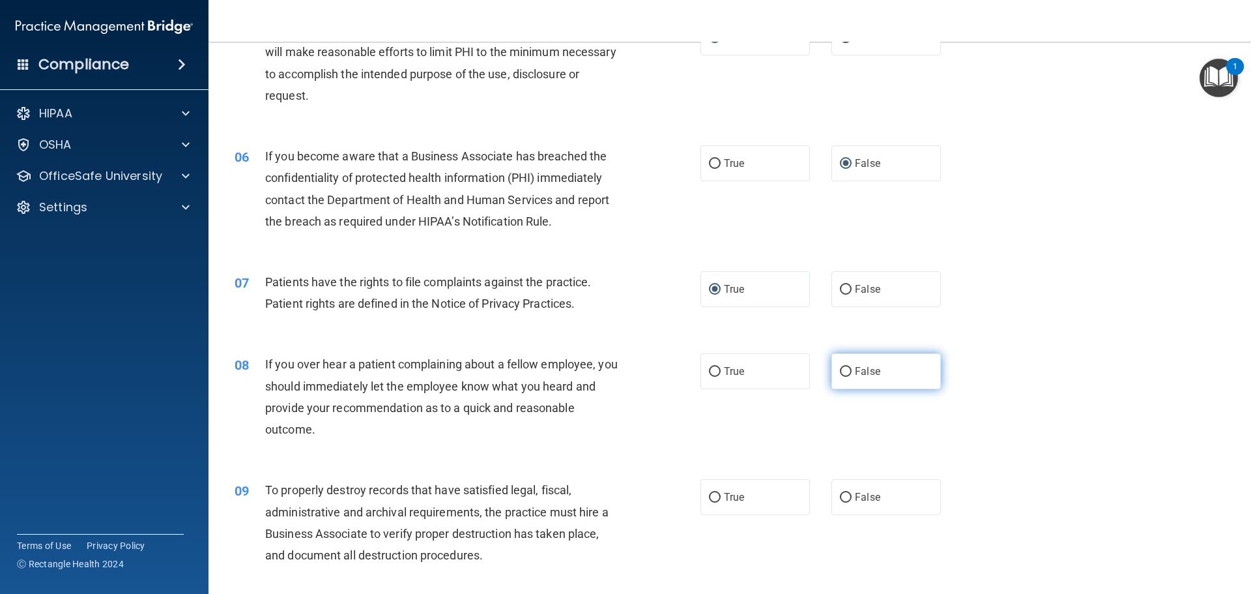
click at [840, 371] on input "False" at bounding box center [846, 372] width 12 height 10
radio input "true"
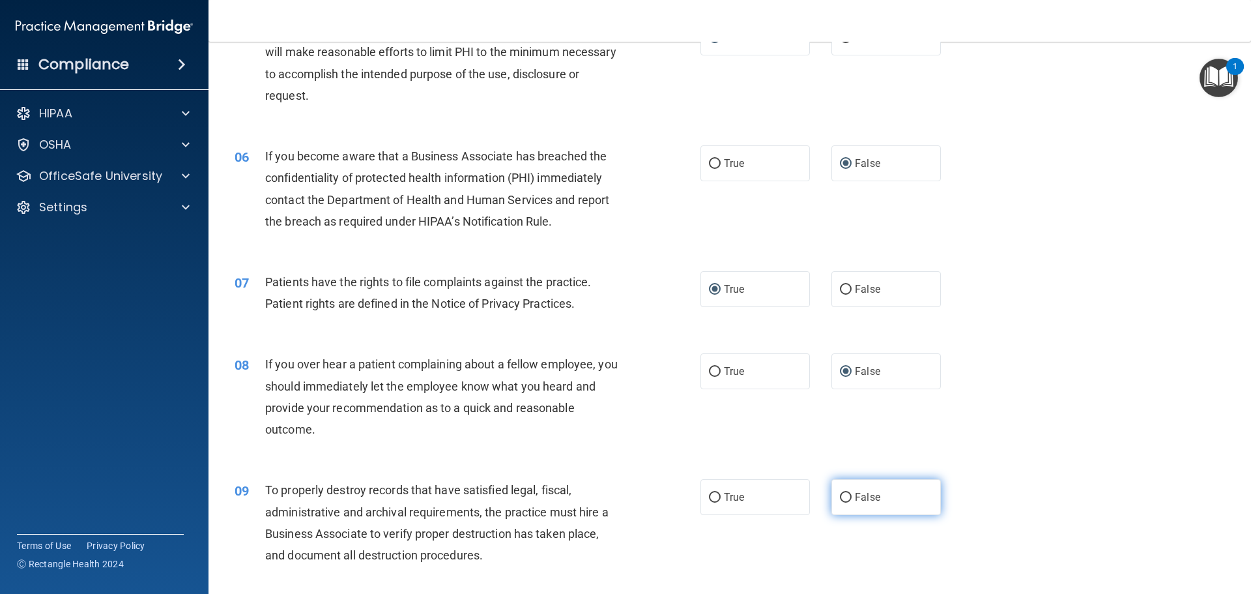
click at [843, 493] on input "False" at bounding box center [846, 498] width 12 height 10
radio input "true"
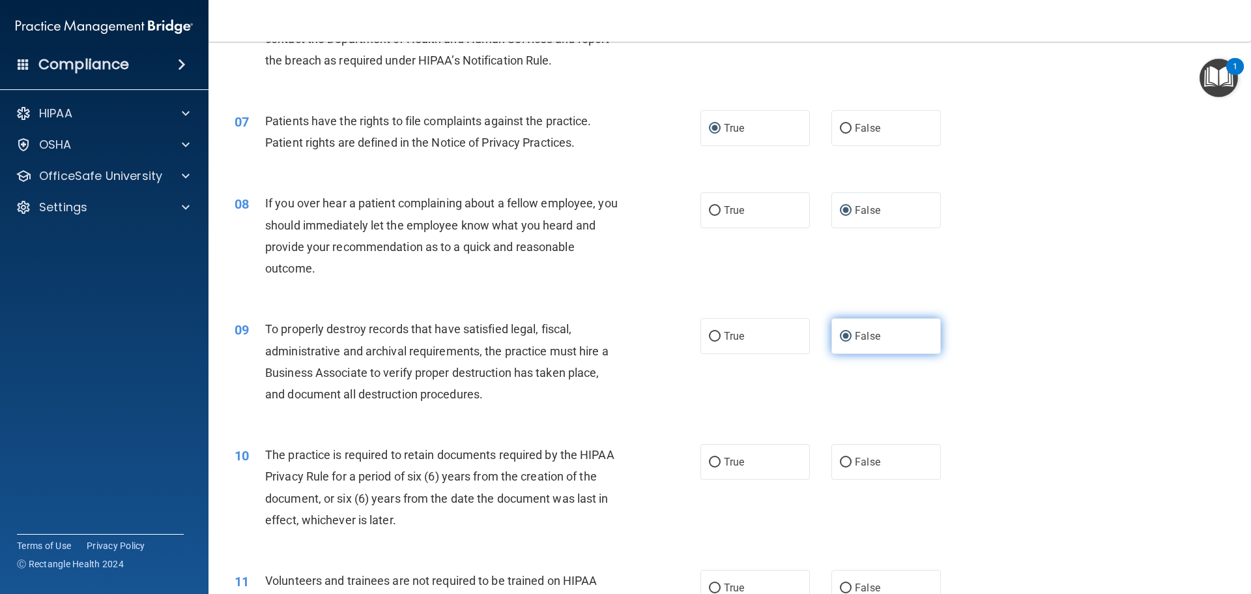
scroll to position [717, 0]
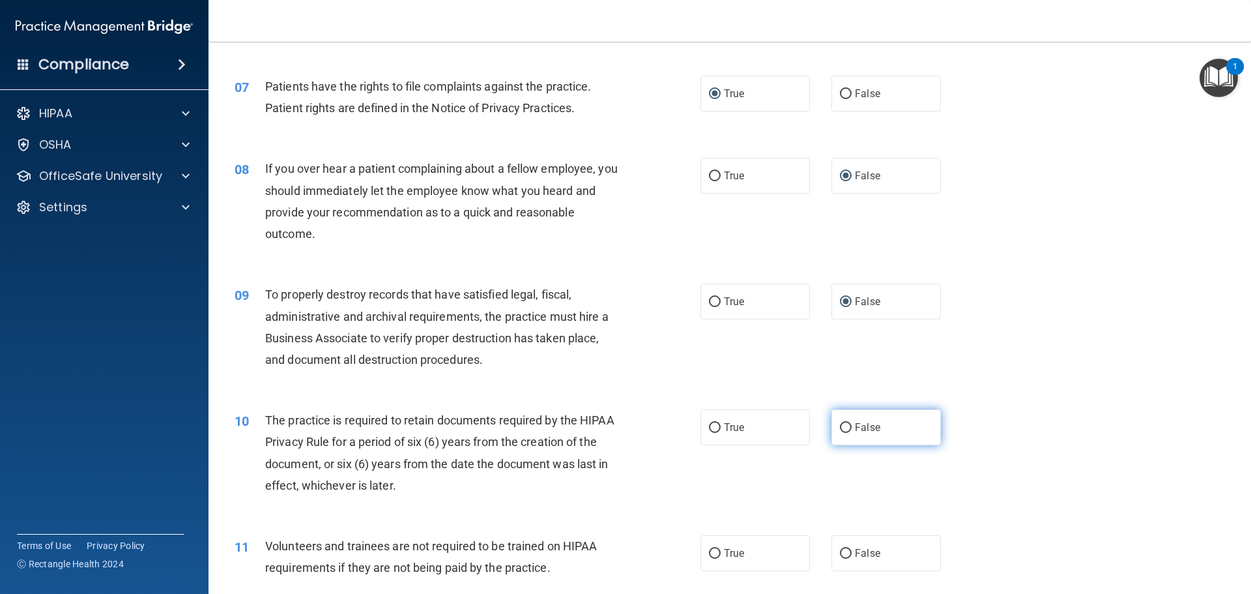
click at [841, 425] on input "False" at bounding box center [846, 428] width 12 height 10
radio input "true"
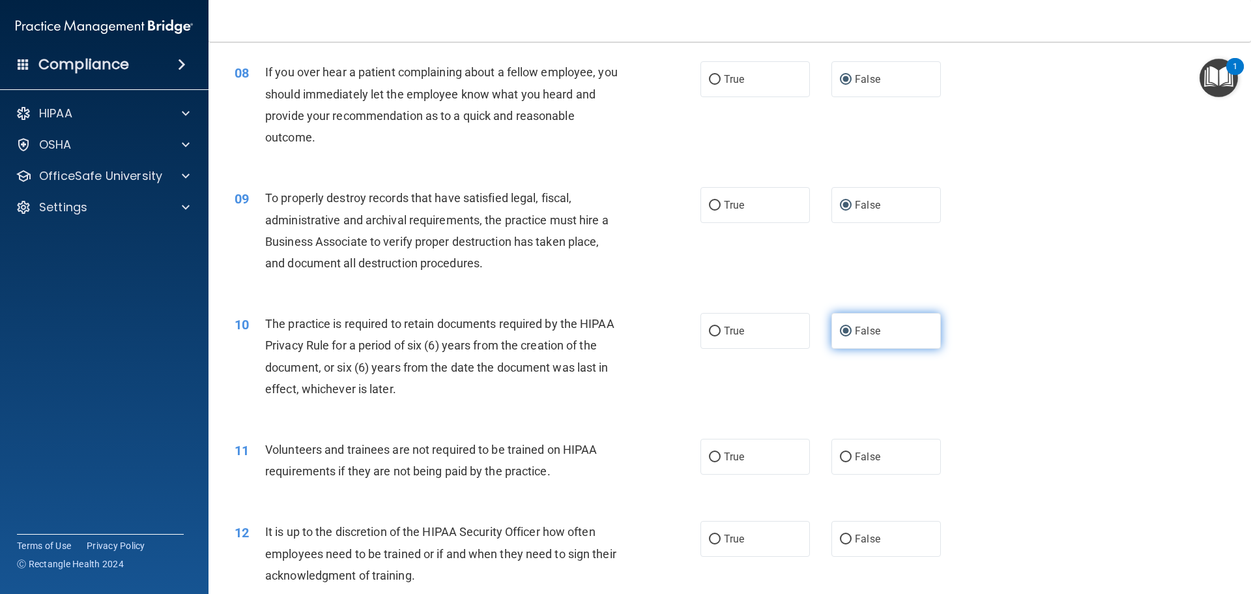
scroll to position [847, 0]
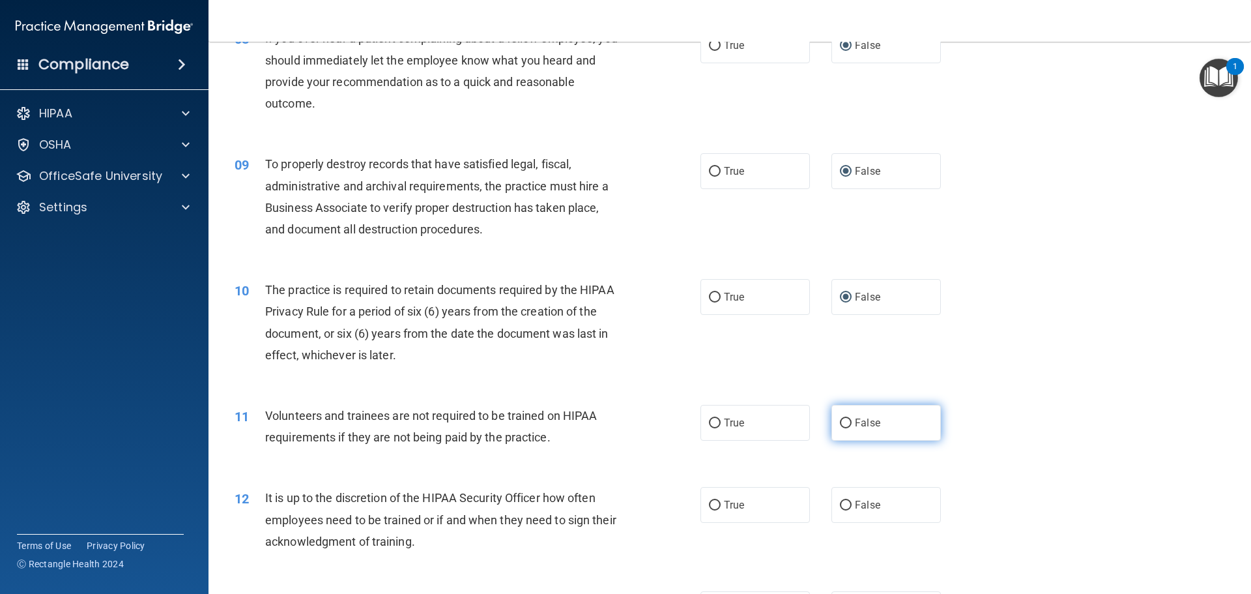
click at [840, 422] on input "False" at bounding box center [846, 423] width 12 height 10
radio input "true"
click at [842, 500] on input "False" at bounding box center [846, 505] width 12 height 10
radio input "true"
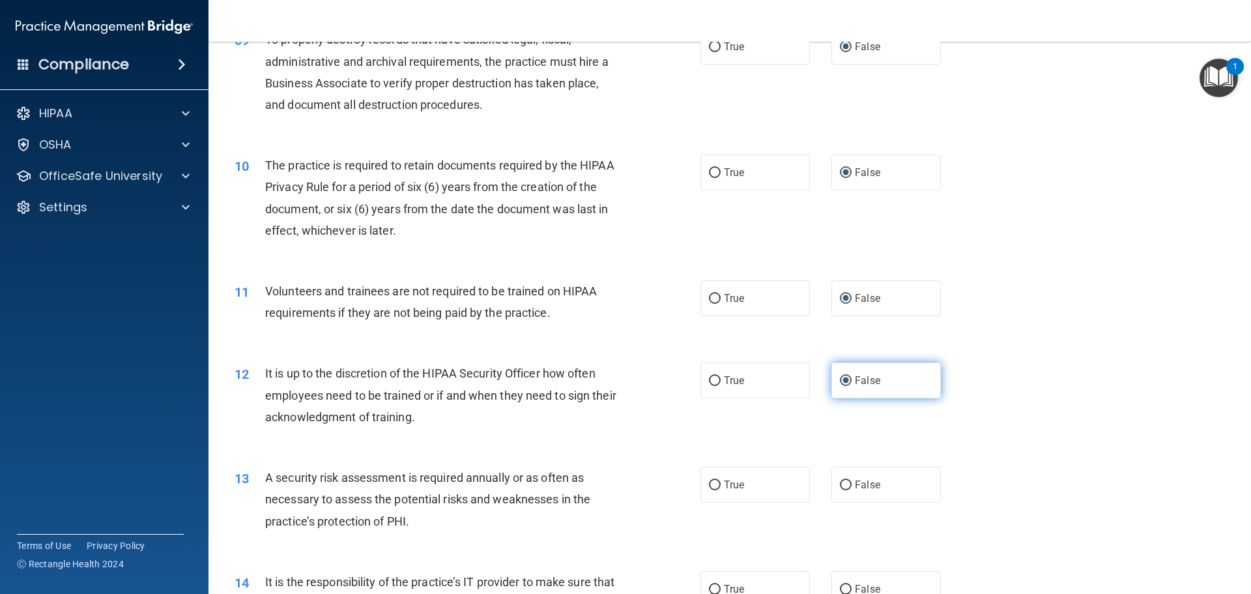
scroll to position [977, 0]
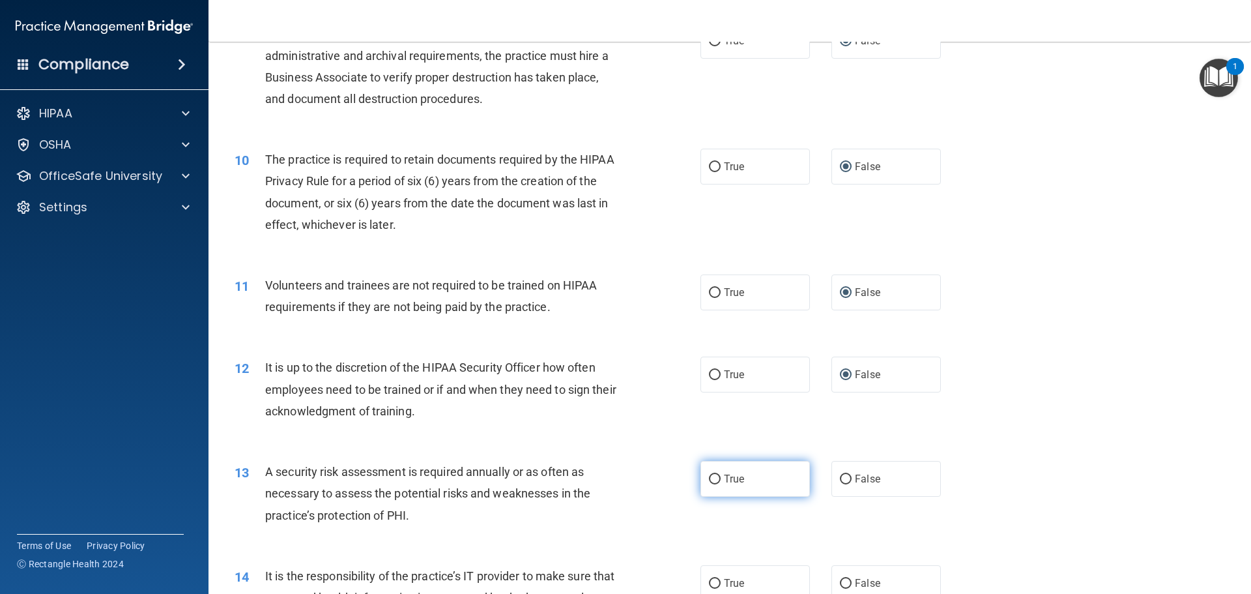
click at [711, 475] on input "True" at bounding box center [715, 479] width 12 height 10
radio input "true"
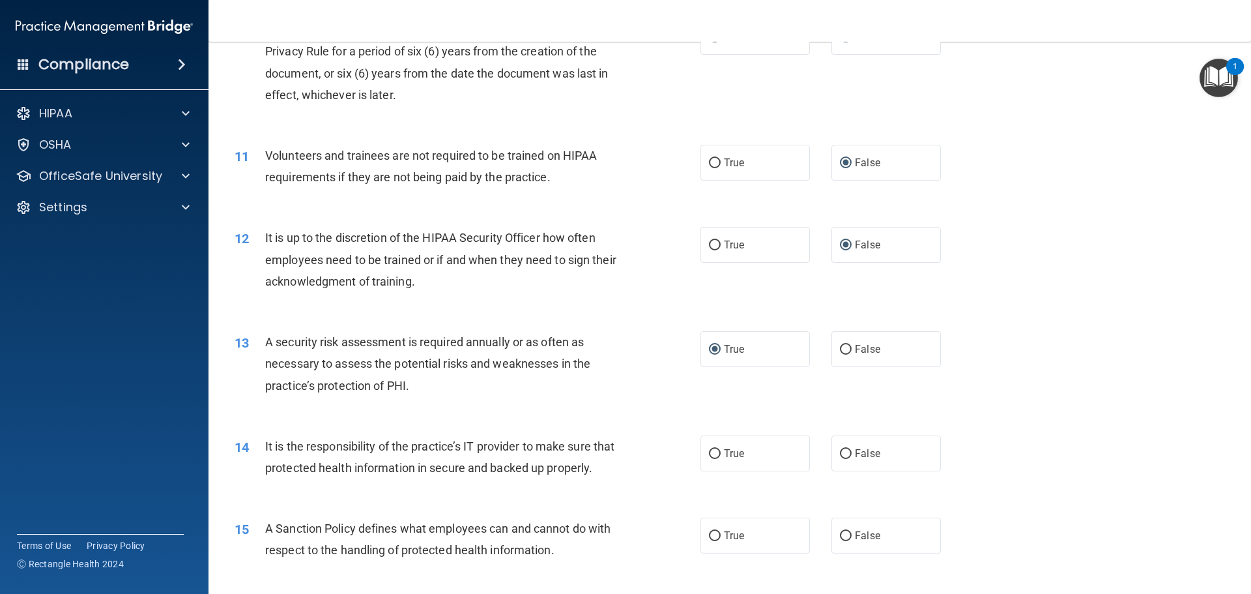
scroll to position [1108, 0]
click at [713, 449] on input "True" at bounding box center [715, 453] width 12 height 10
radio input "true"
click at [842, 540] on input "False" at bounding box center [846, 535] width 12 height 10
radio input "true"
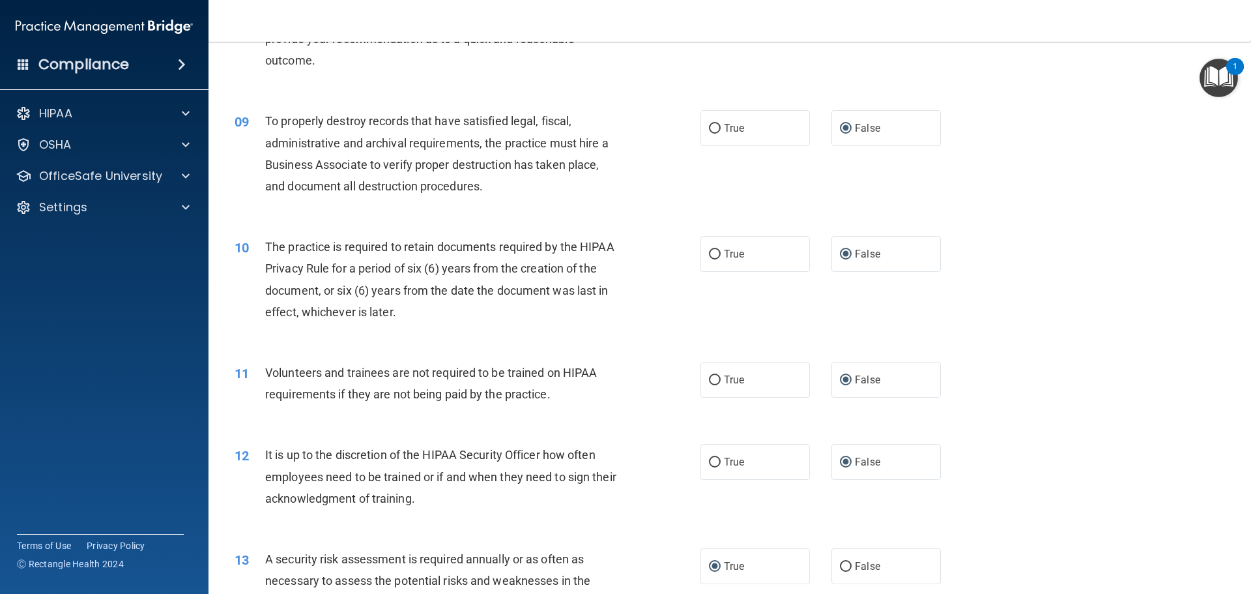
scroll to position [847, 0]
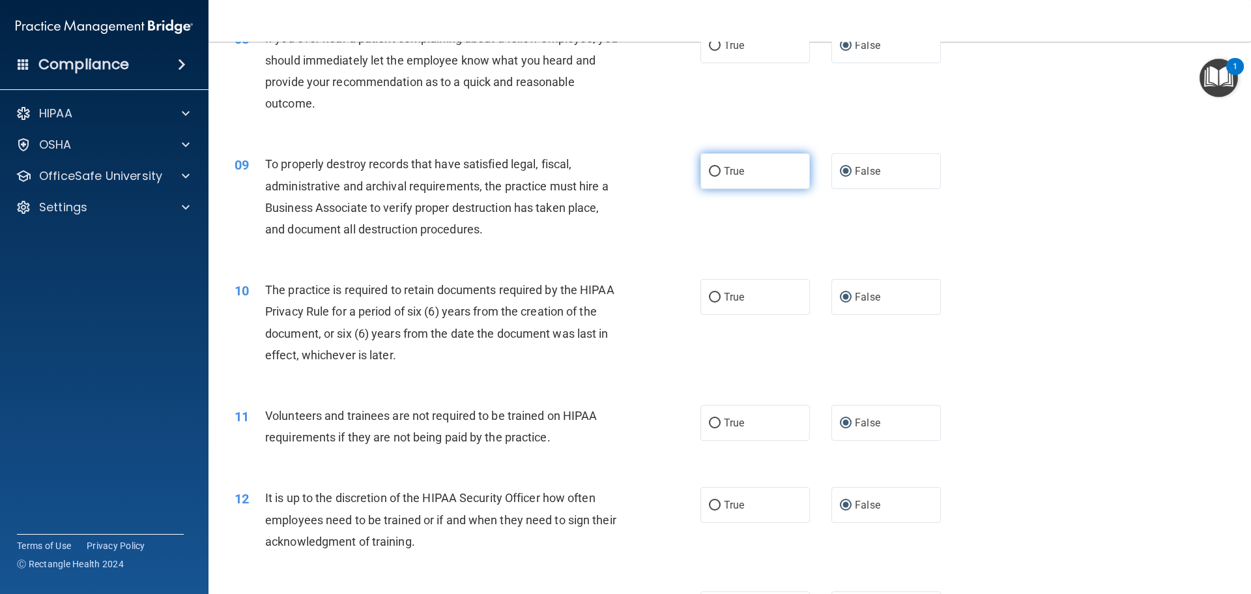
click at [711, 169] on input "True" at bounding box center [715, 172] width 12 height 10
radio input "true"
click at [840, 171] on input "False" at bounding box center [846, 172] width 12 height 10
radio input "true"
radio input "false"
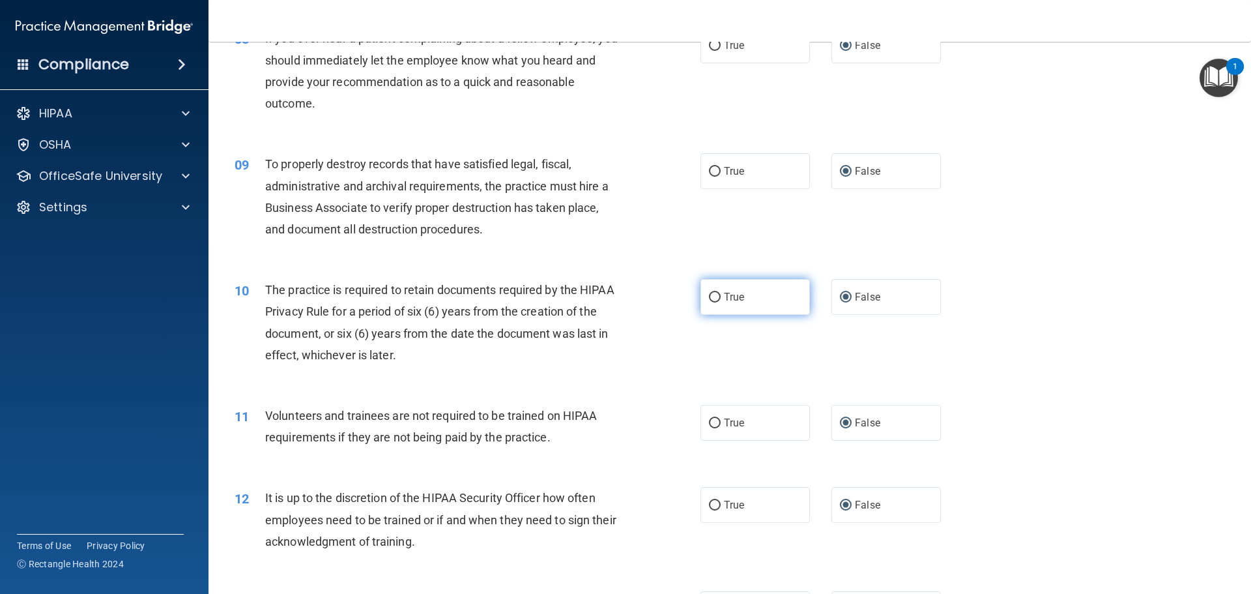
click at [713, 295] on input "True" at bounding box center [715, 298] width 12 height 10
radio input "true"
radio input "false"
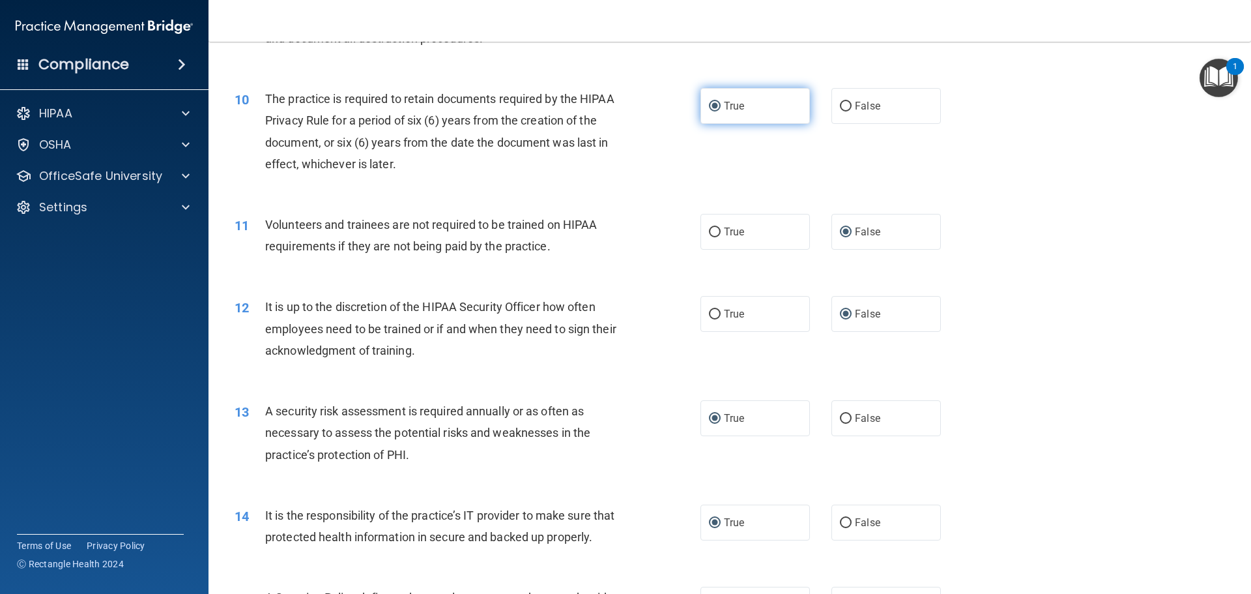
scroll to position [1042, 0]
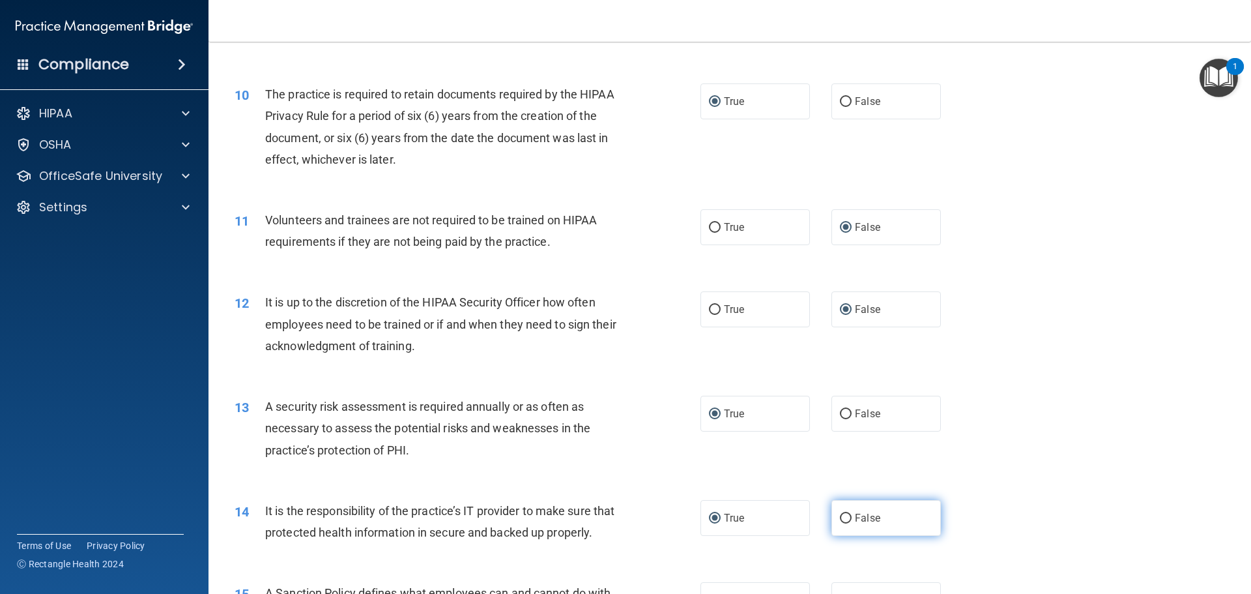
click at [840, 517] on input "False" at bounding box center [846, 518] width 12 height 10
radio input "true"
radio input "false"
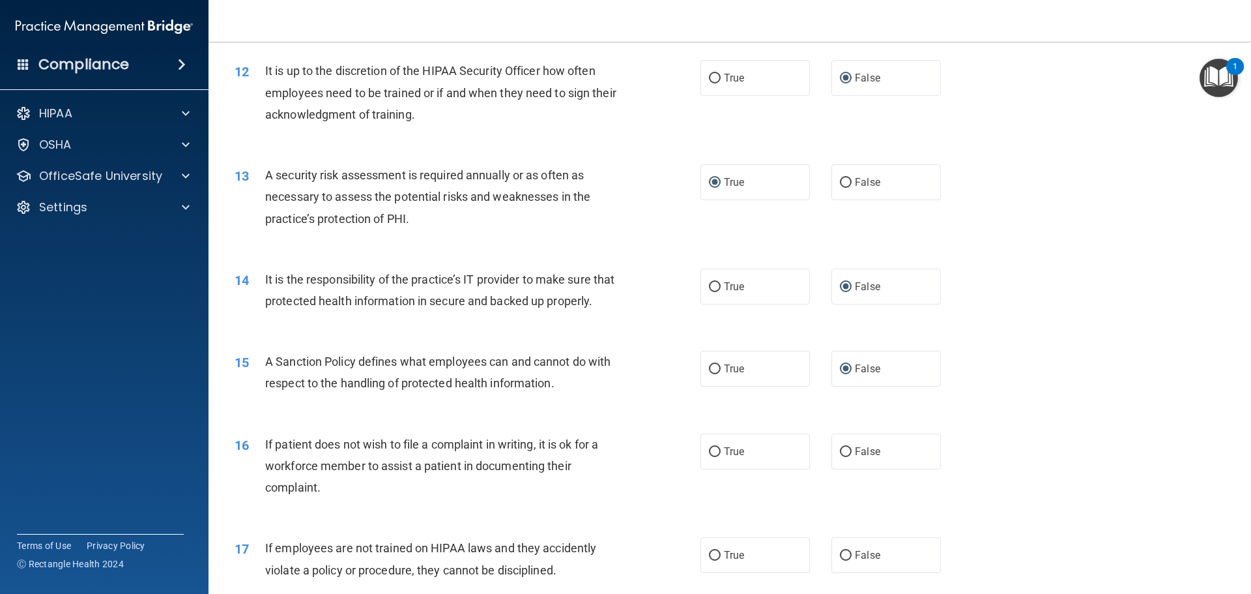
scroll to position [1368, 0]
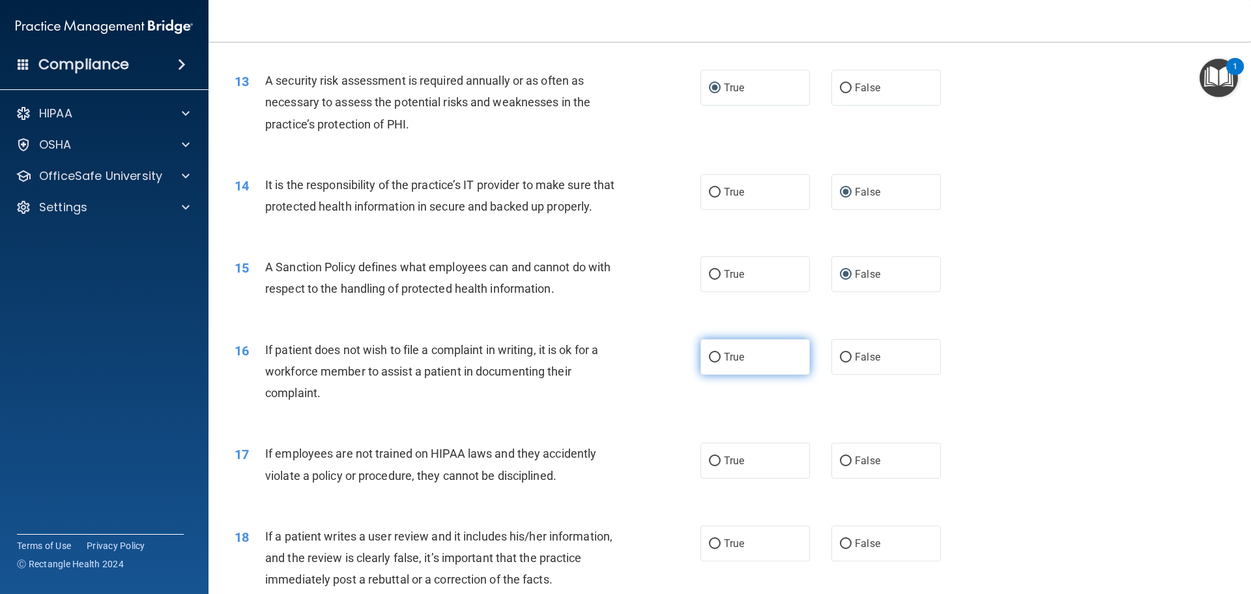
click at [711, 362] on input "True" at bounding box center [715, 357] width 12 height 10
radio input "true"
click at [843, 466] on input "False" at bounding box center [846, 461] width 12 height 10
radio input "true"
click at [840, 549] on input "False" at bounding box center [846, 544] width 12 height 10
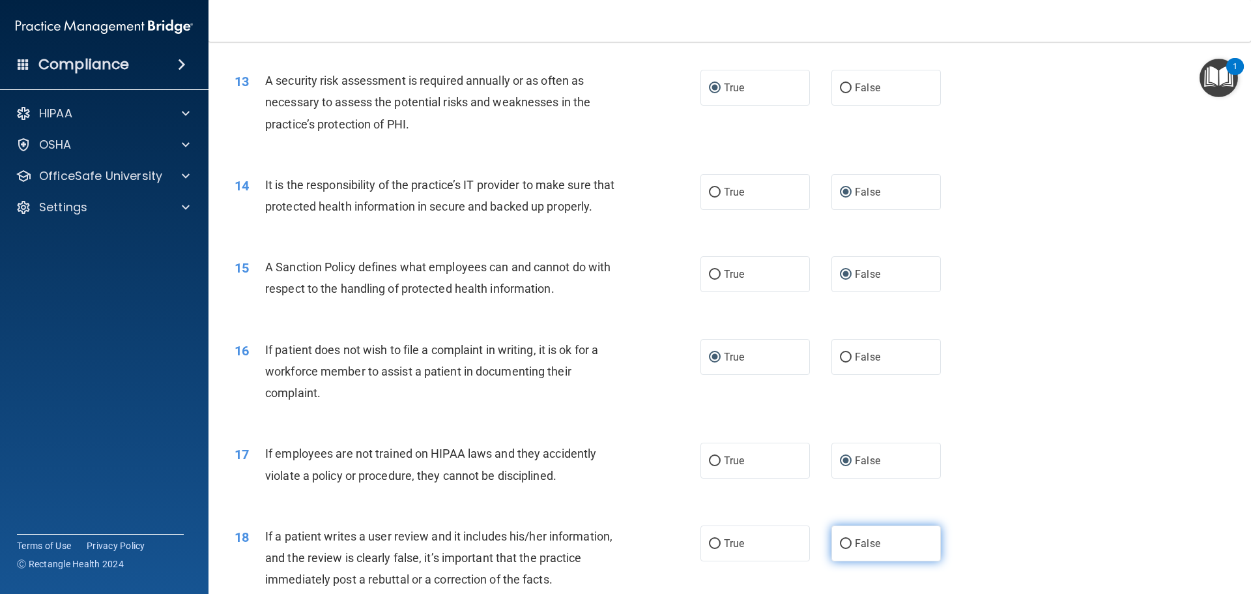
radio input "true"
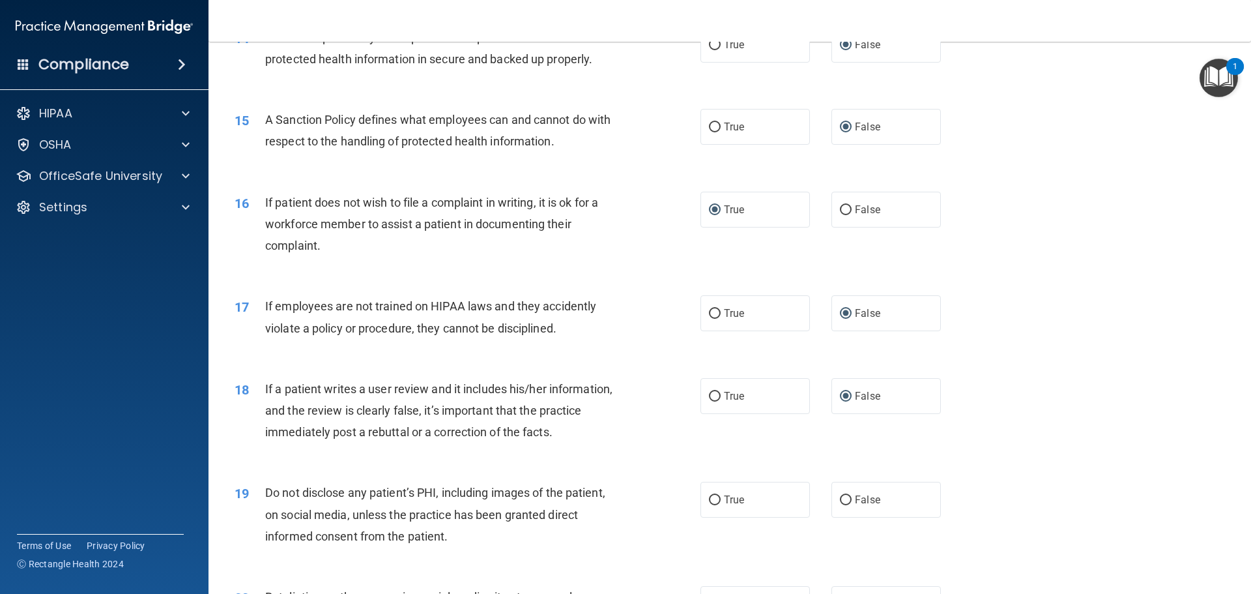
scroll to position [1564, 0]
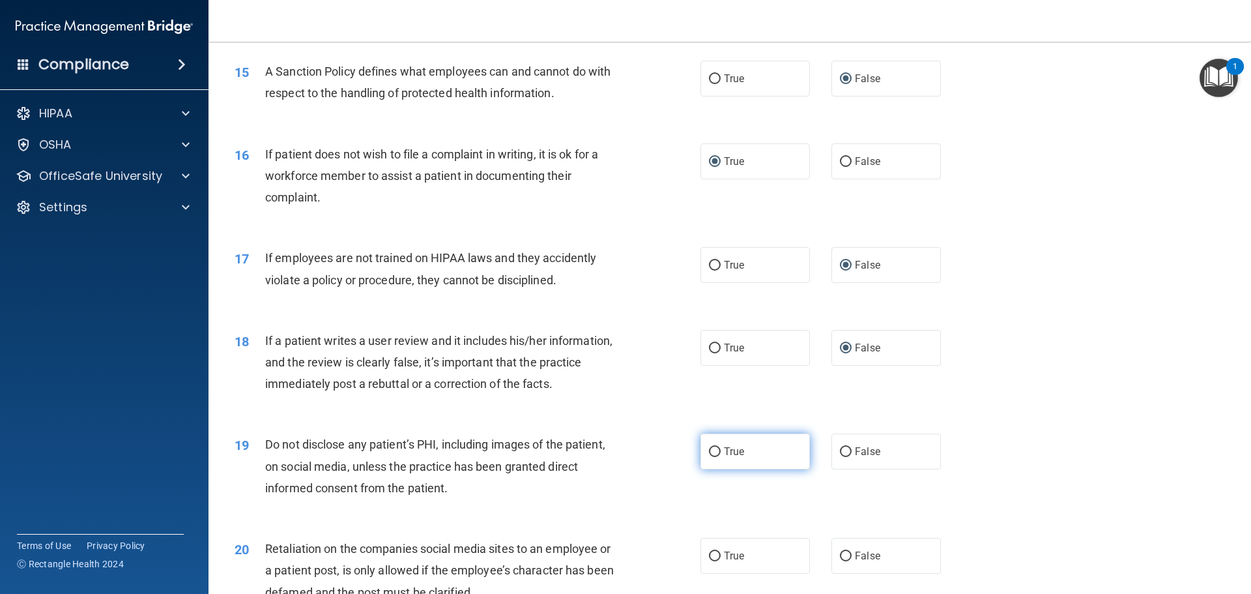
click at [709, 457] on input "True" at bounding box center [715, 452] width 12 height 10
radio input "true"
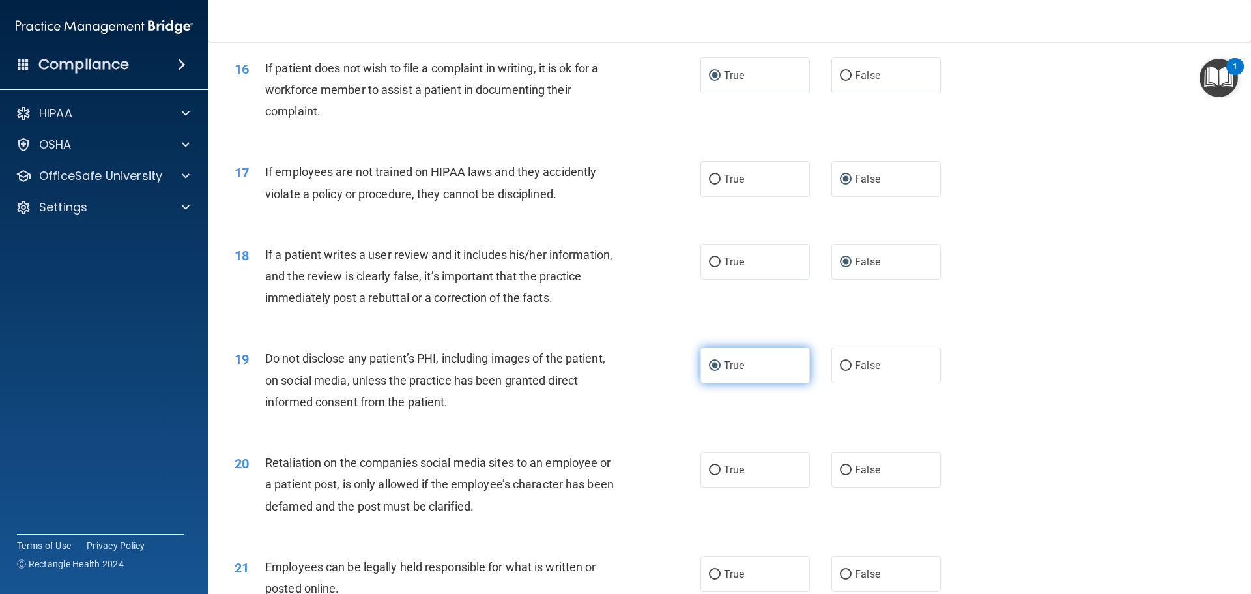
scroll to position [1694, 0]
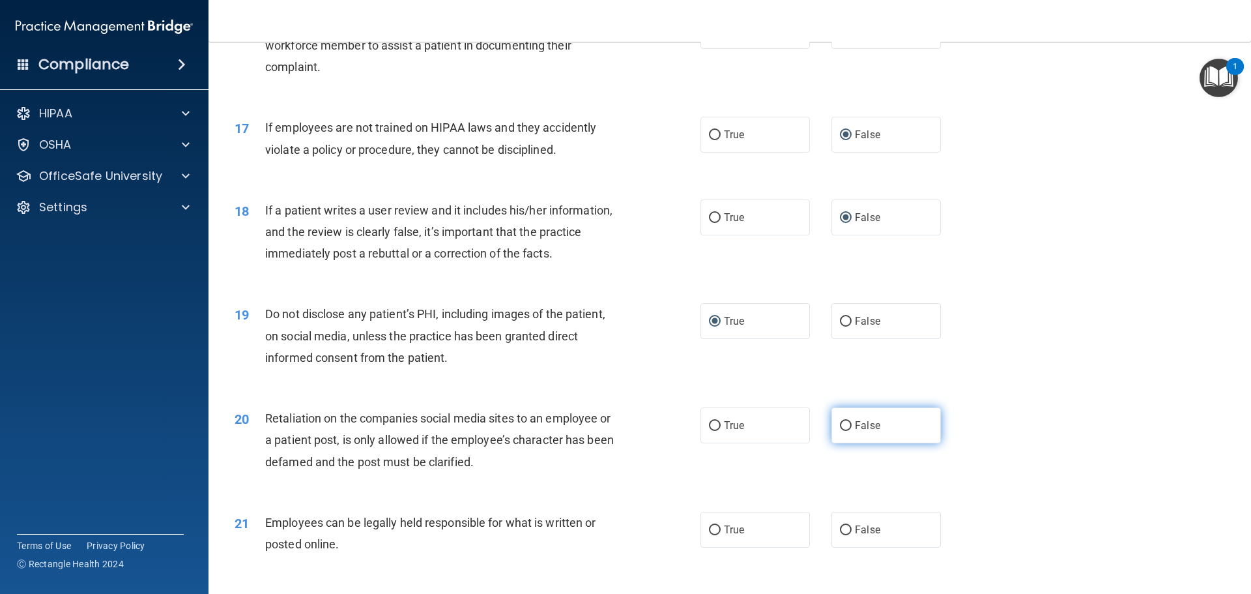
click at [840, 431] on input "False" at bounding box center [846, 426] width 12 height 10
radio input "true"
click at [710, 535] on input "True" at bounding box center [715, 530] width 12 height 10
radio input "true"
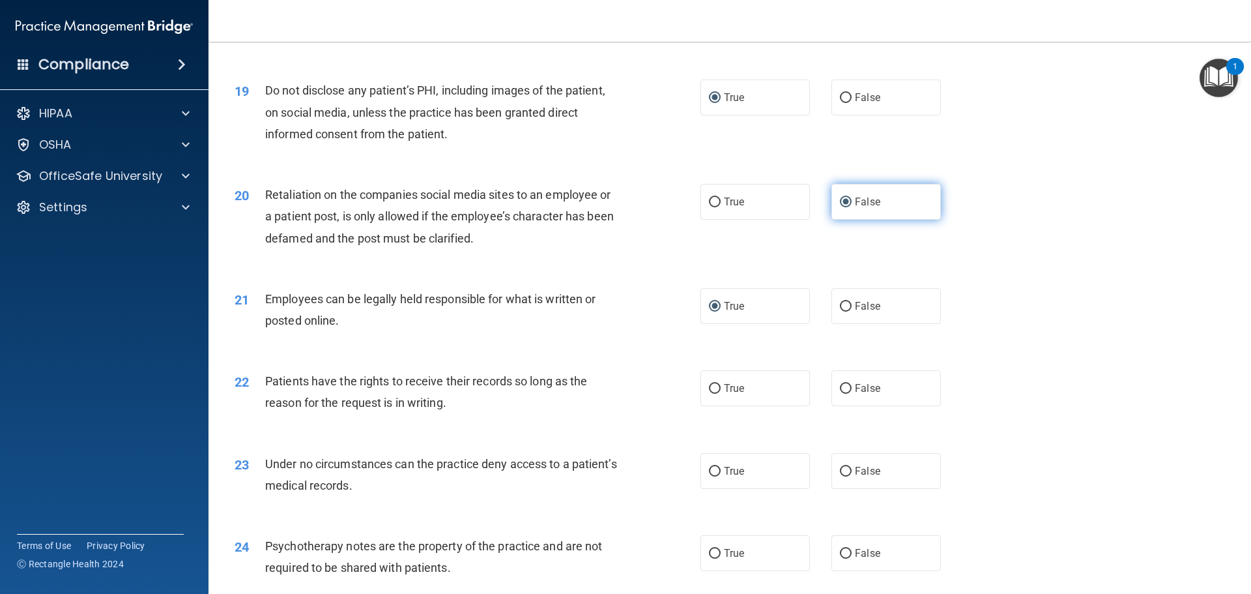
scroll to position [1955, 0]
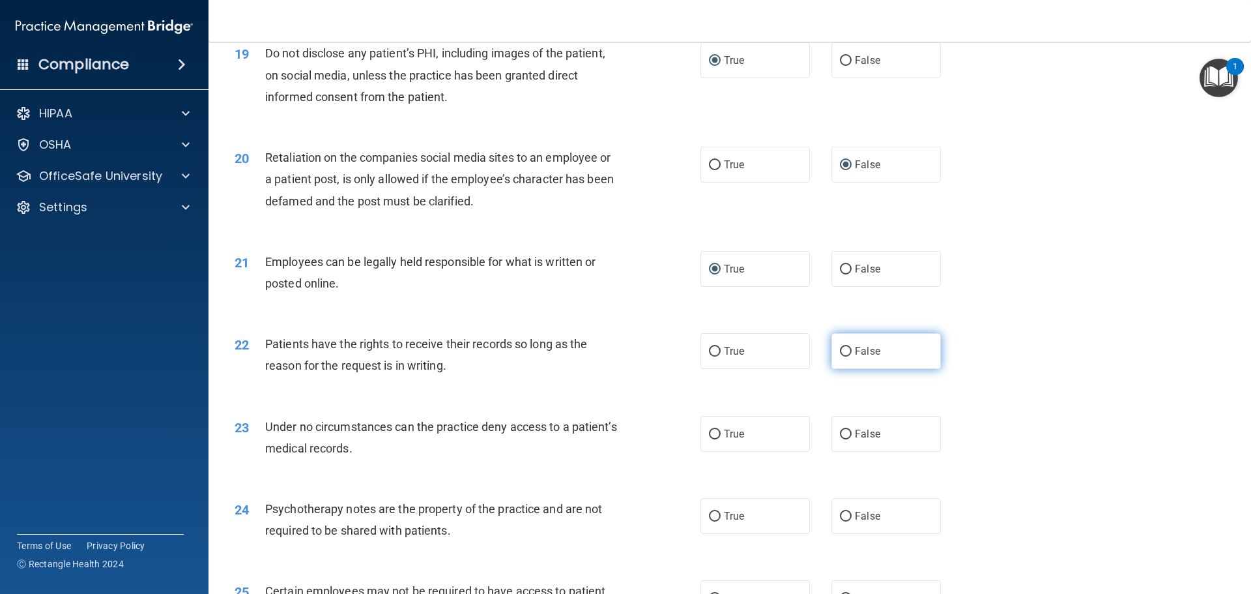
click at [840, 356] on input "False" at bounding box center [846, 352] width 12 height 10
radio input "true"
click at [840, 356] on input "False" at bounding box center [846, 352] width 12 height 10
click at [840, 439] on input "False" at bounding box center [846, 434] width 12 height 10
radio input "true"
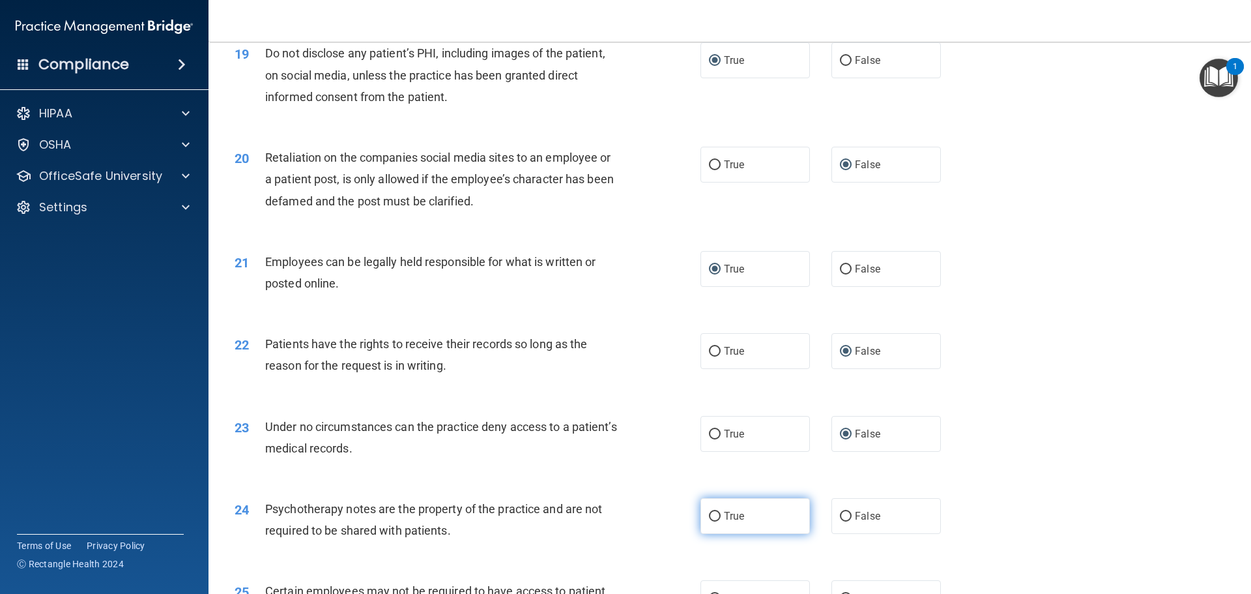
click at [713, 521] on input "True" at bounding box center [715, 516] width 12 height 10
radio input "true"
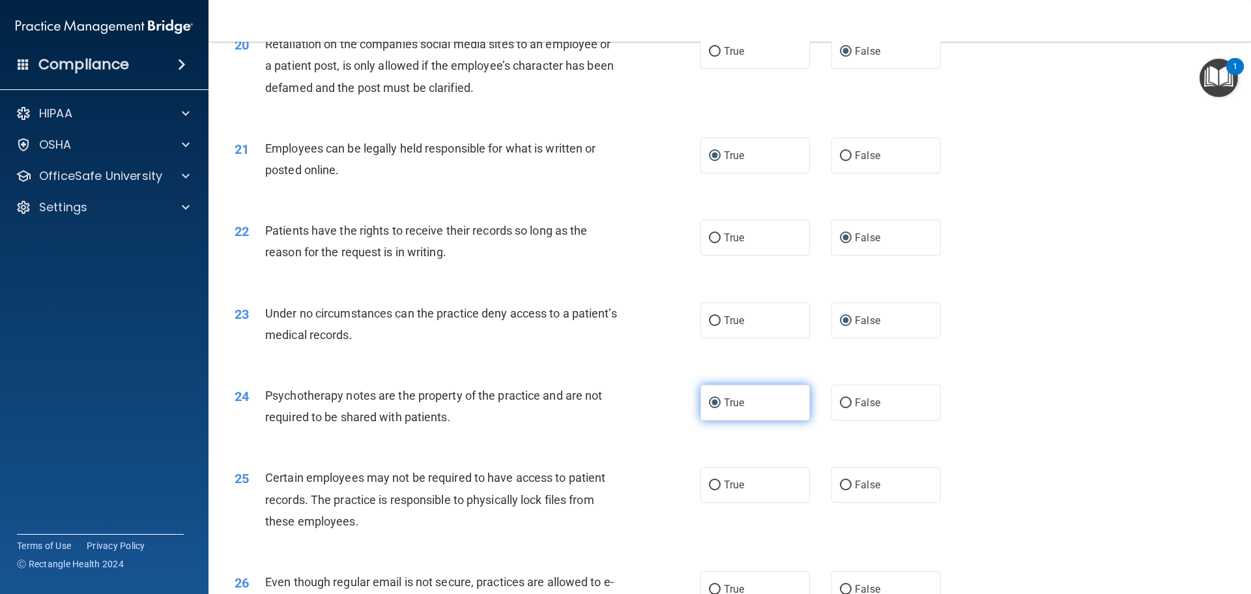
scroll to position [2085, 0]
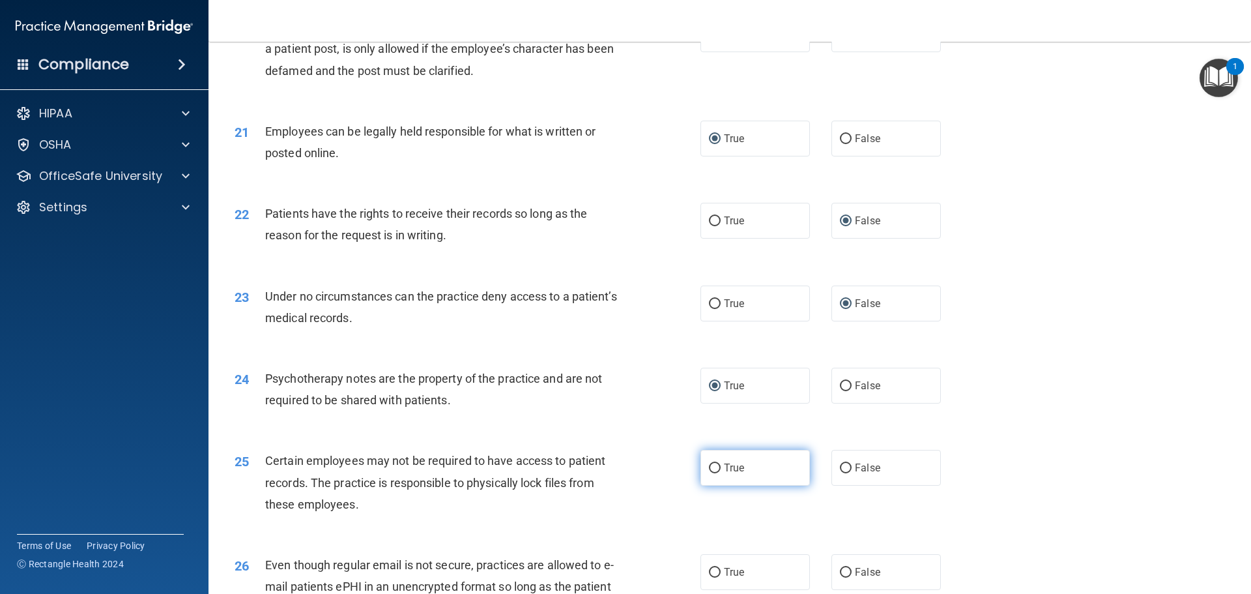
click at [705, 483] on label "True" at bounding box center [754, 468] width 109 height 36
click at [709, 473] on input "True" at bounding box center [715, 468] width 12 height 10
radio input "true"
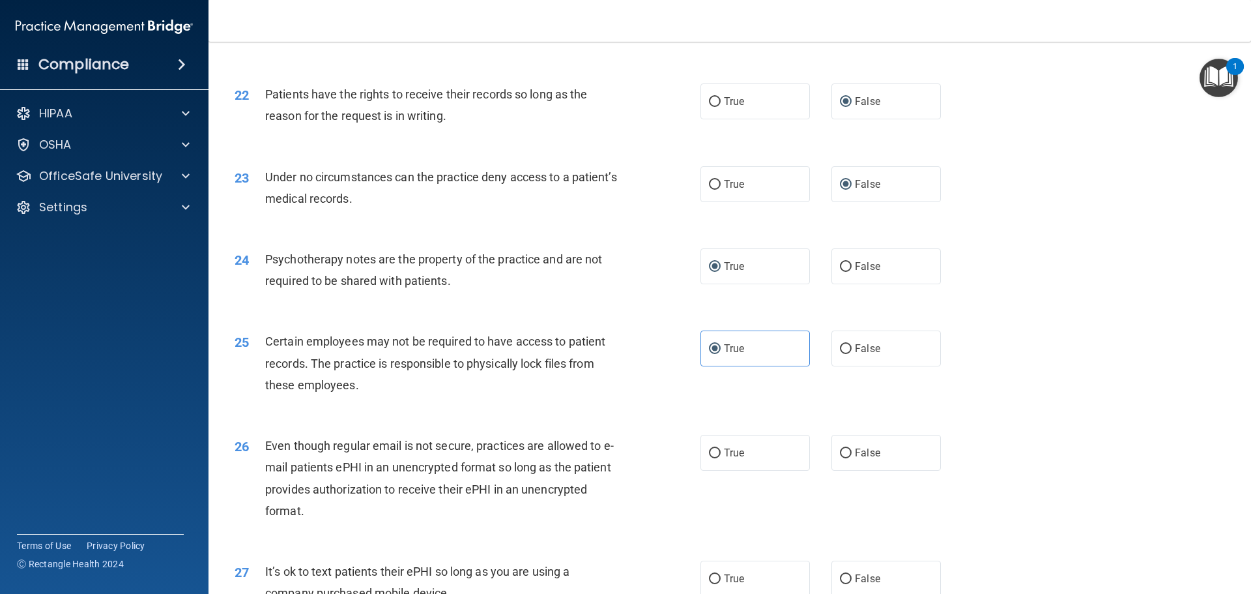
scroll to position [2215, 0]
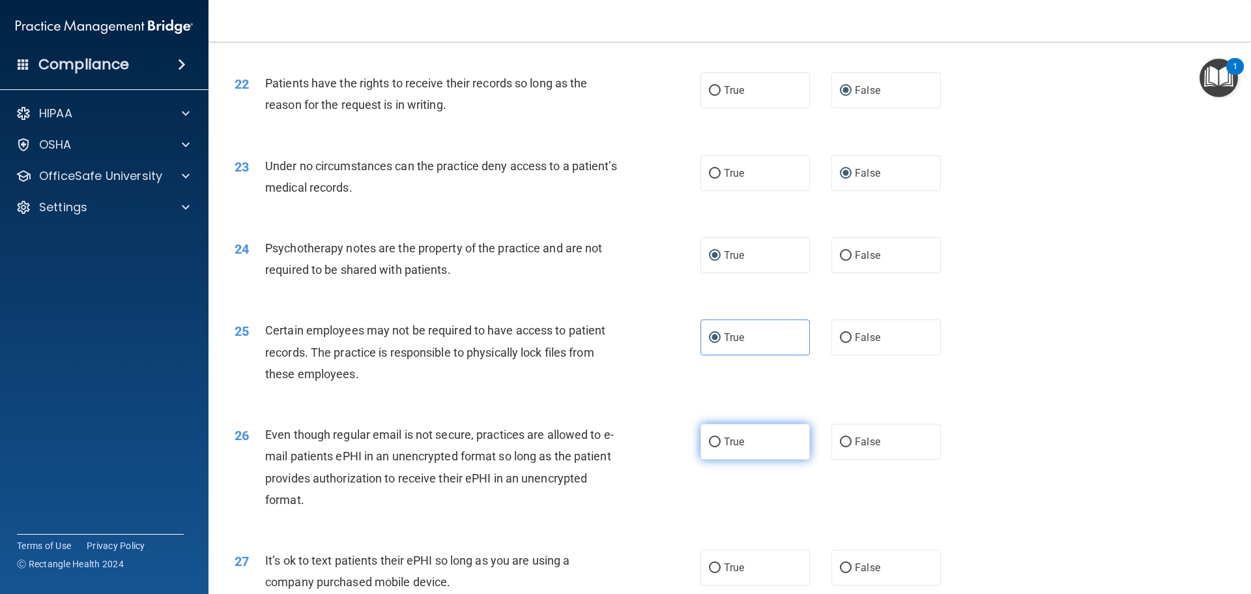
click at [715, 447] on input "True" at bounding box center [715, 442] width 12 height 10
radio input "true"
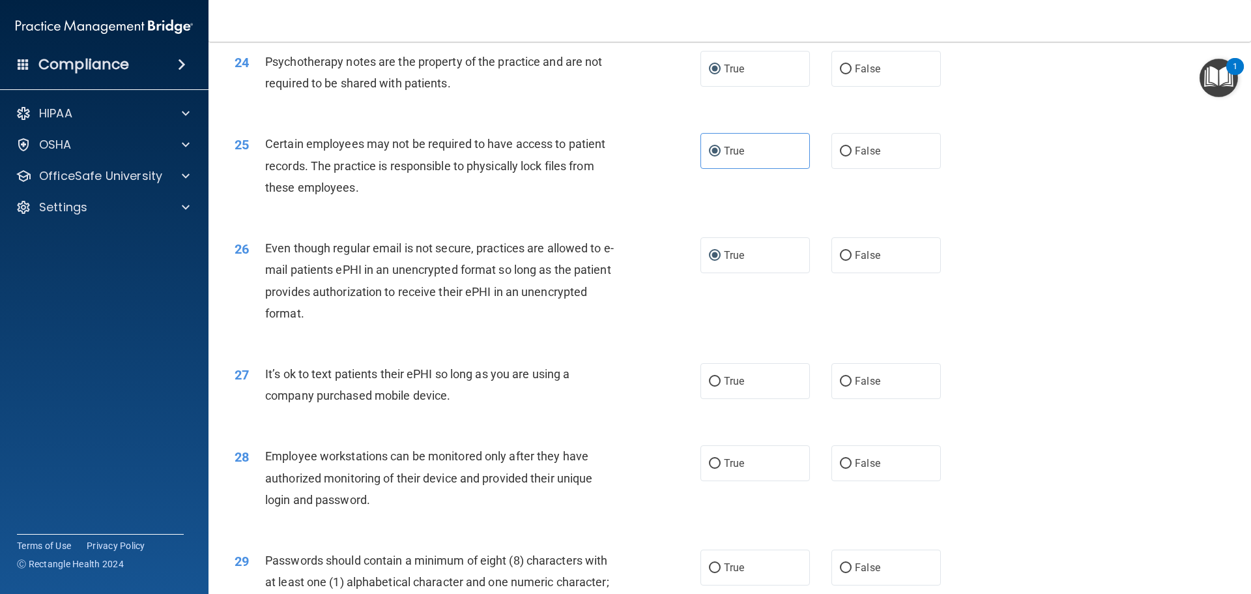
scroll to position [2411, 0]
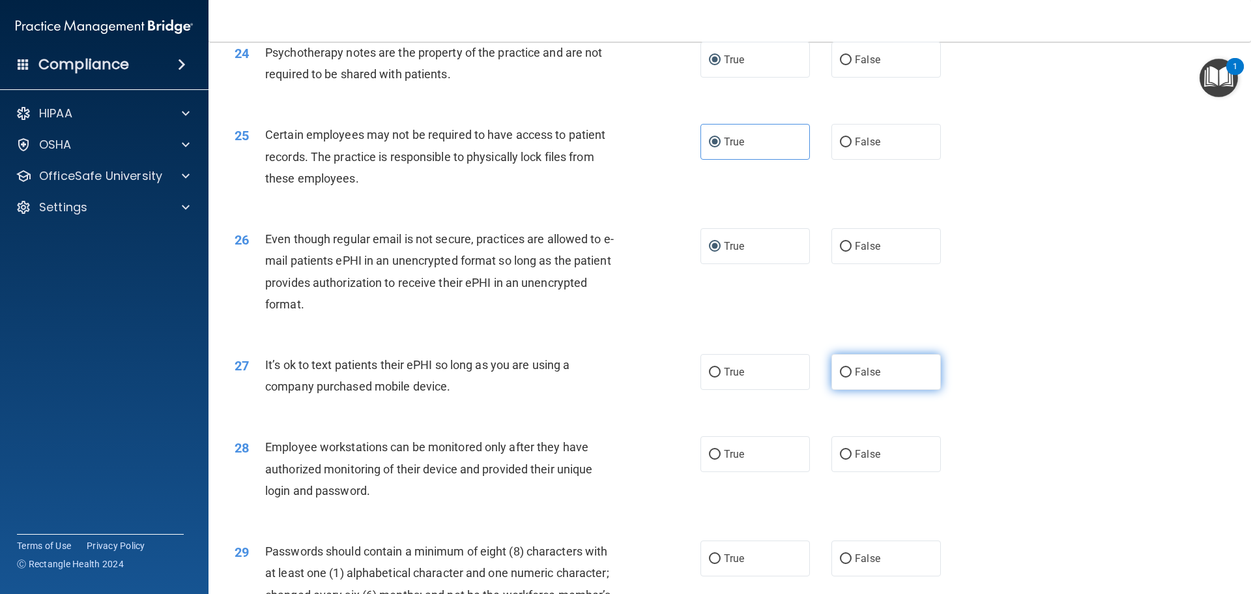
click at [840, 377] on input "False" at bounding box center [846, 372] width 12 height 10
radio input "true"
click at [841, 459] on input "False" at bounding box center [846, 455] width 12 height 10
radio input "true"
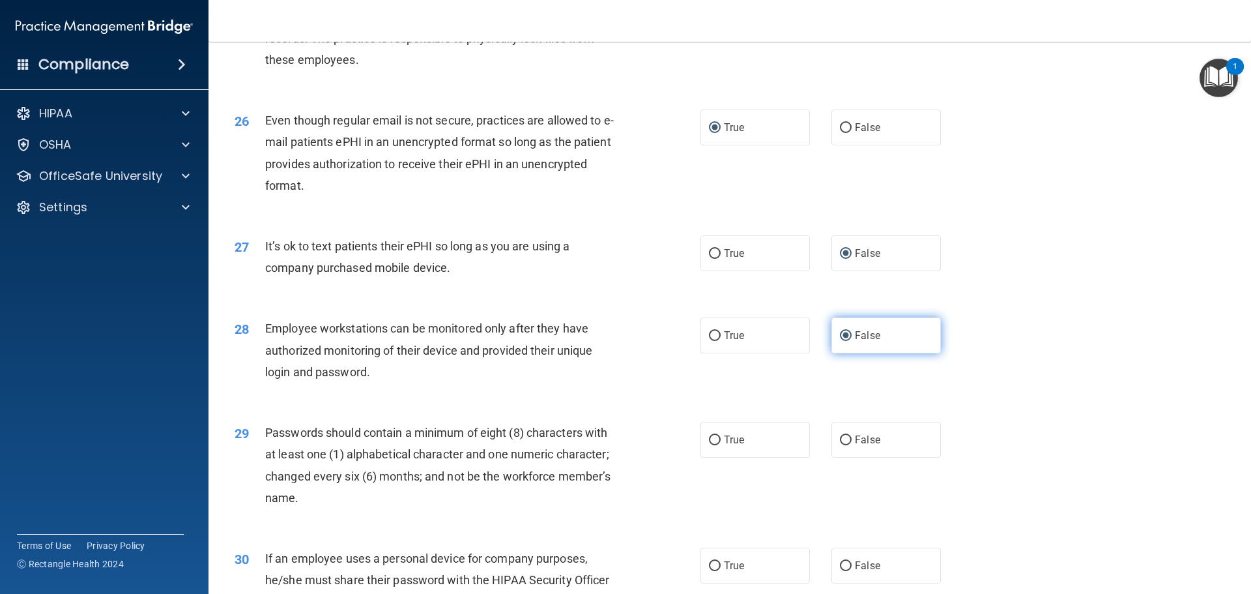
scroll to position [2541, 0]
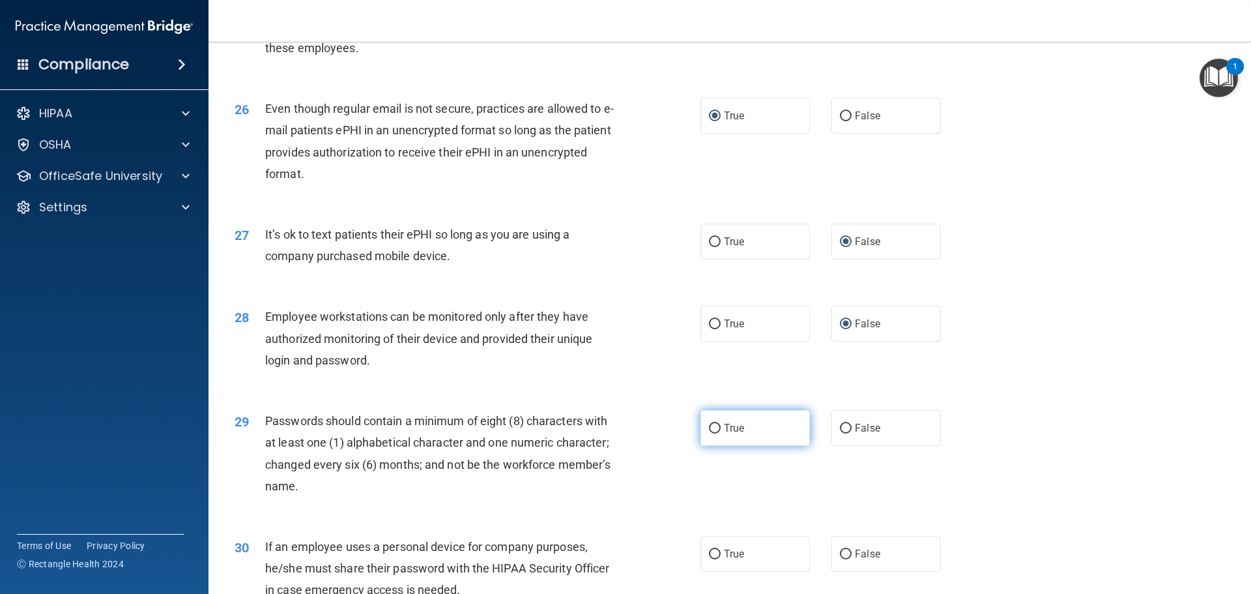
click at [717, 446] on label "True" at bounding box center [754, 428] width 109 height 36
click at [717, 433] on input "True" at bounding box center [715, 428] width 12 height 10
radio input "true"
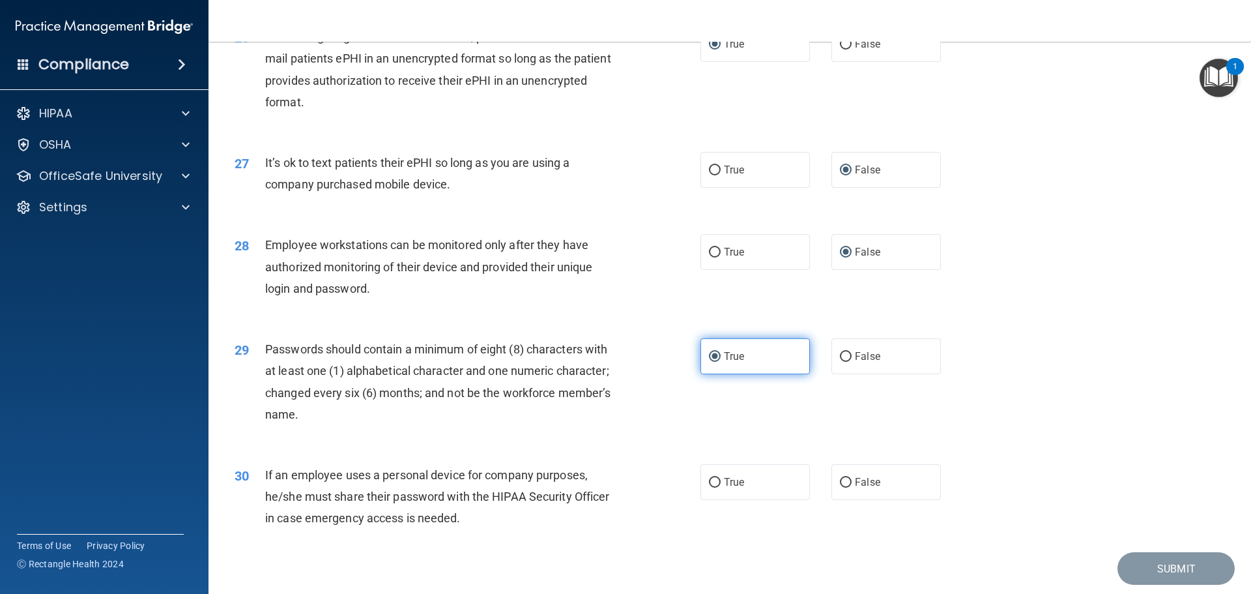
scroll to position [2671, 0]
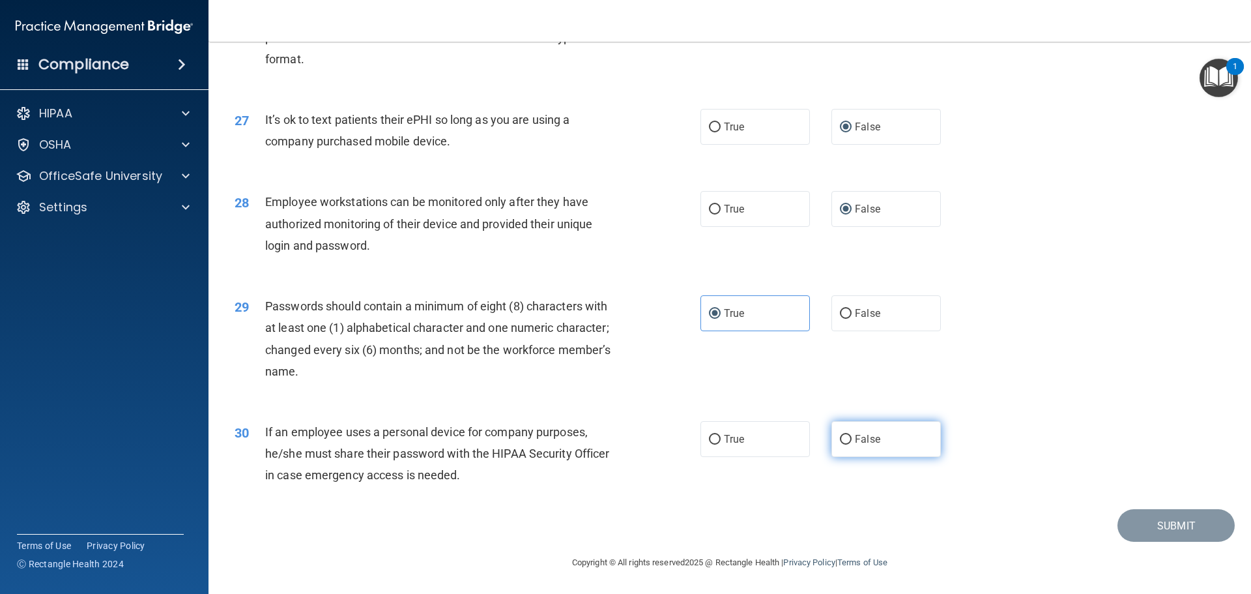
click at [840, 442] on input "False" at bounding box center [846, 440] width 12 height 10
radio input "true"
click at [1161, 532] on button "Submit" at bounding box center [1175, 525] width 117 height 33
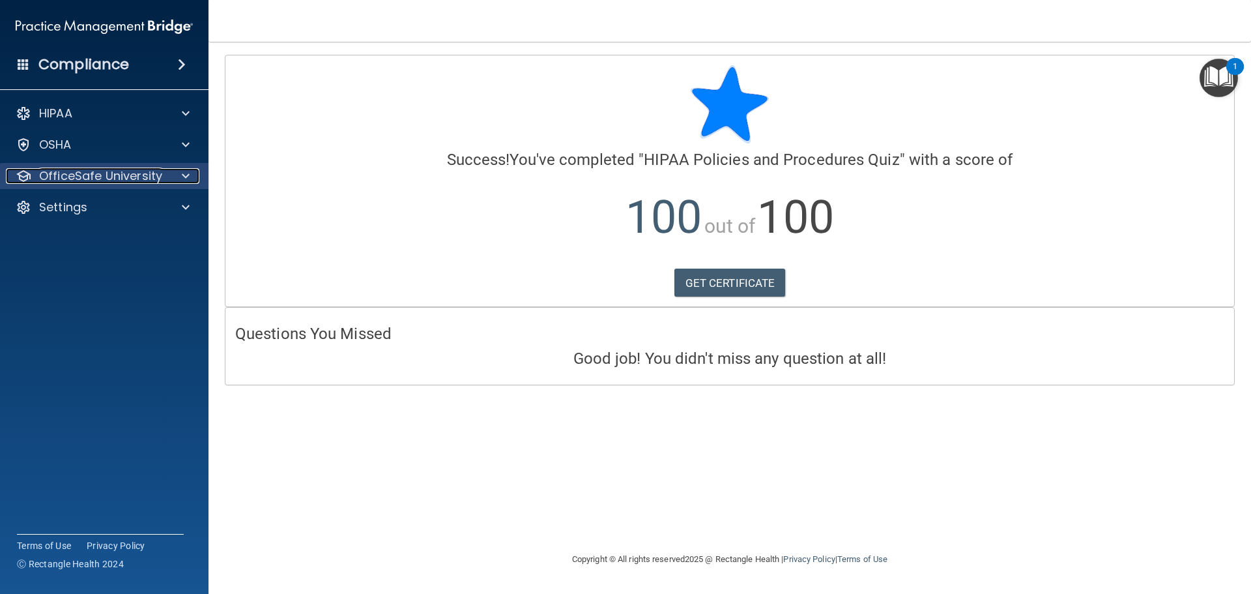
click at [100, 178] on p "OfficeSafe University" at bounding box center [100, 176] width 123 height 16
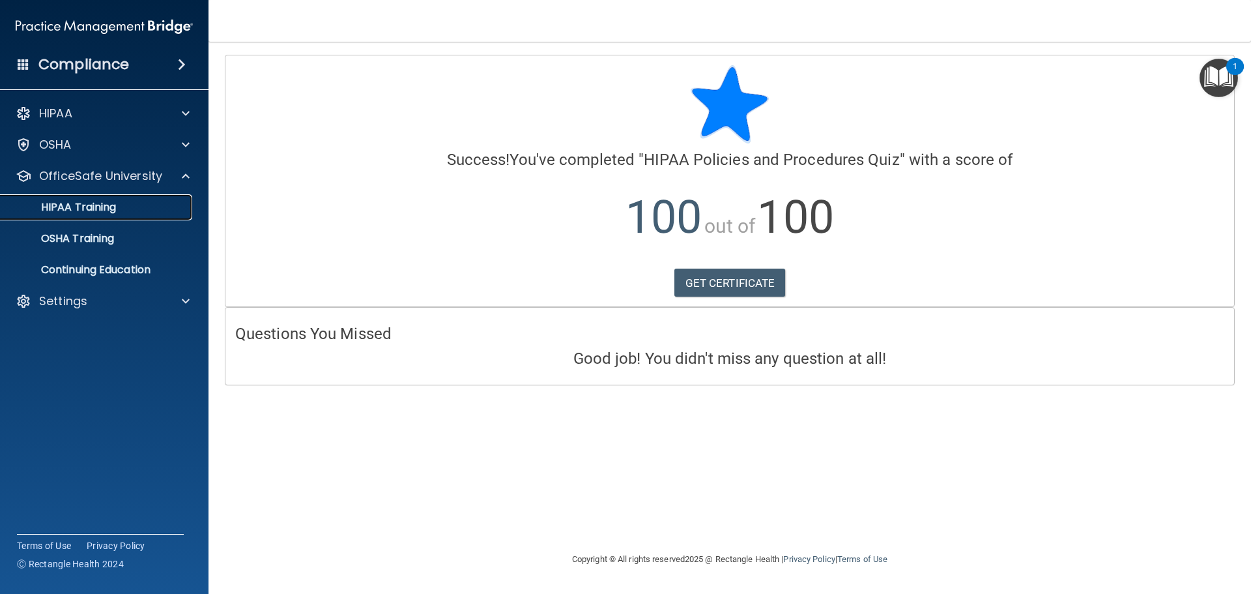
click at [108, 205] on p "HIPAA Training" at bounding box center [62, 207] width 108 height 13
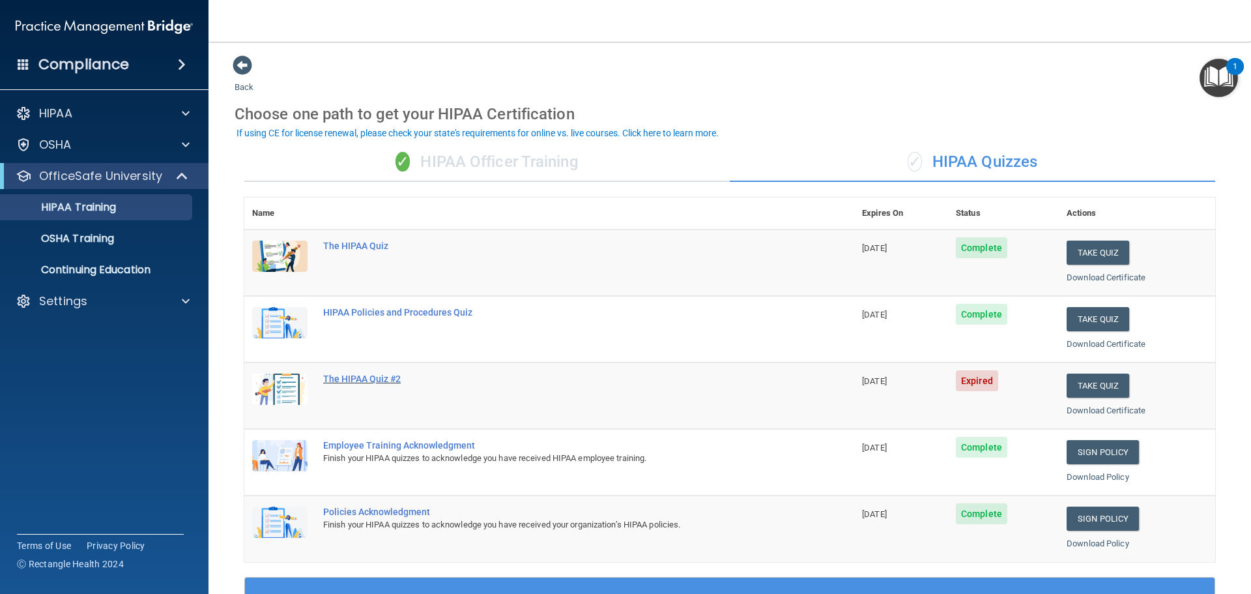
click at [362, 382] on div "The HIPAA Quiz #2" at bounding box center [556, 378] width 466 height 10
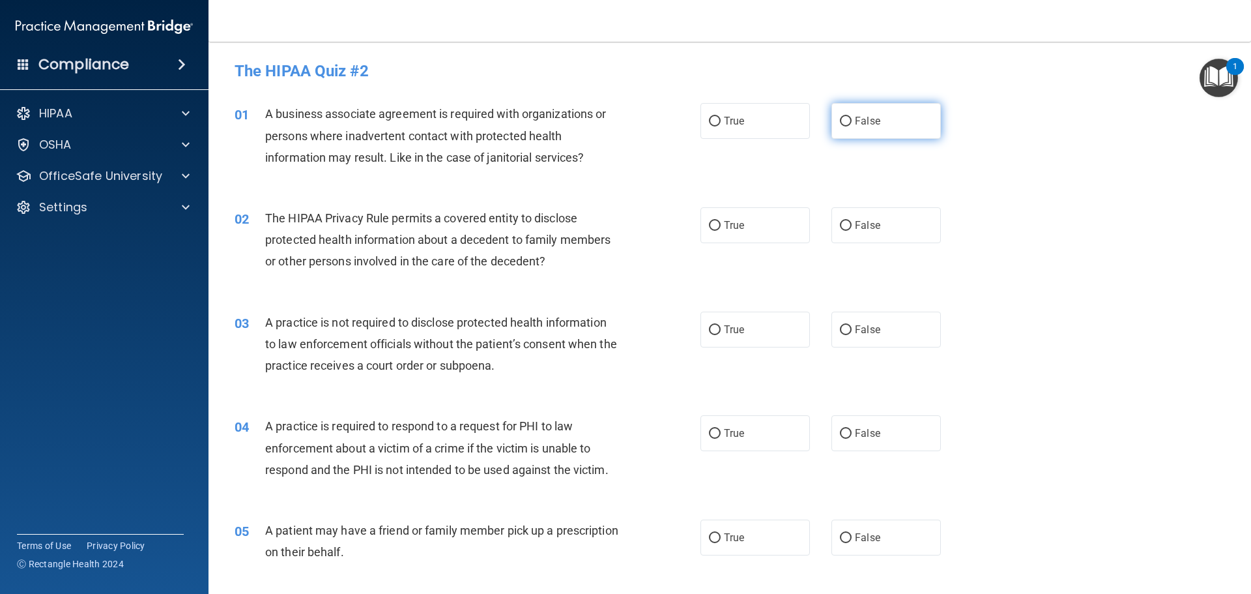
click at [840, 117] on input "False" at bounding box center [846, 122] width 12 height 10
radio input "true"
click at [840, 117] on input "False" at bounding box center [846, 122] width 12 height 10
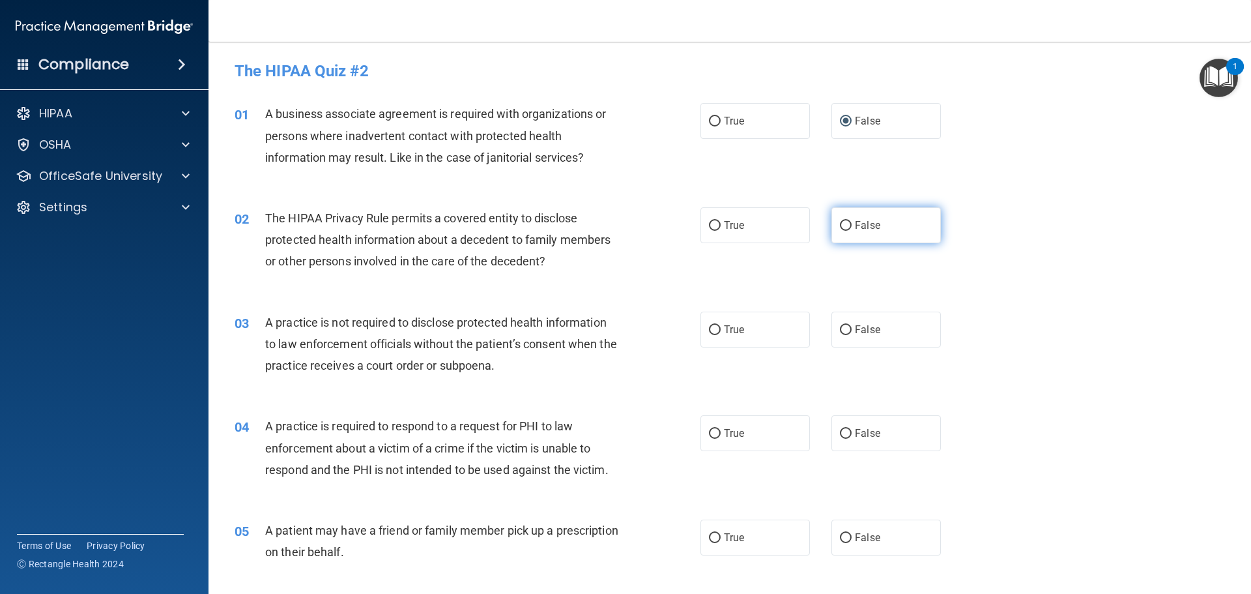
click at [840, 224] on input "False" at bounding box center [846, 226] width 12 height 10
radio input "true"
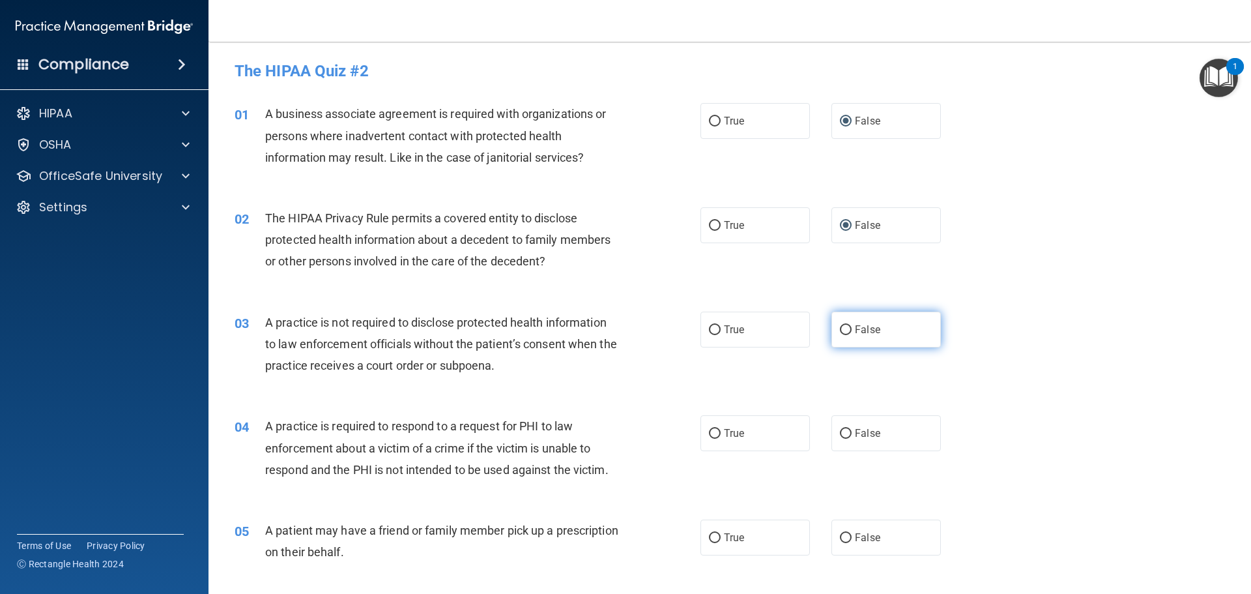
click at [840, 327] on input "False" at bounding box center [846, 330] width 12 height 10
radio input "true"
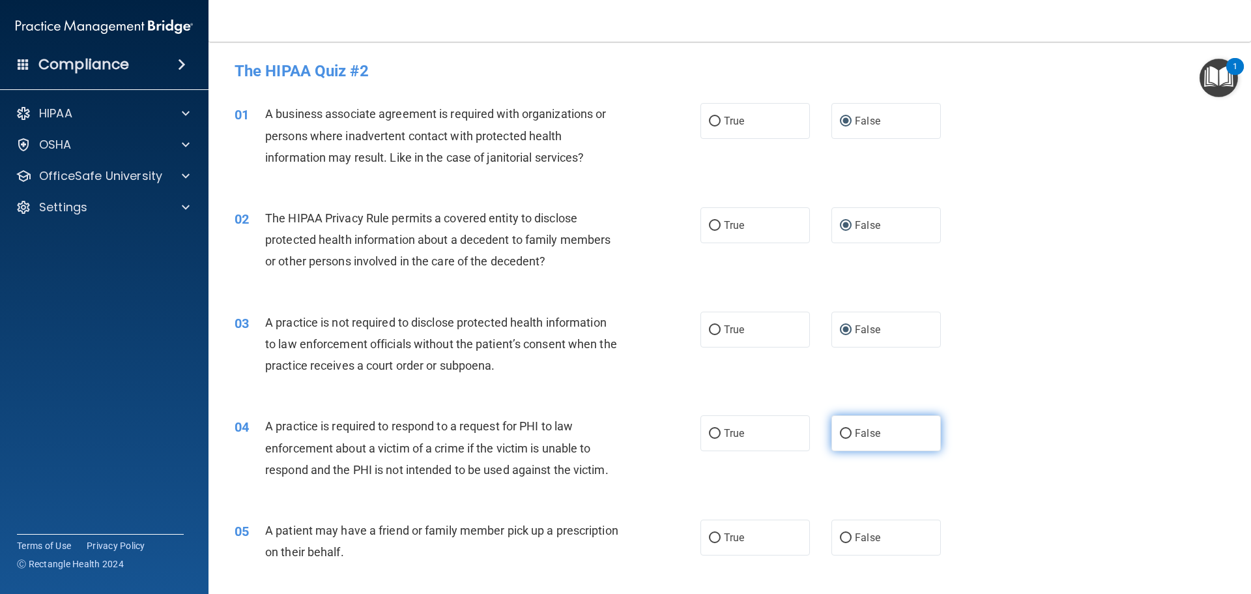
click at [843, 430] on input "False" at bounding box center [846, 434] width 12 height 10
radio input "true"
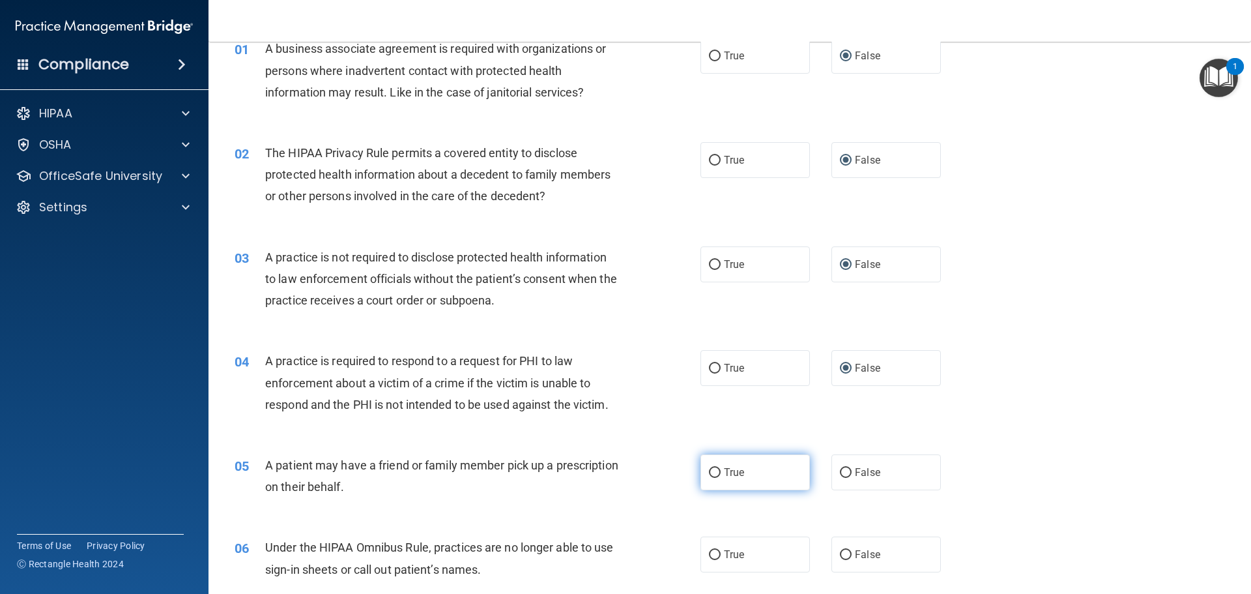
click at [711, 472] on input "True" at bounding box center [715, 473] width 12 height 10
radio input "true"
click at [711, 558] on input "True" at bounding box center [715, 555] width 12 height 10
radio input "true"
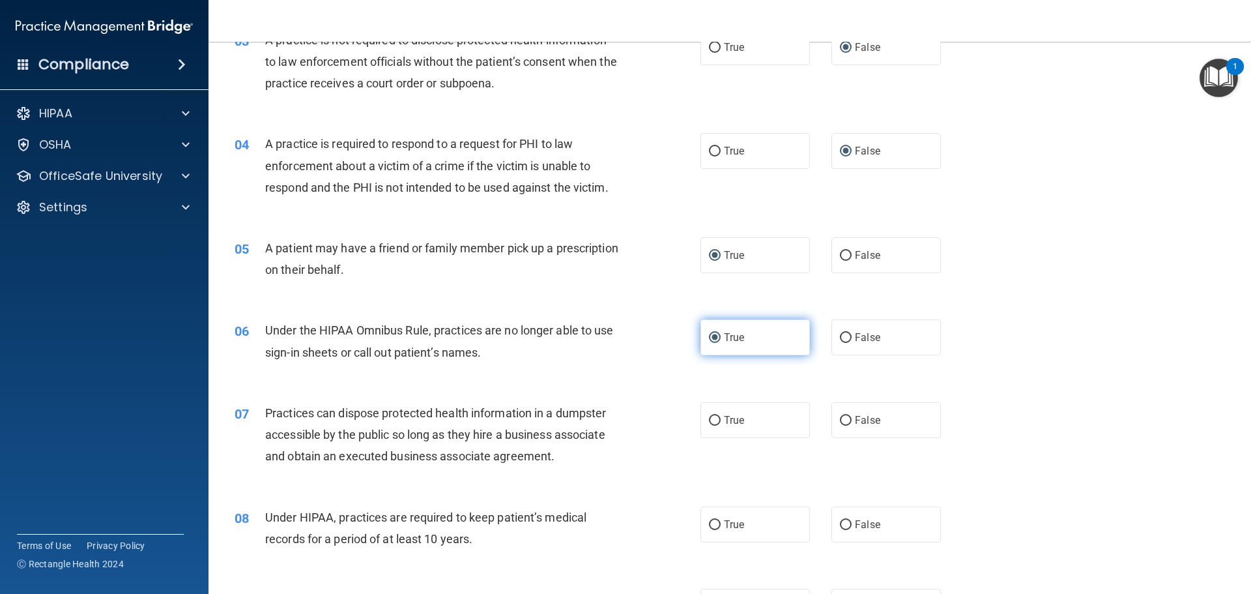
scroll to position [326, 0]
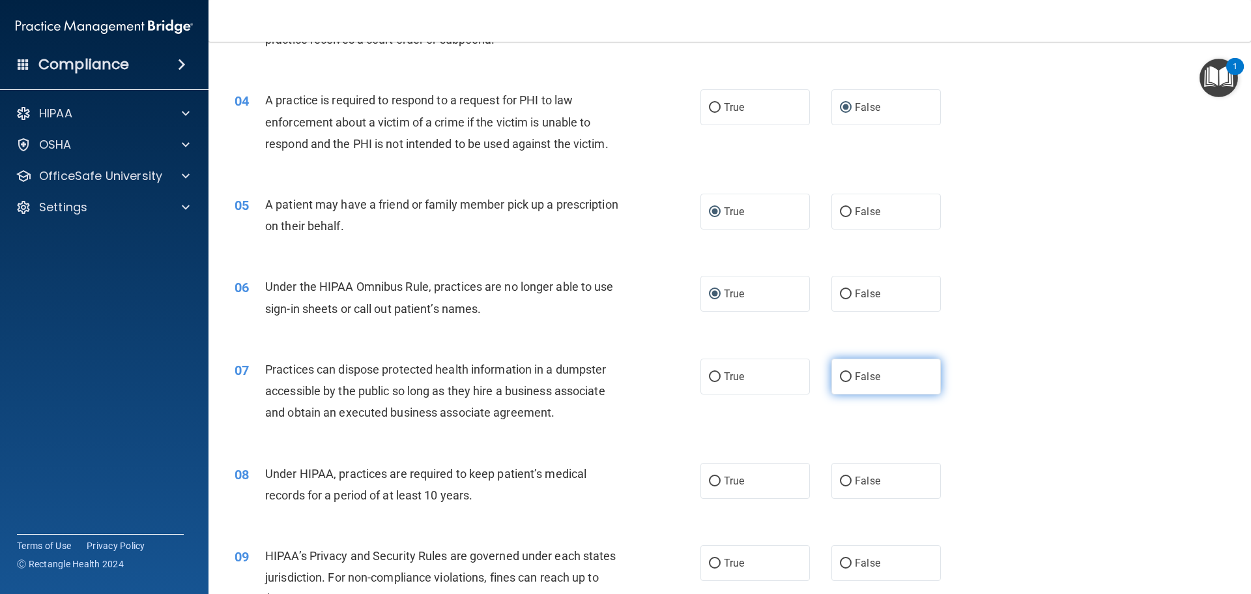
click at [840, 373] on input "False" at bounding box center [846, 377] width 12 height 10
radio input "true"
click at [840, 481] on input "False" at bounding box center [846, 481] width 12 height 10
radio input "true"
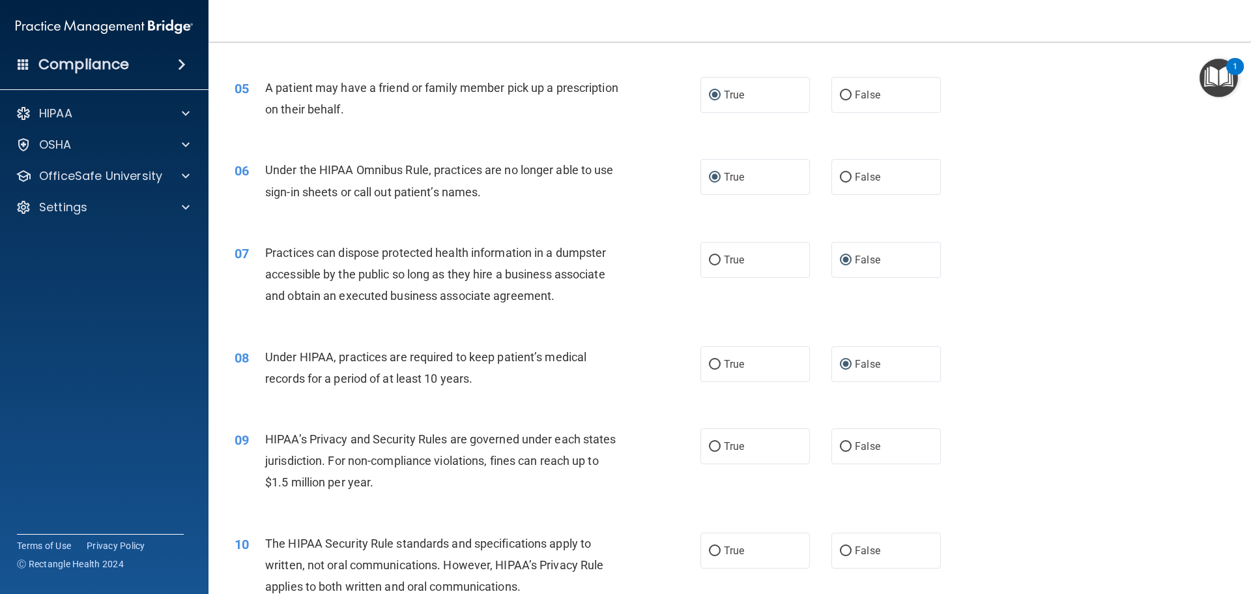
scroll to position [456, 0]
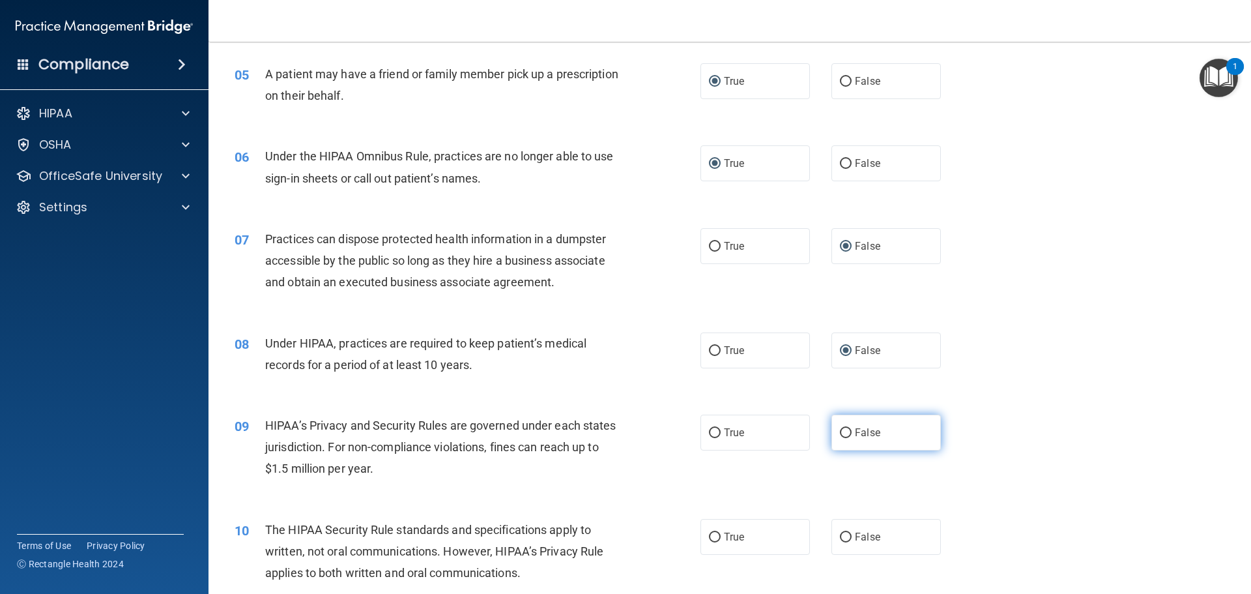
click at [840, 428] on input "False" at bounding box center [846, 433] width 12 height 10
radio input "true"
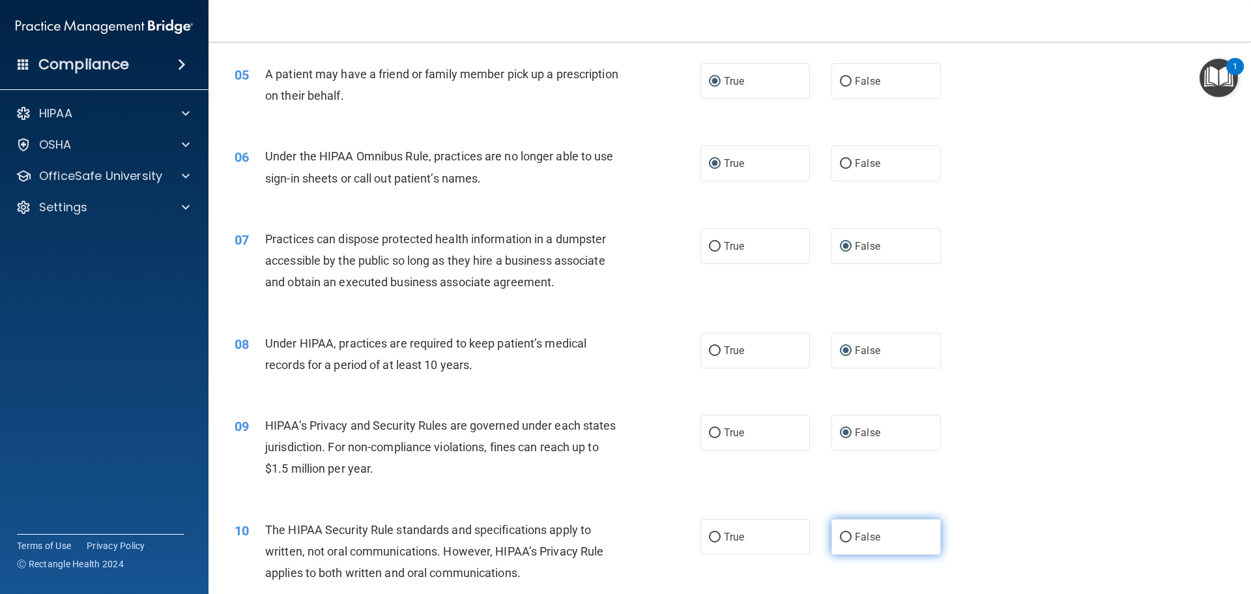
click at [840, 536] on input "False" at bounding box center [846, 537] width 12 height 10
radio input "true"
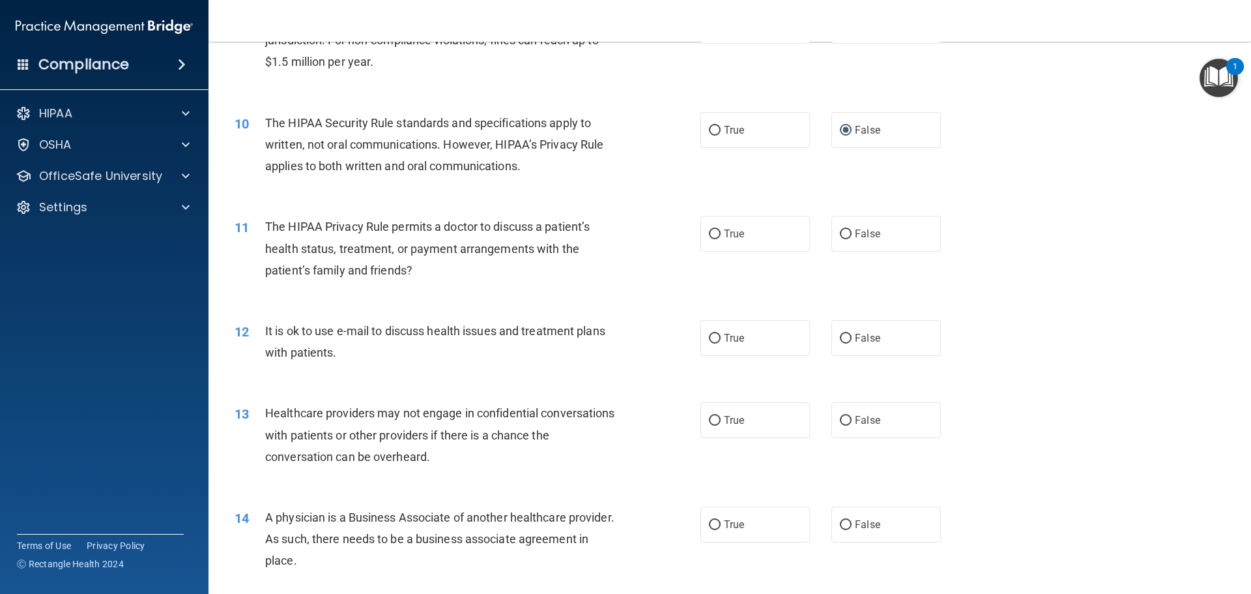
scroll to position [912, 0]
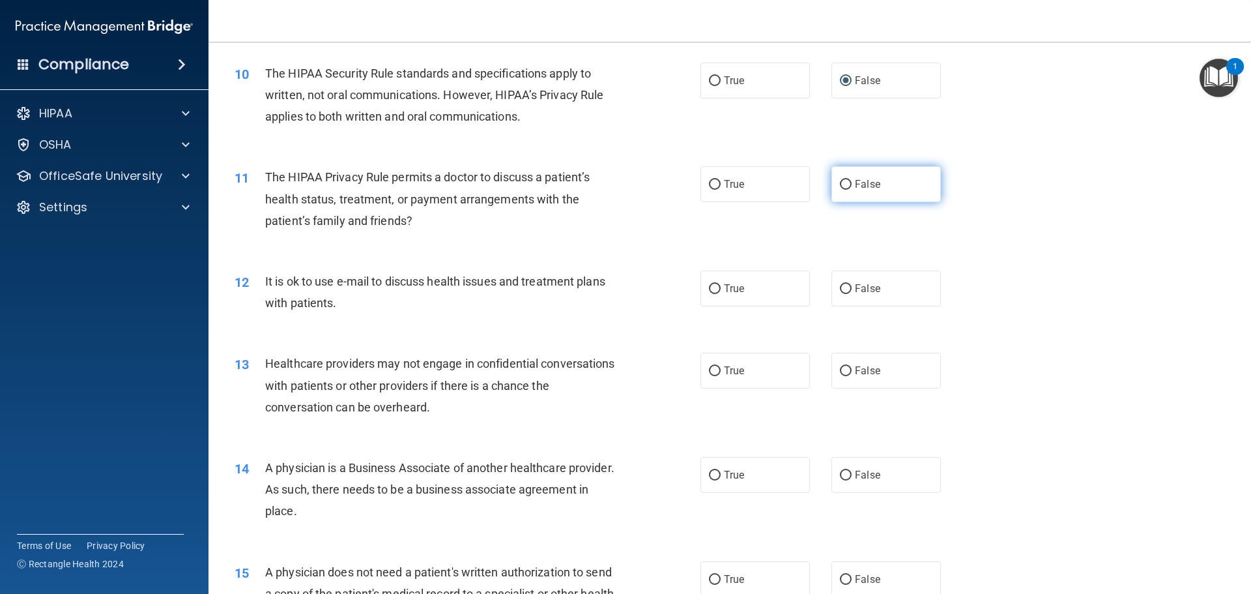
click at [840, 182] on input "False" at bounding box center [846, 185] width 12 height 10
radio input "true"
click at [710, 290] on input "True" at bounding box center [715, 289] width 12 height 10
radio input "true"
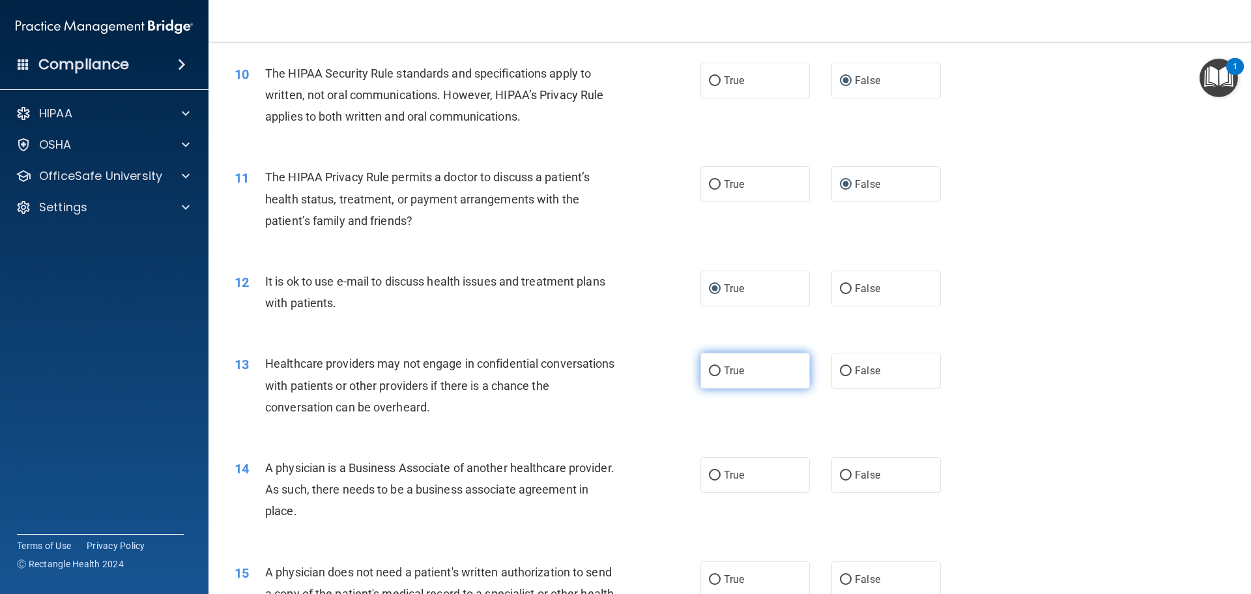
click at [703, 366] on label "True" at bounding box center [754, 370] width 109 height 36
click at [709, 366] on input "True" at bounding box center [715, 371] width 12 height 10
radio input "true"
click at [710, 474] on input "True" at bounding box center [715, 475] width 12 height 10
radio input "true"
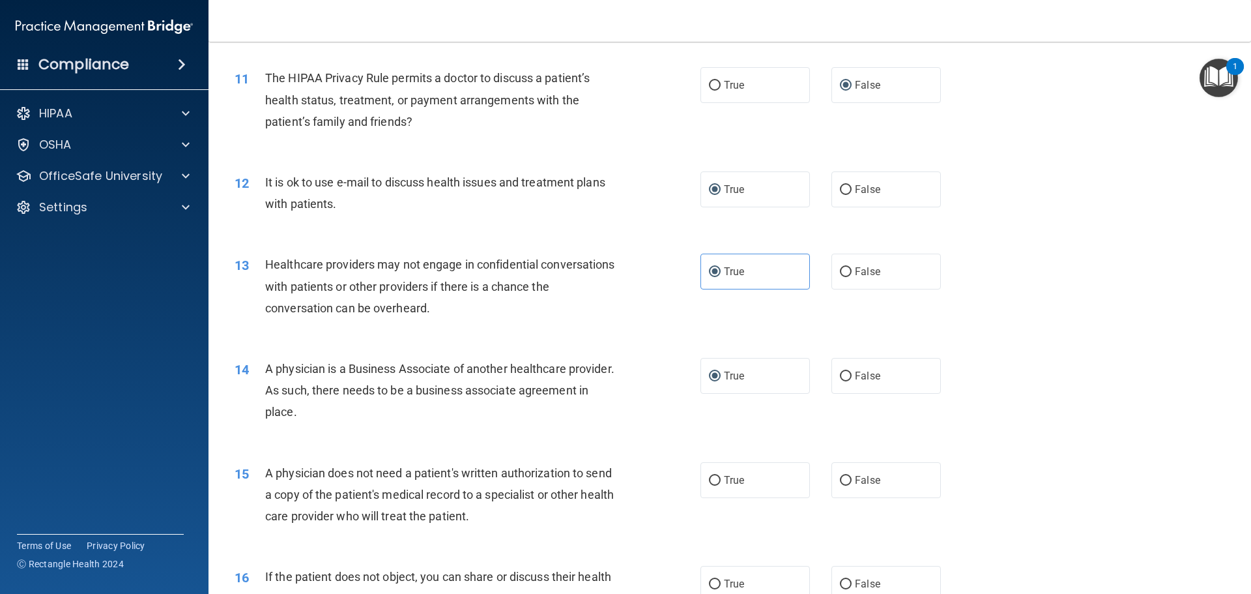
scroll to position [1042, 0]
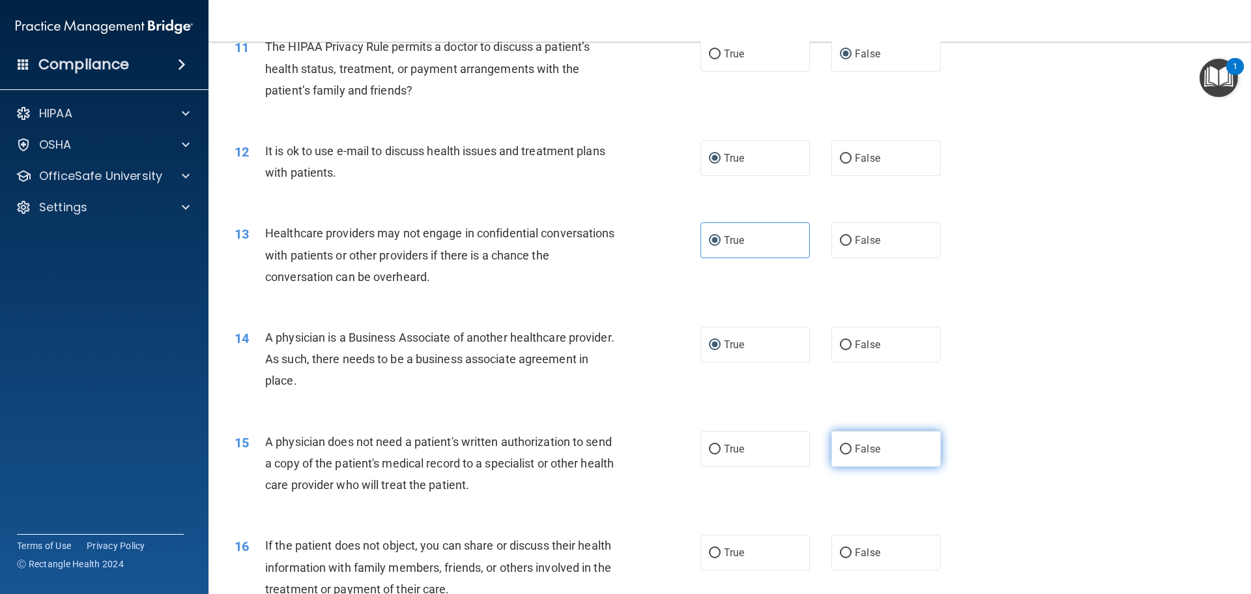
click at [843, 446] on input "False" at bounding box center [846, 449] width 12 height 10
radio input "true"
click at [844, 551] on input "False" at bounding box center [846, 553] width 12 height 10
radio input "true"
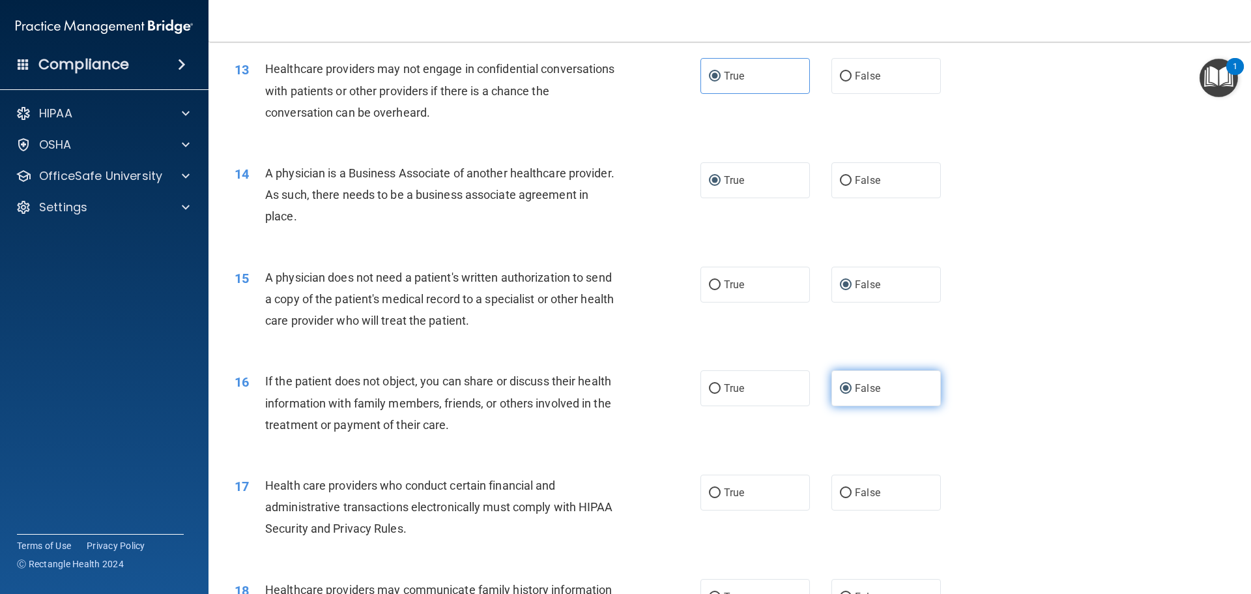
scroll to position [1238, 0]
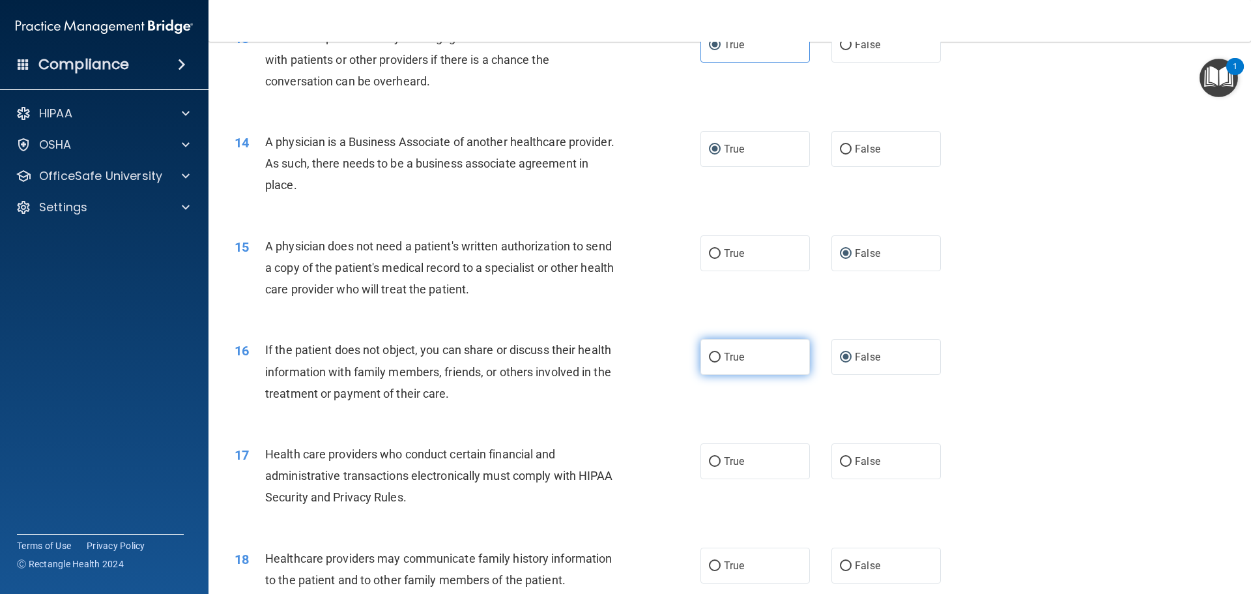
click at [709, 356] on input "True" at bounding box center [715, 357] width 12 height 10
radio input "true"
radio input "false"
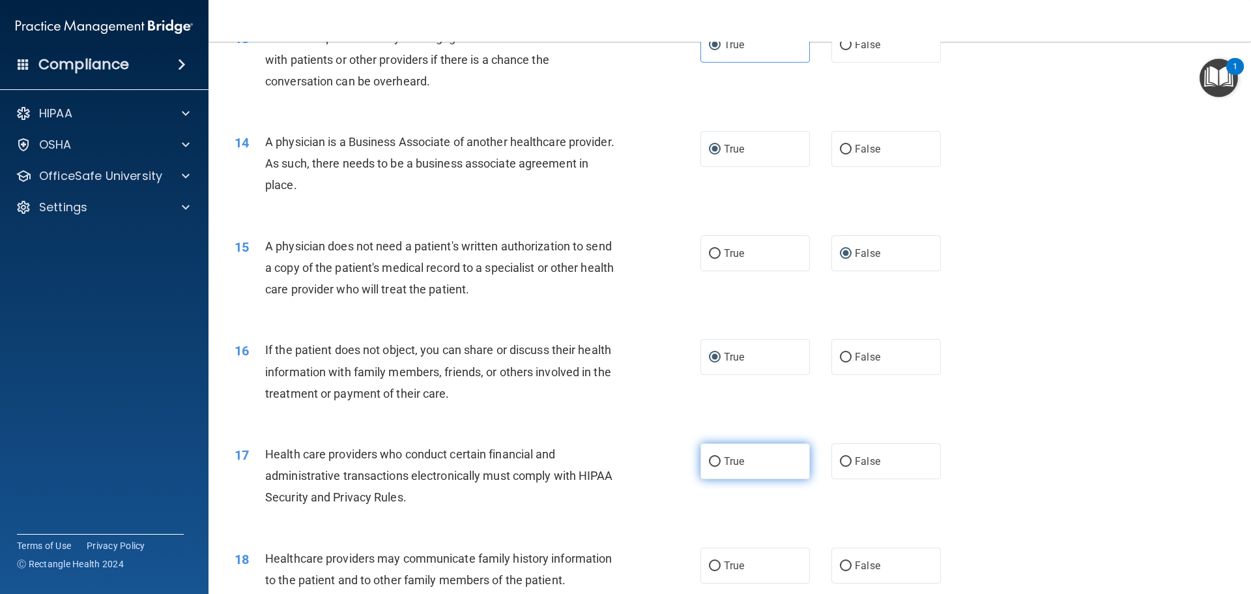
click at [711, 463] on input "True" at bounding box center [715, 462] width 12 height 10
radio input "true"
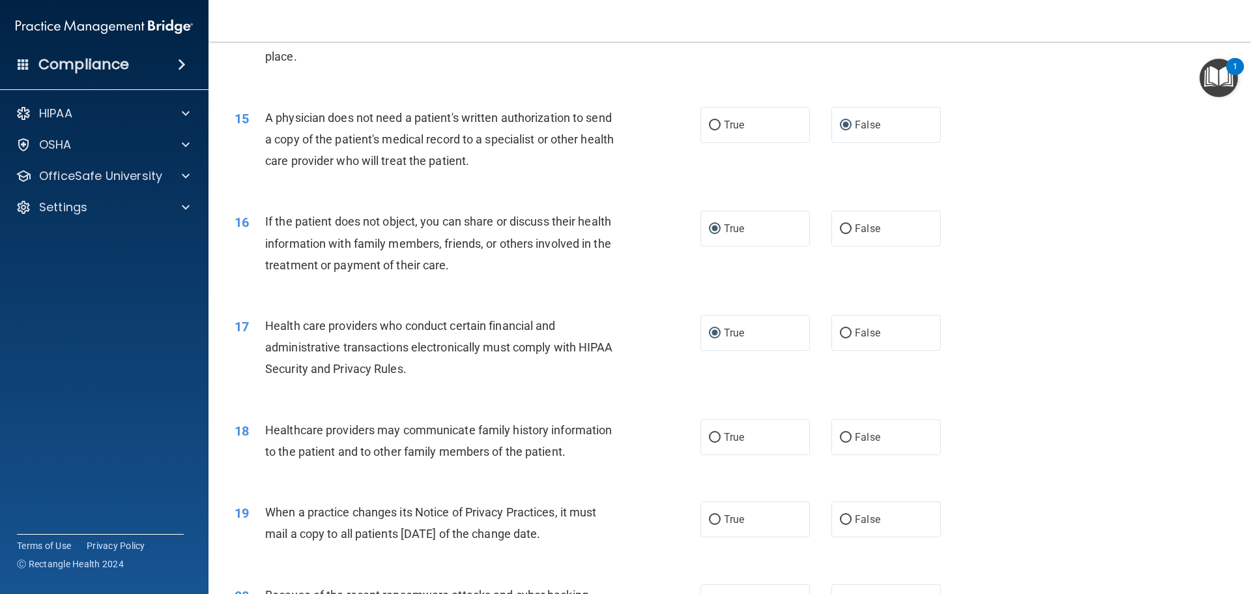
scroll to position [1368, 0]
click at [840, 433] on input "False" at bounding box center [846, 436] width 12 height 10
radio input "true"
click at [715, 433] on input "True" at bounding box center [715, 436] width 12 height 10
radio input "true"
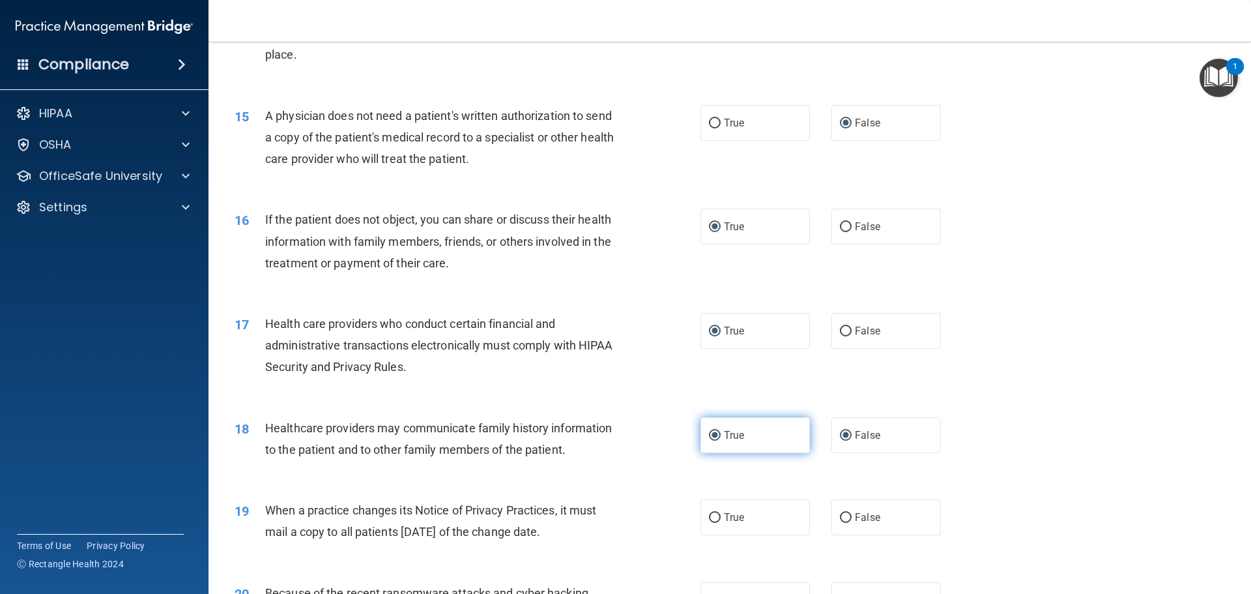
radio input "false"
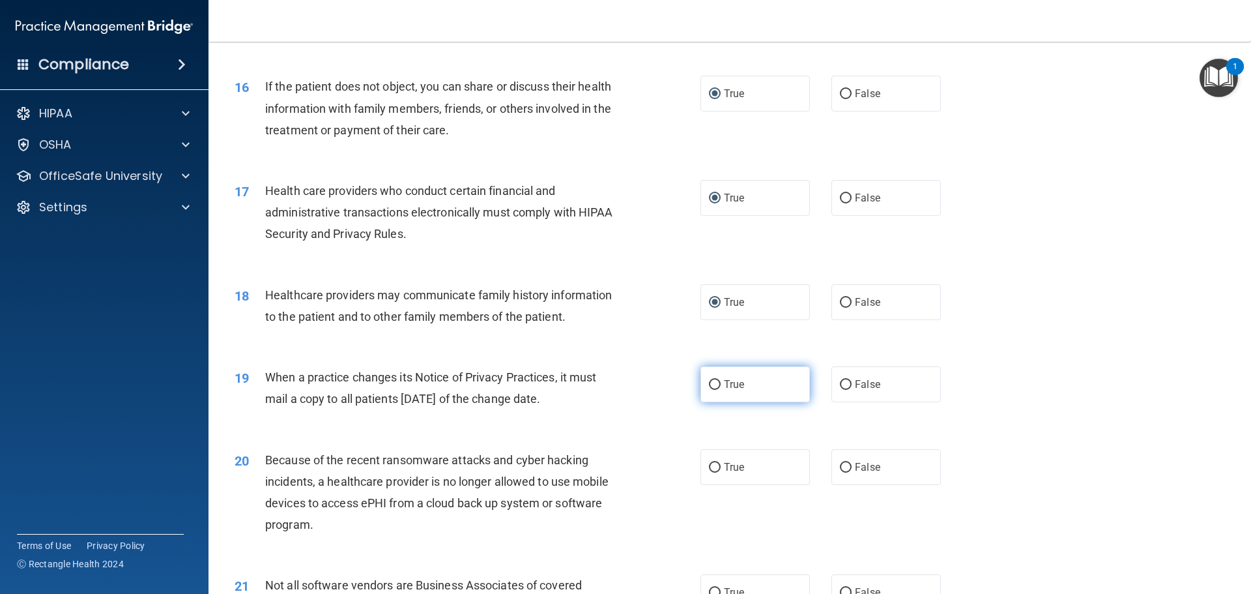
scroll to position [1564, 0]
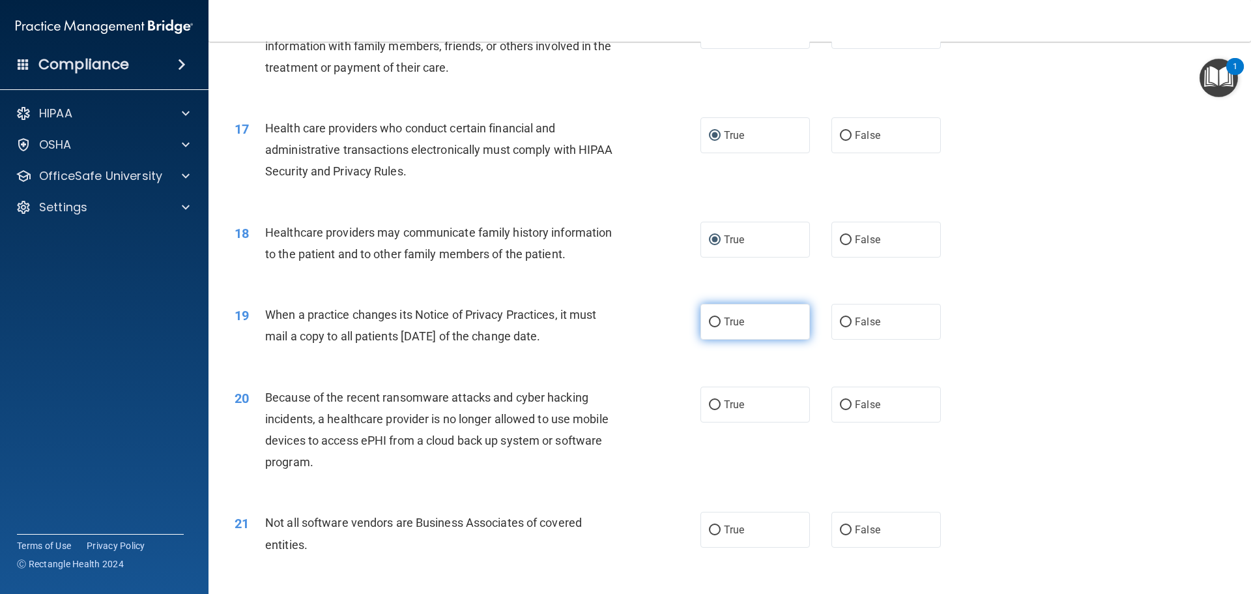
click at [710, 324] on input "True" at bounding box center [715, 322] width 12 height 10
radio input "true"
click at [709, 403] on input "True" at bounding box center [715, 405] width 12 height 10
radio input "true"
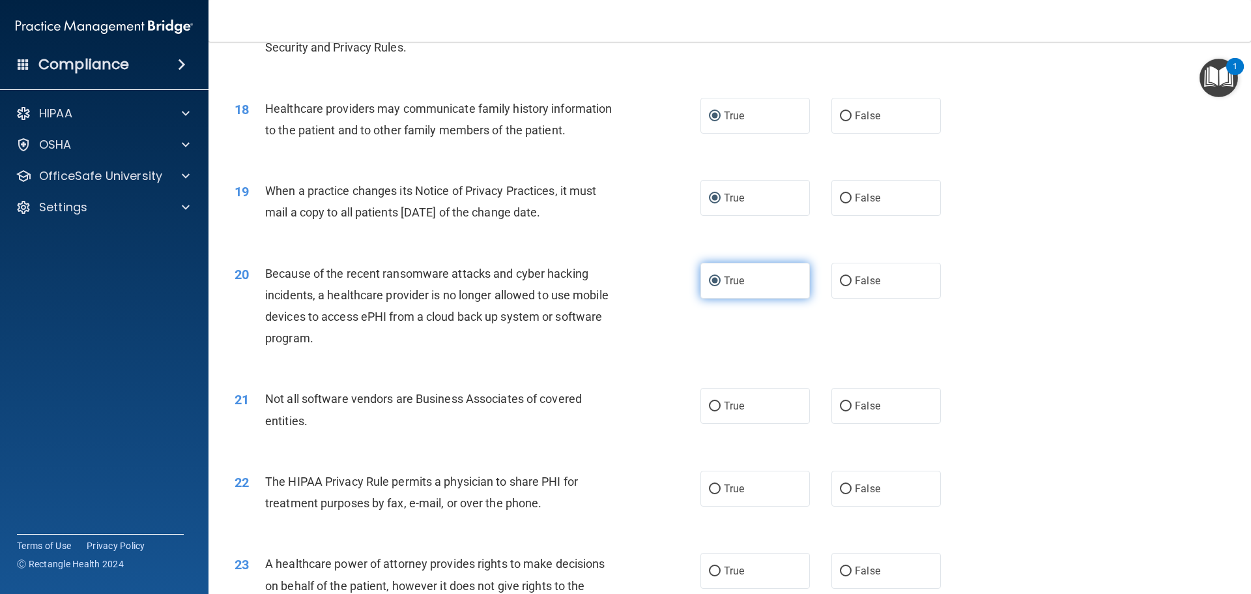
scroll to position [1889, 0]
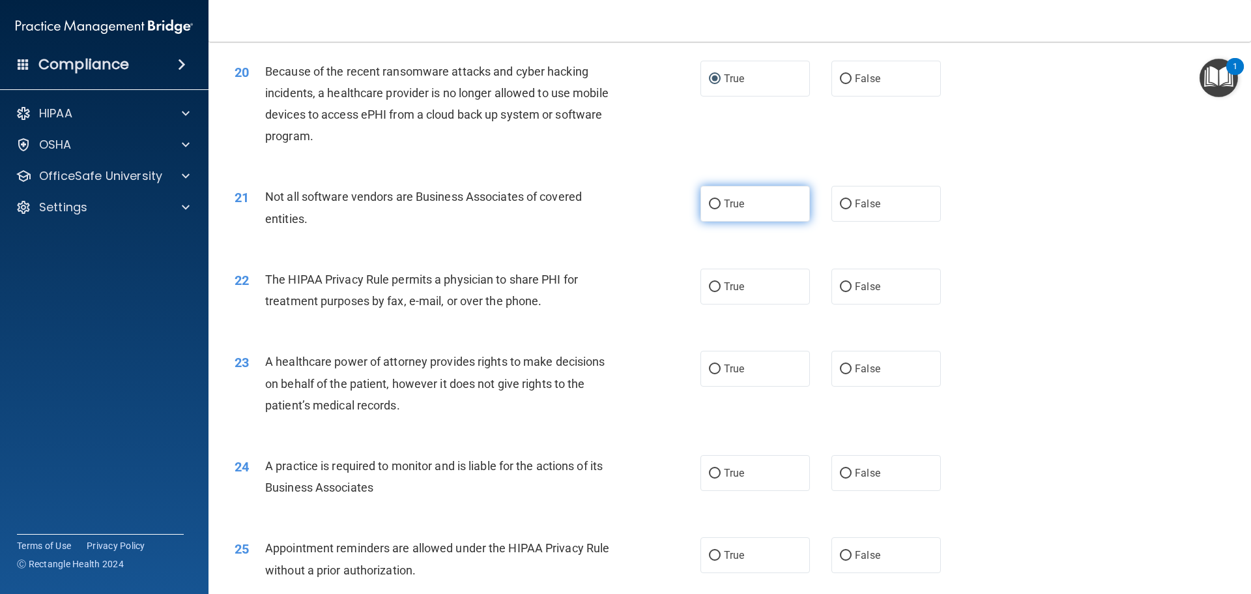
click at [712, 203] on input "True" at bounding box center [715, 204] width 12 height 10
radio input "true"
click at [709, 282] on input "True" at bounding box center [715, 287] width 12 height 10
radio input "true"
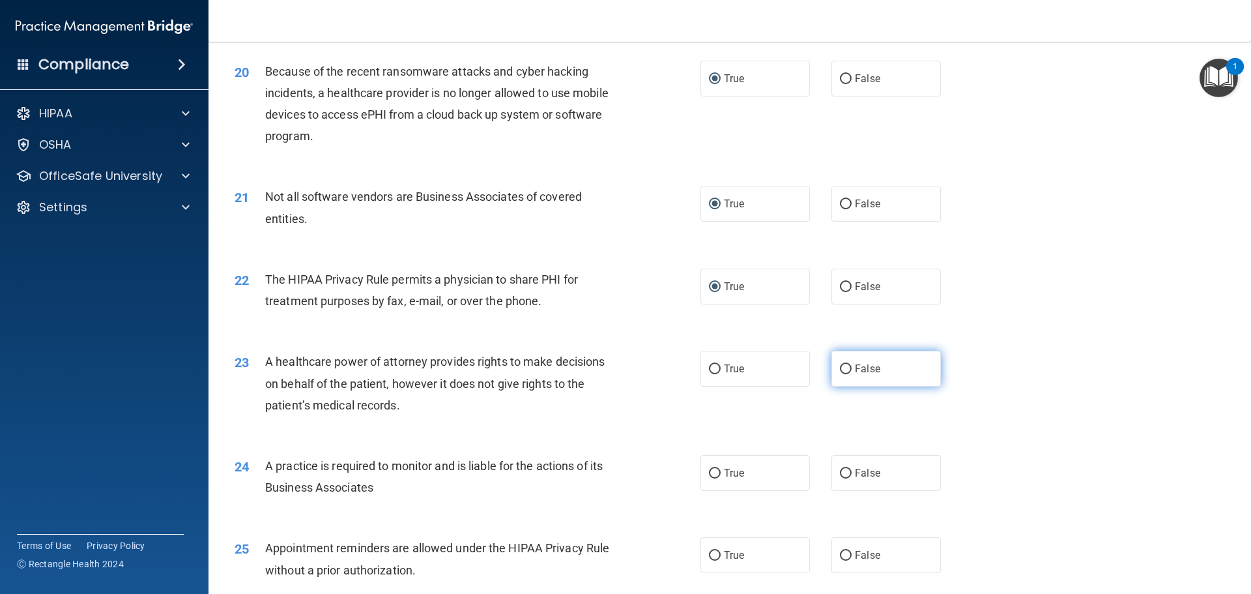
click at [840, 369] on input "False" at bounding box center [846, 369] width 12 height 10
radio input "true"
